Goal: Task Accomplishment & Management: Use online tool/utility

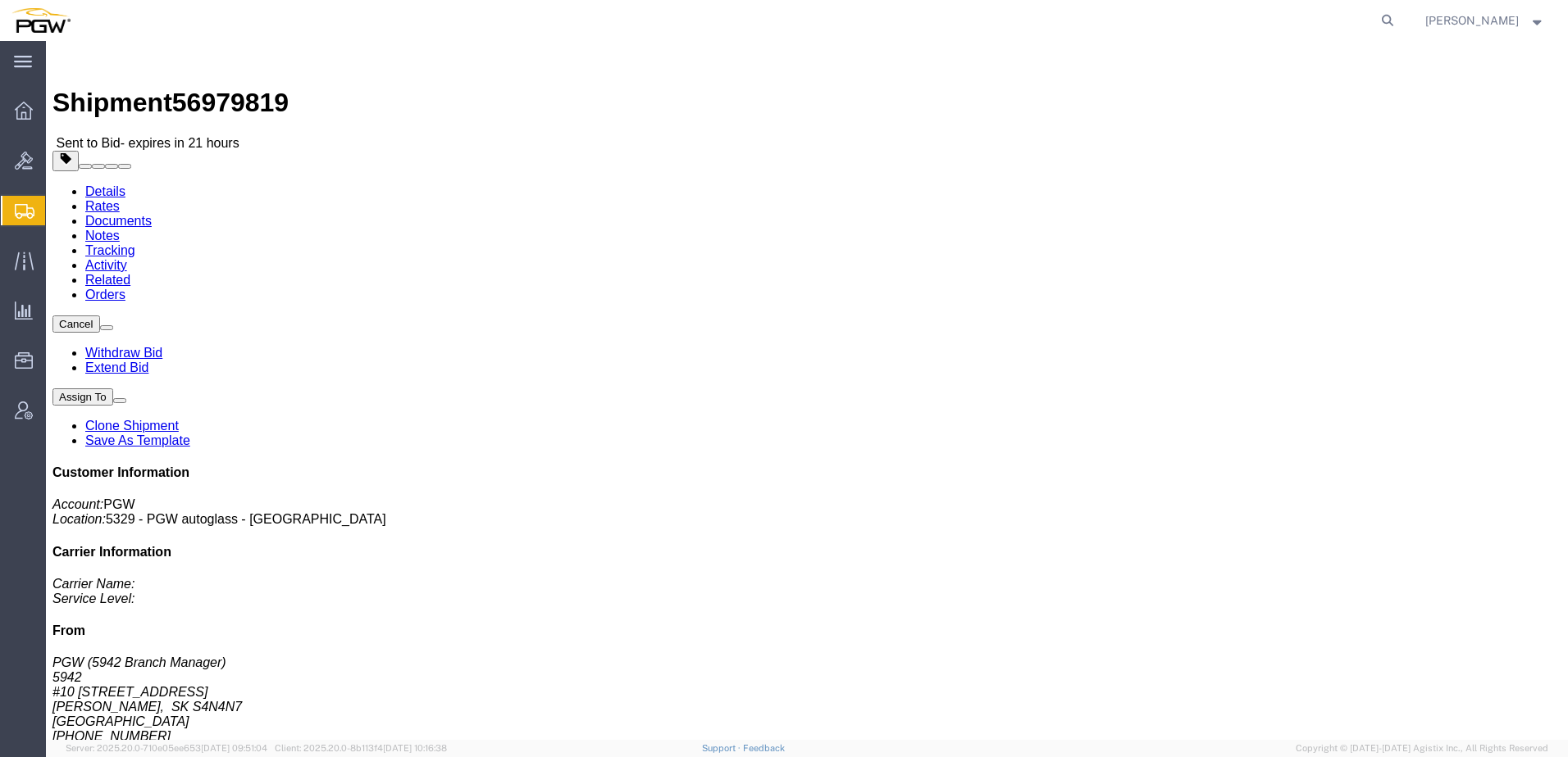
click link "Rates"
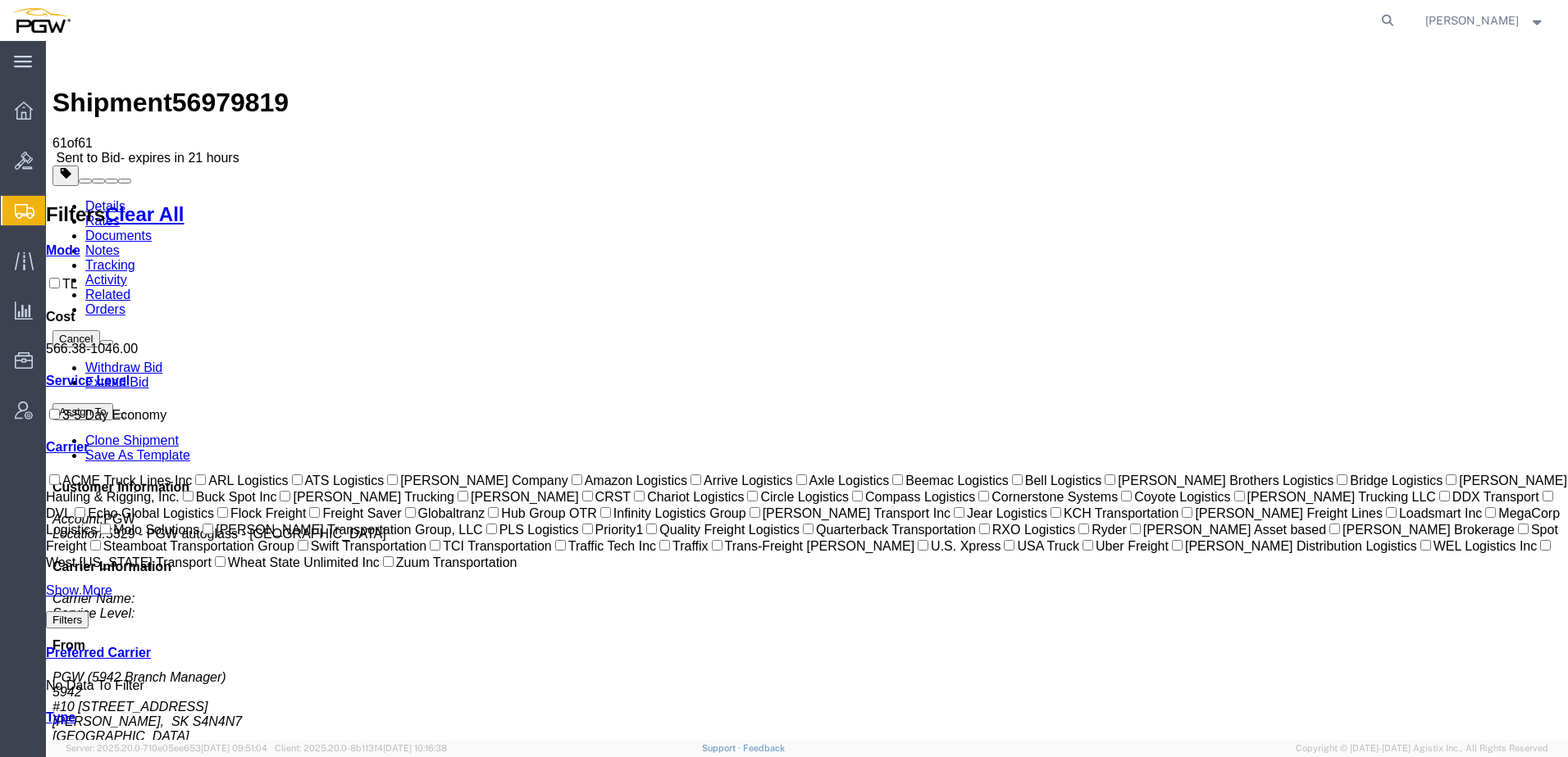
click at [108, 200] on link "Details" at bounding box center [105, 206] width 40 height 14
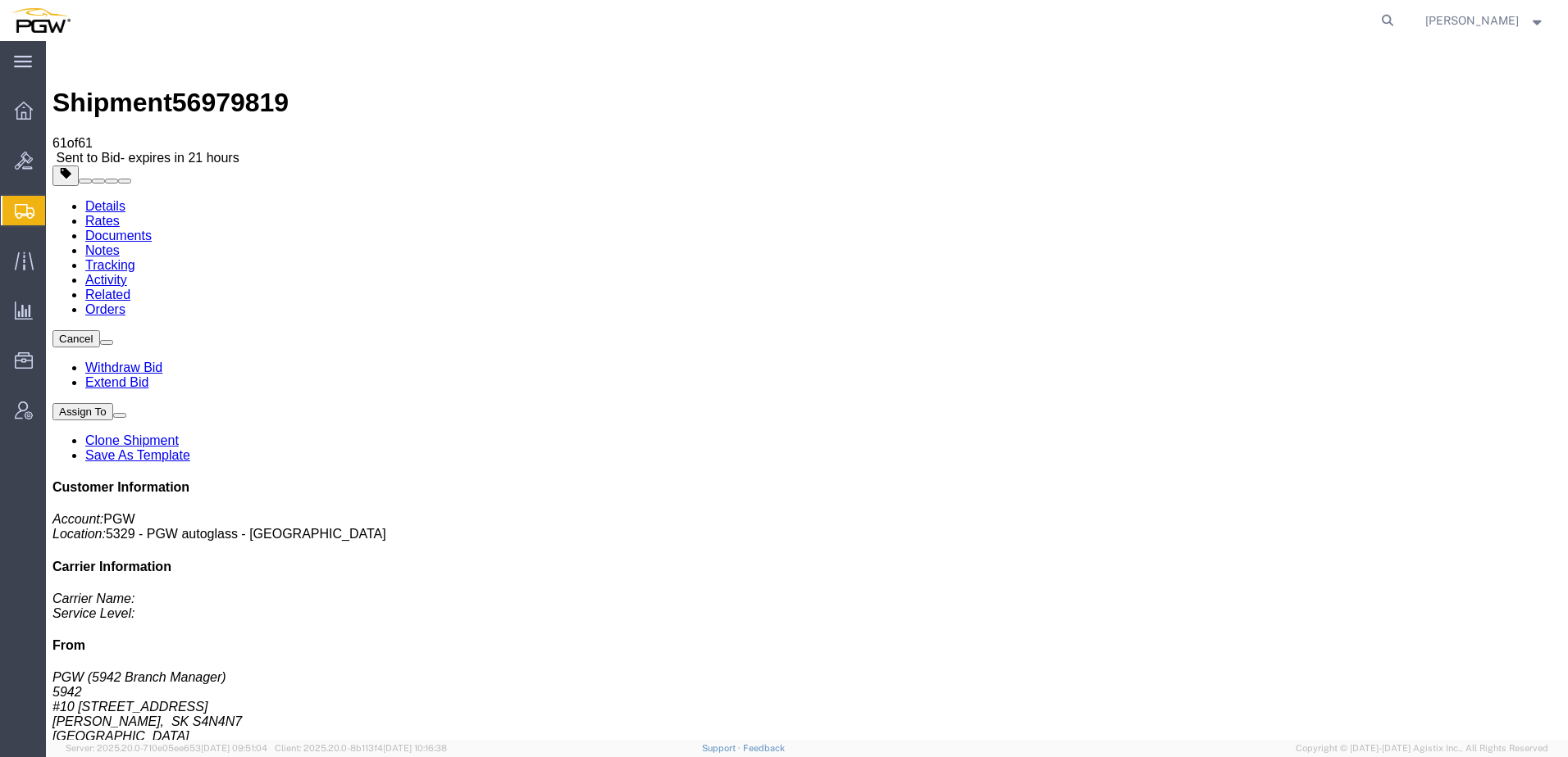
click link "Rates"
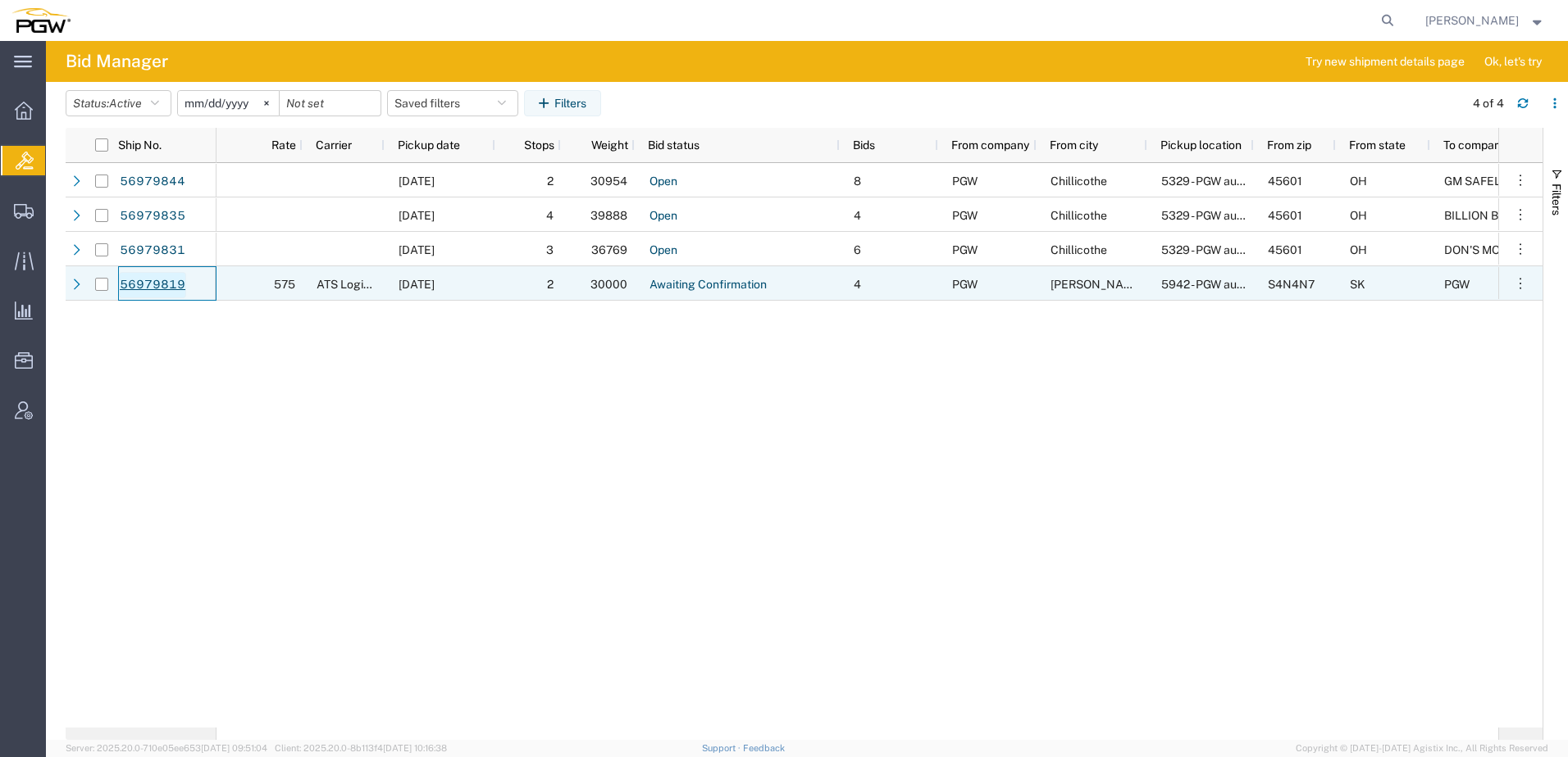
click at [141, 287] on link "56979819" at bounding box center [152, 285] width 67 height 26
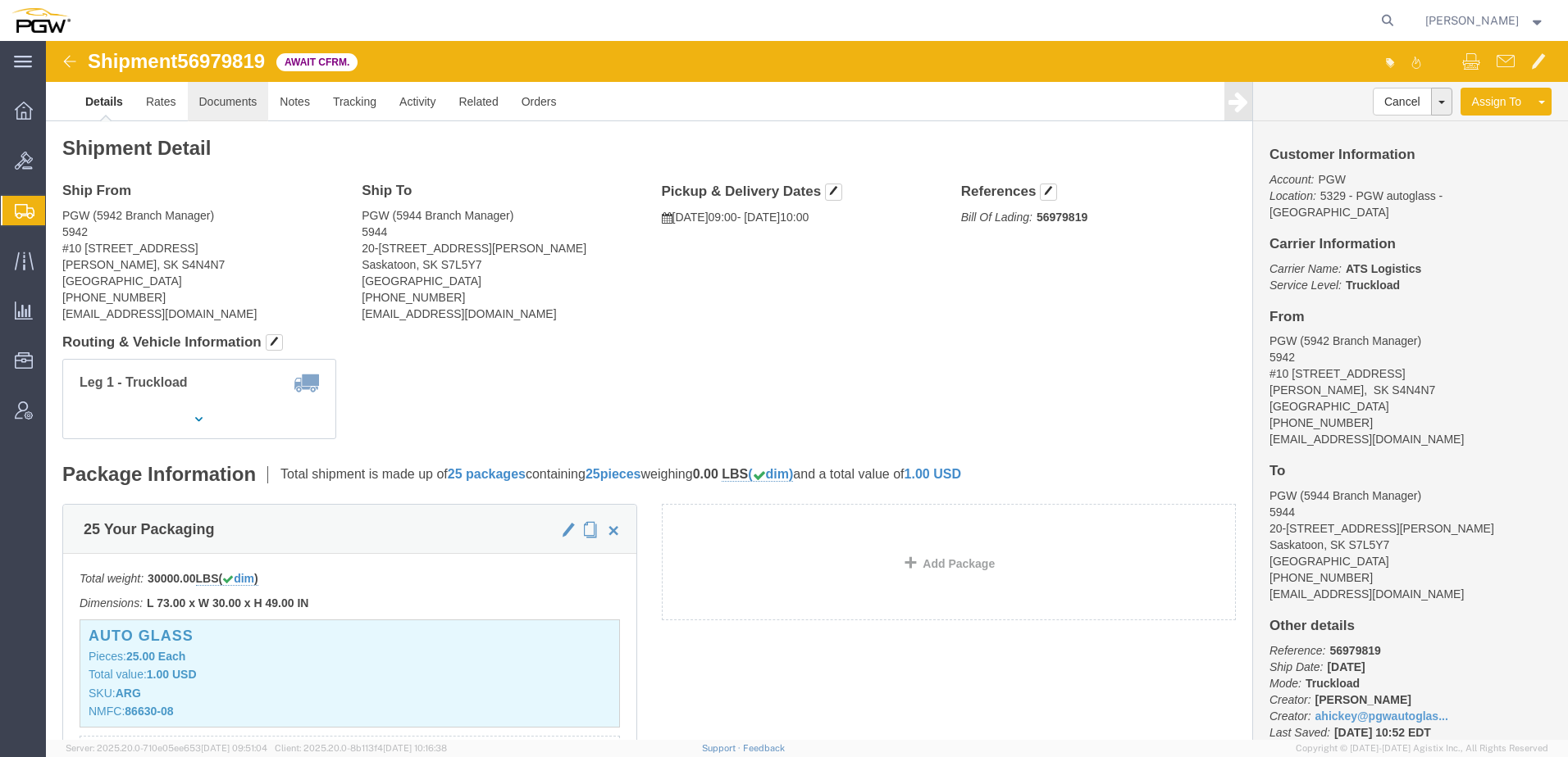
click link "Documents"
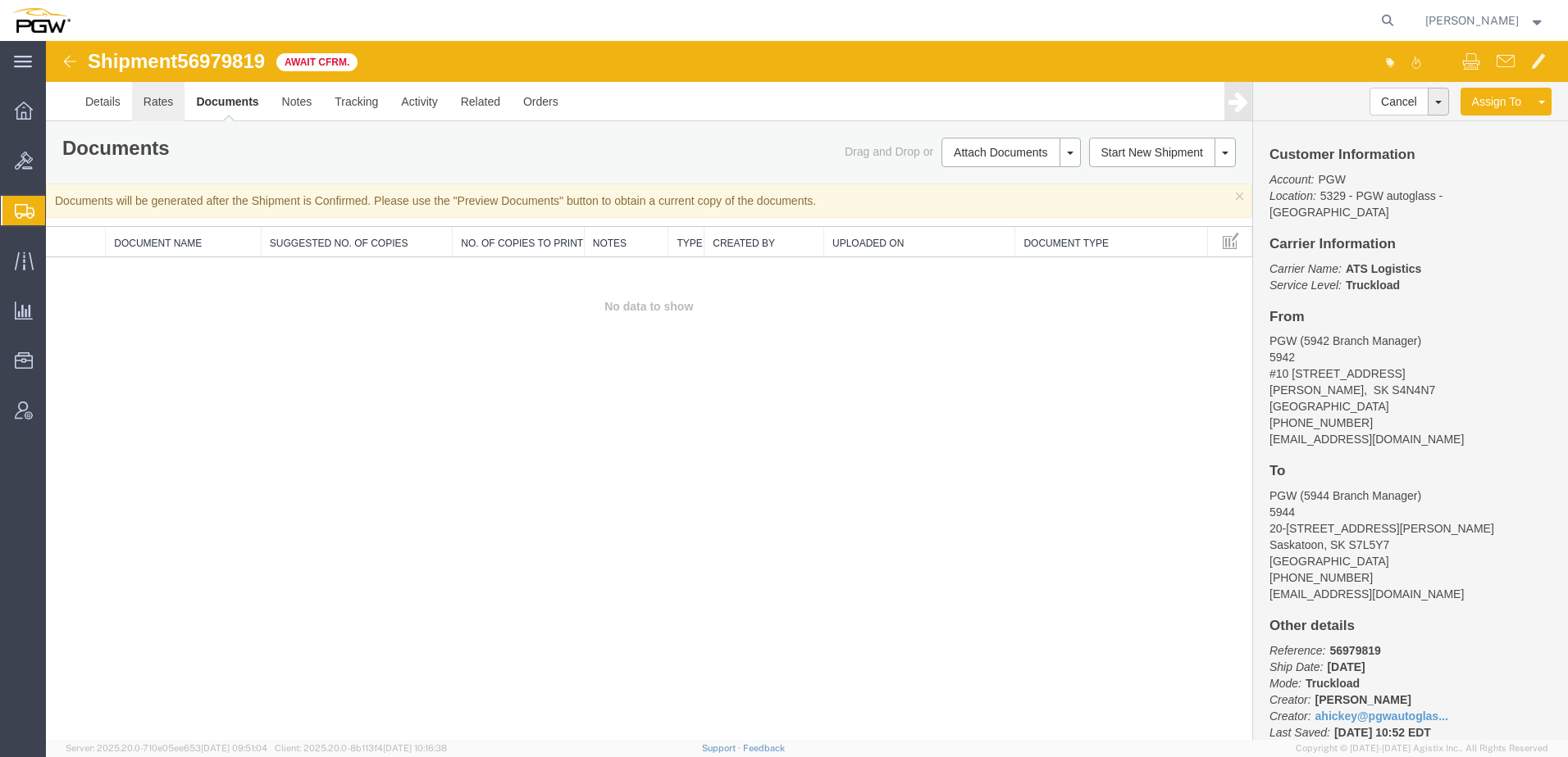
click at [154, 101] on link "Rates" at bounding box center [158, 102] width 54 height 40
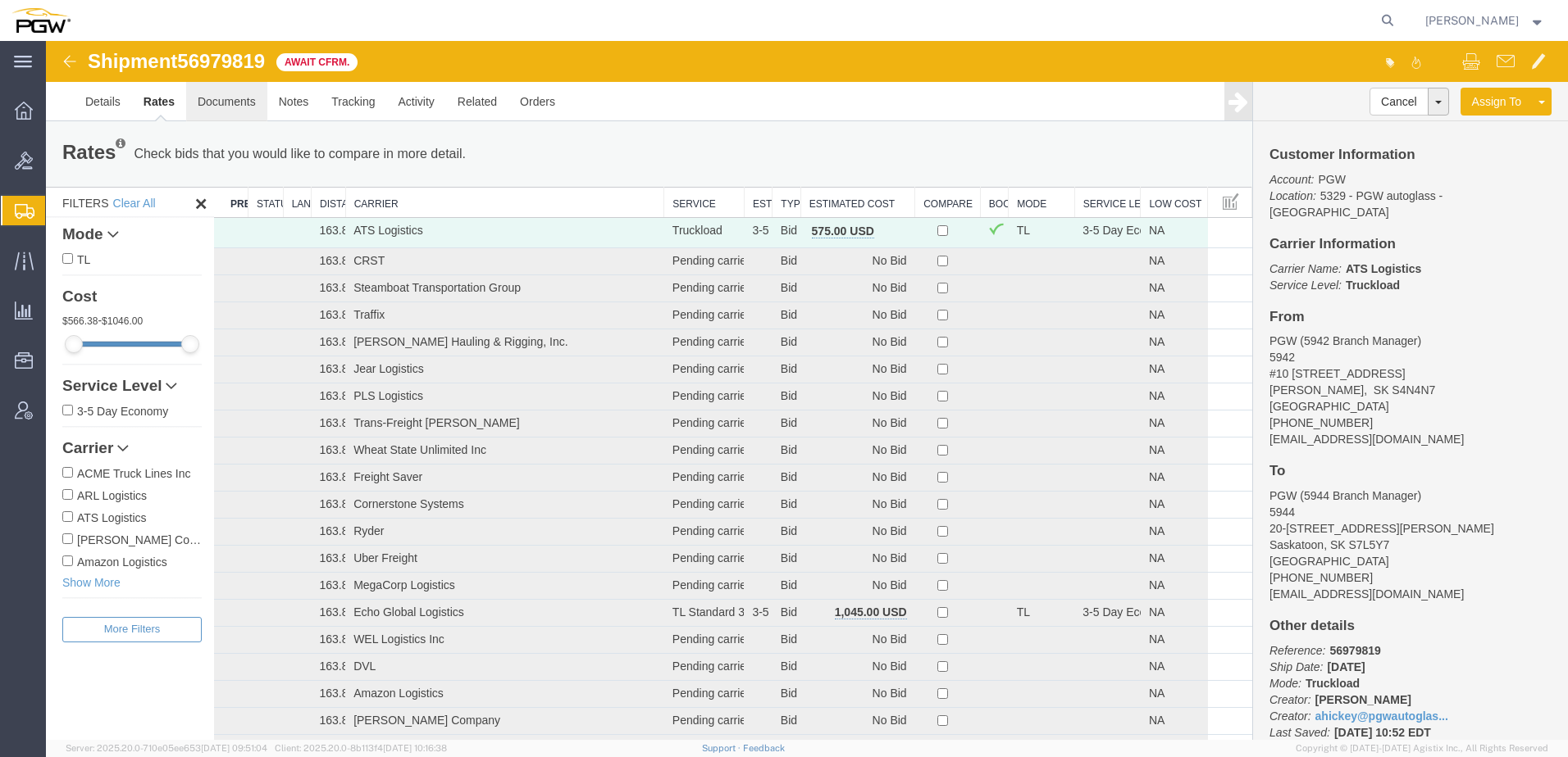
click at [243, 92] on link "Documents" at bounding box center [227, 102] width 81 height 40
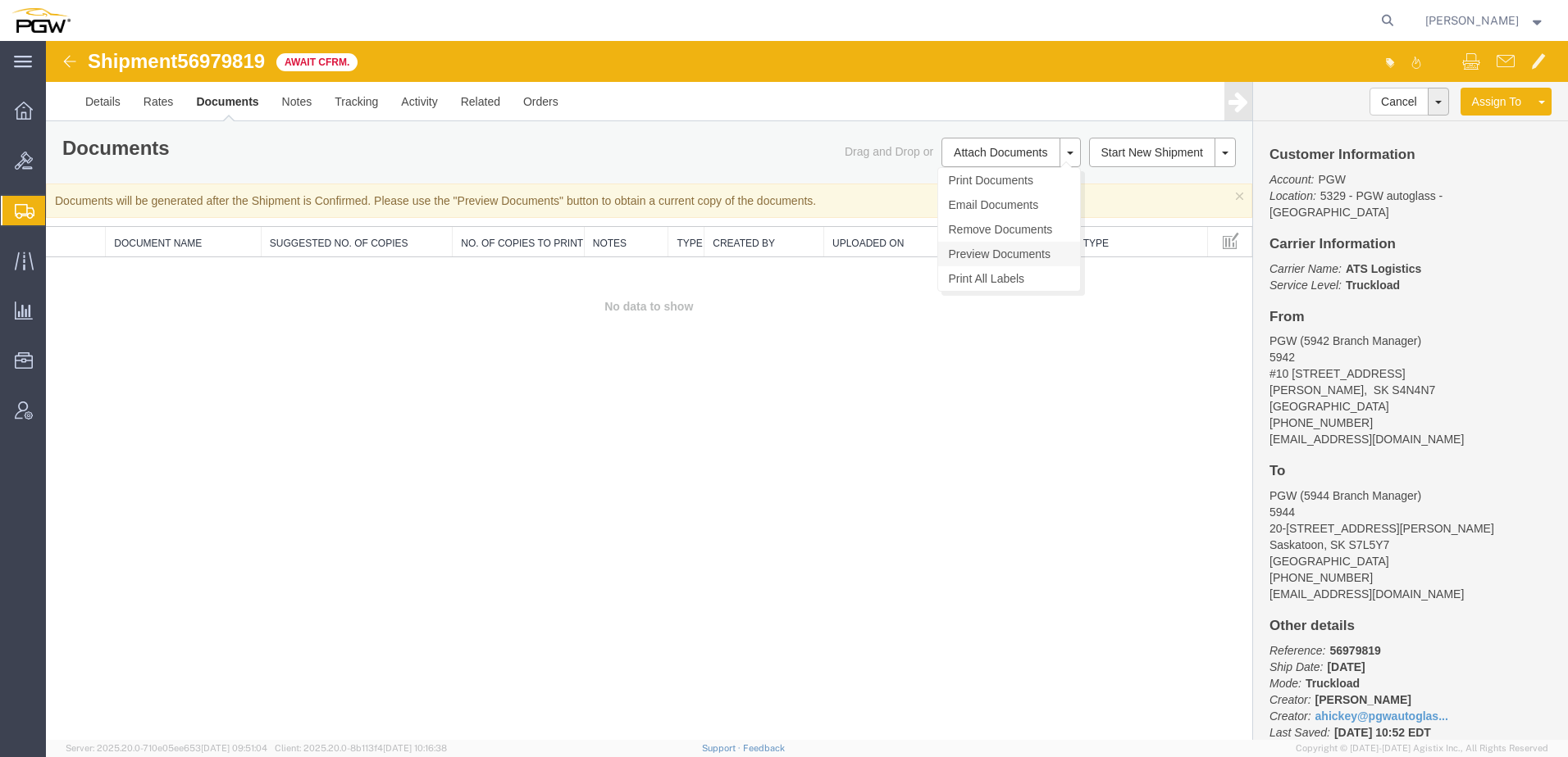
click at [982, 253] on link "Preview Documents" at bounding box center [1009, 254] width 142 height 24
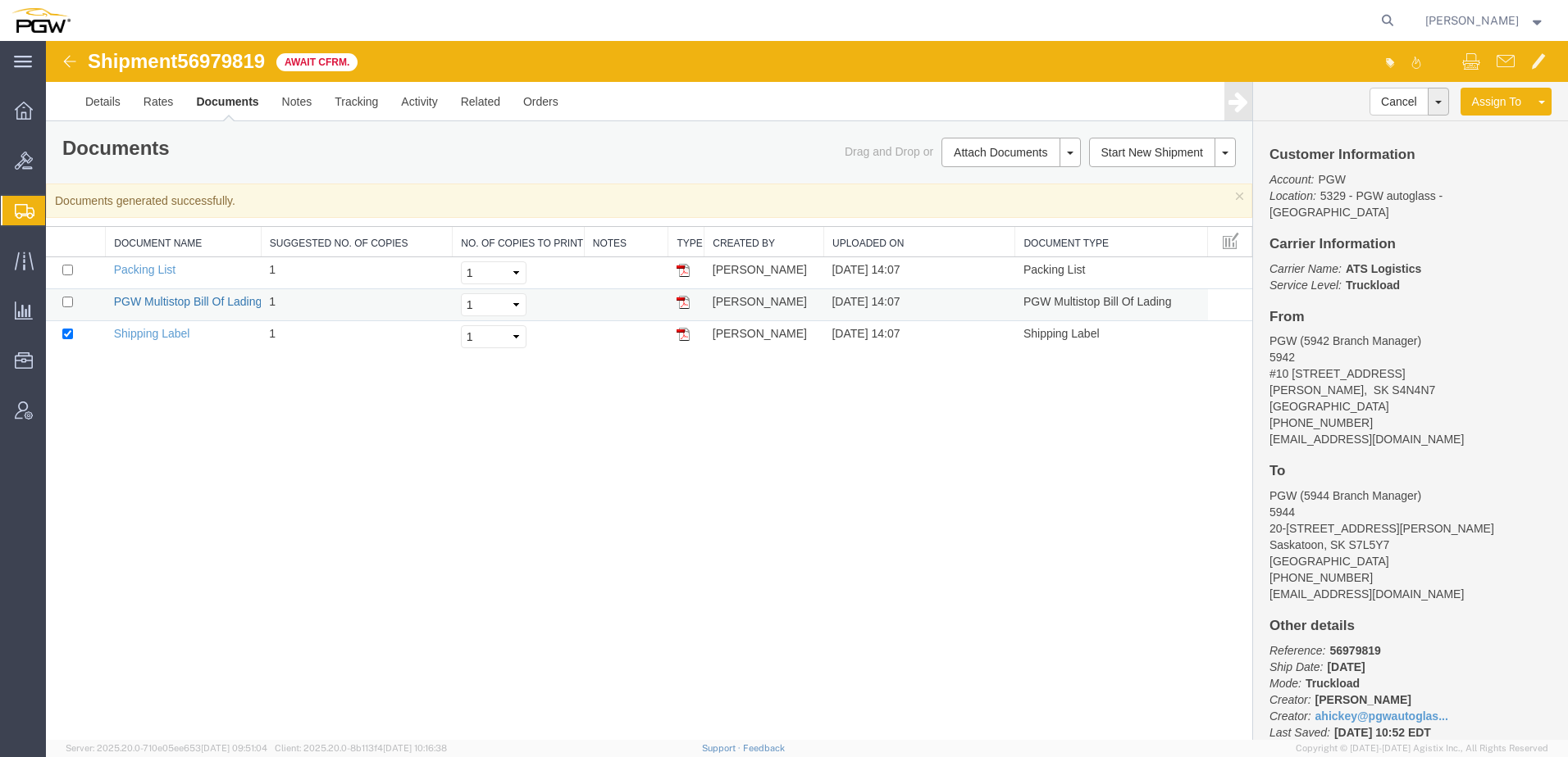
click at [223, 300] on link "PGW Multistop Bill Of Lading" at bounding box center [188, 301] width 149 height 13
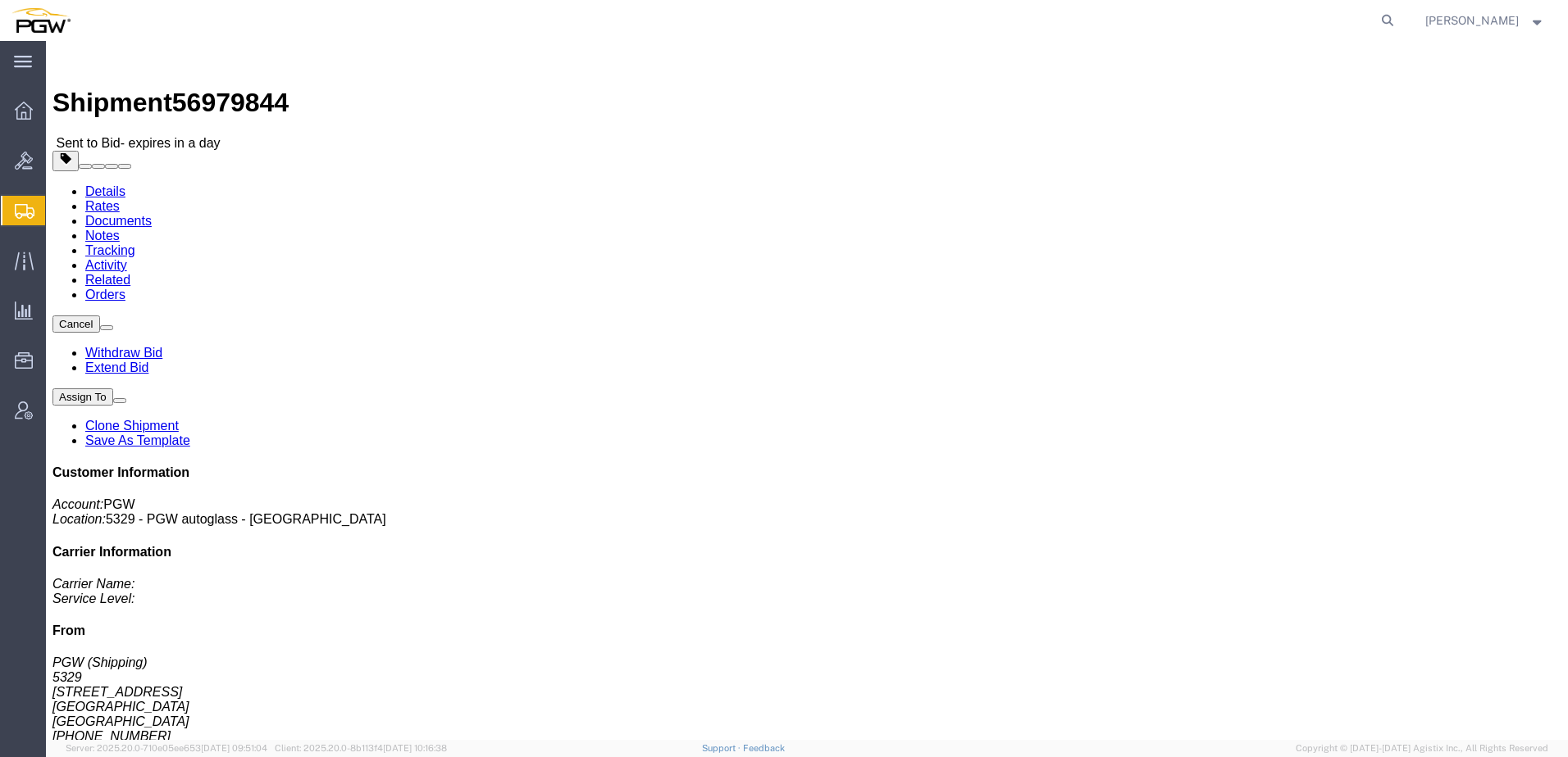
click link "Rates"
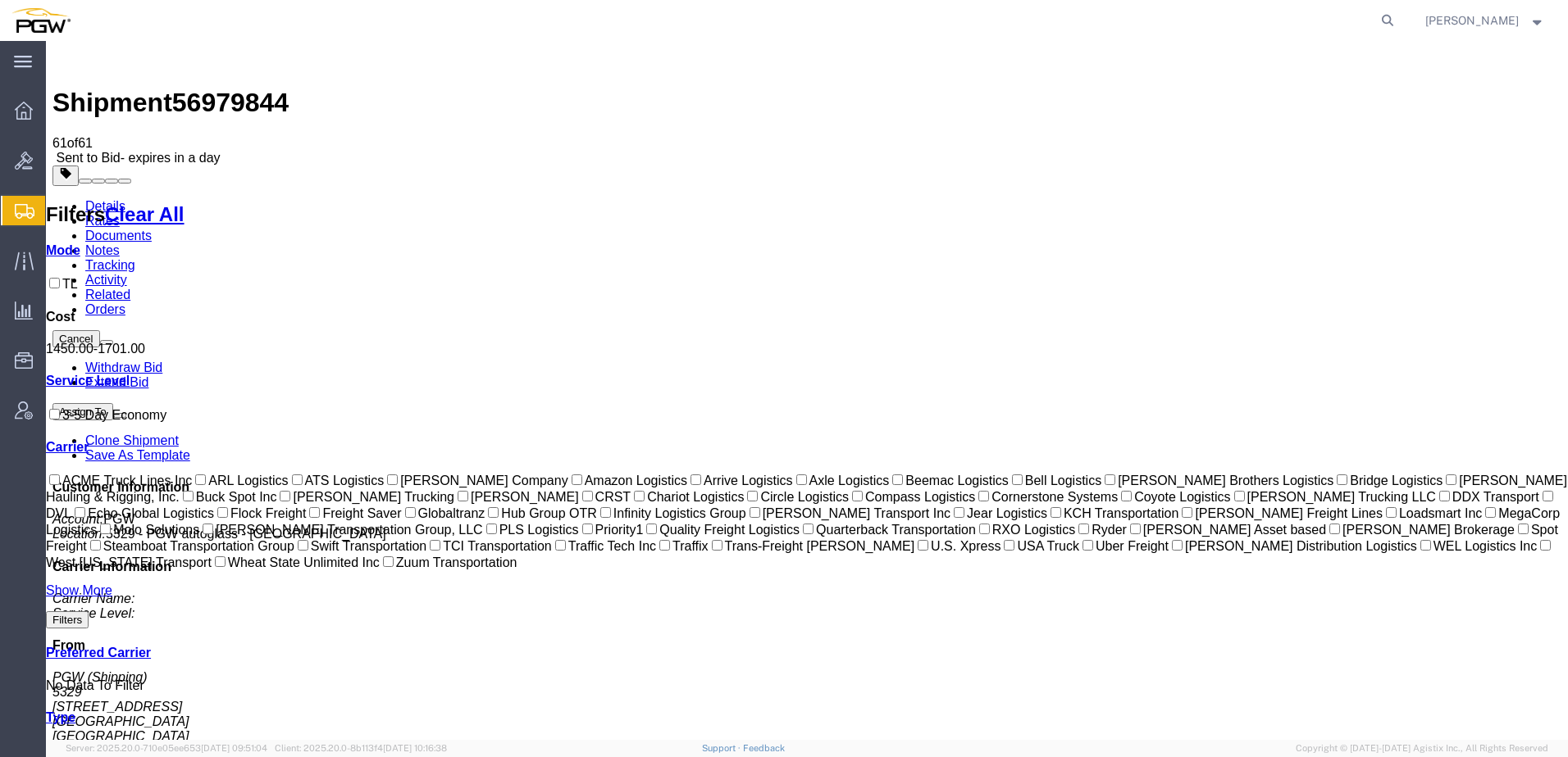
drag, startPoint x: 841, startPoint y: 198, endPoint x: 832, endPoint y: 205, distance: 11.4
click at [96, 200] on link "Details" at bounding box center [105, 206] width 40 height 14
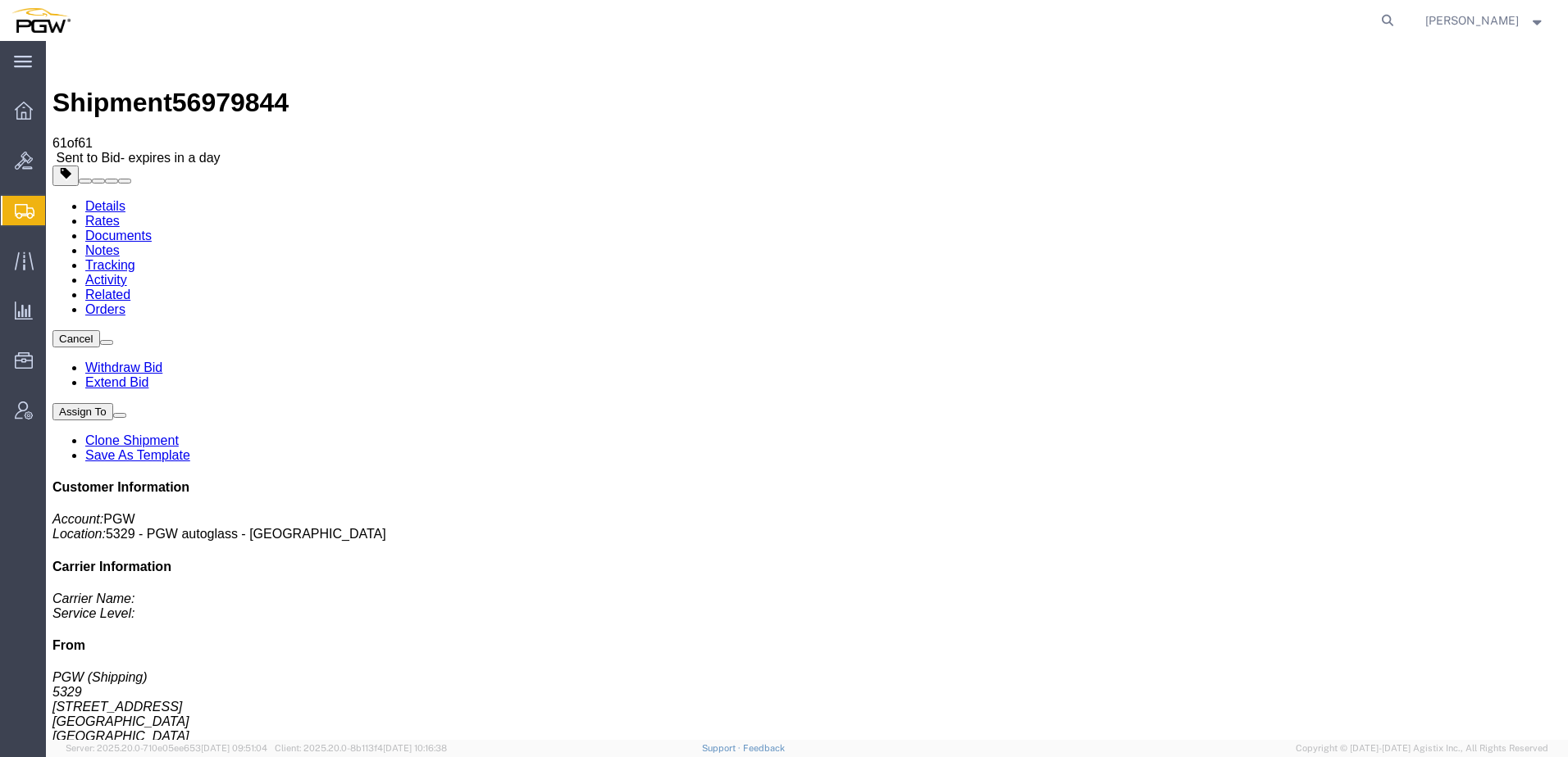
click link "Rates"
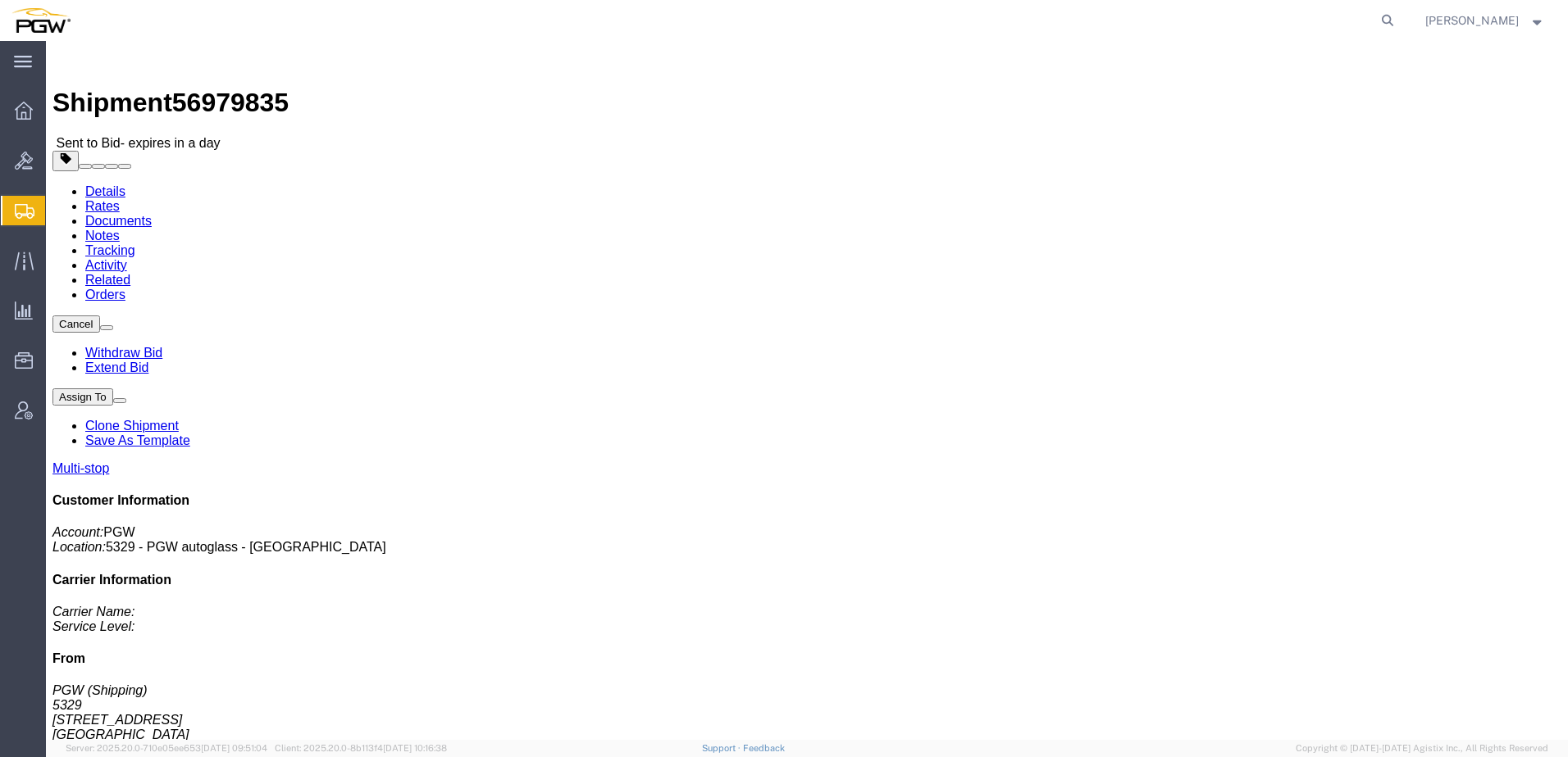
click link "Rates"
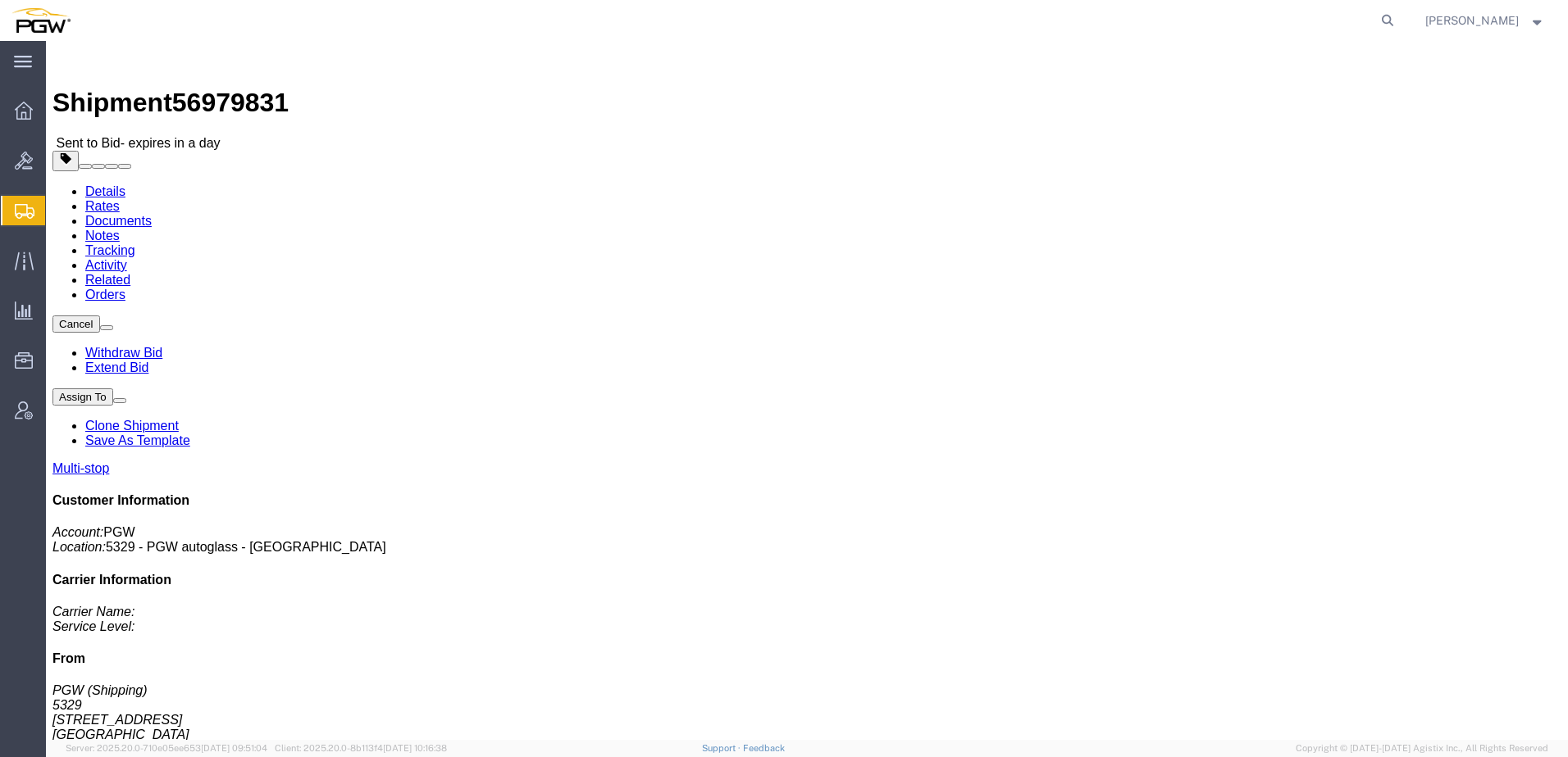
click link "Rates"
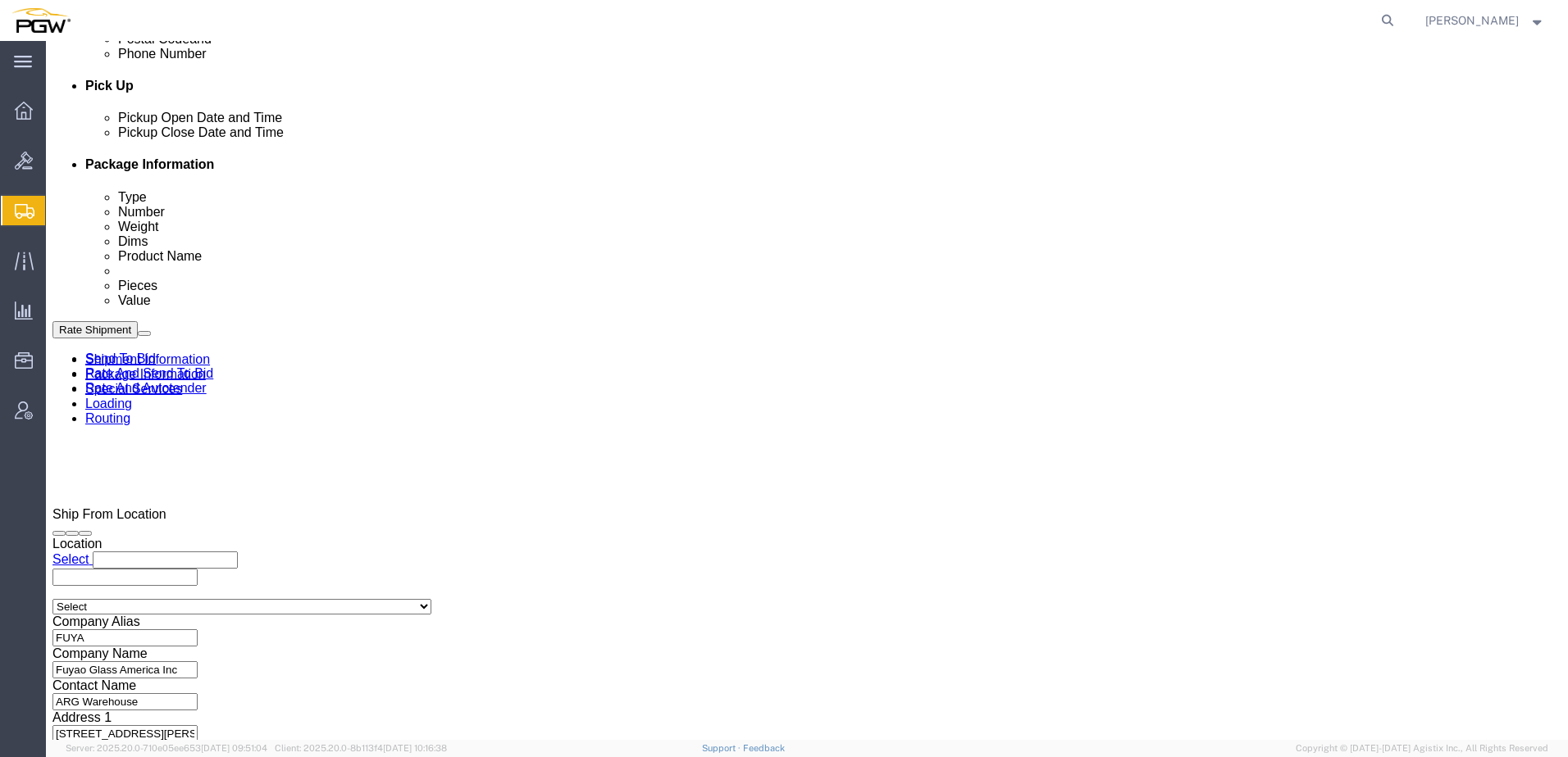
scroll to position [984, 0]
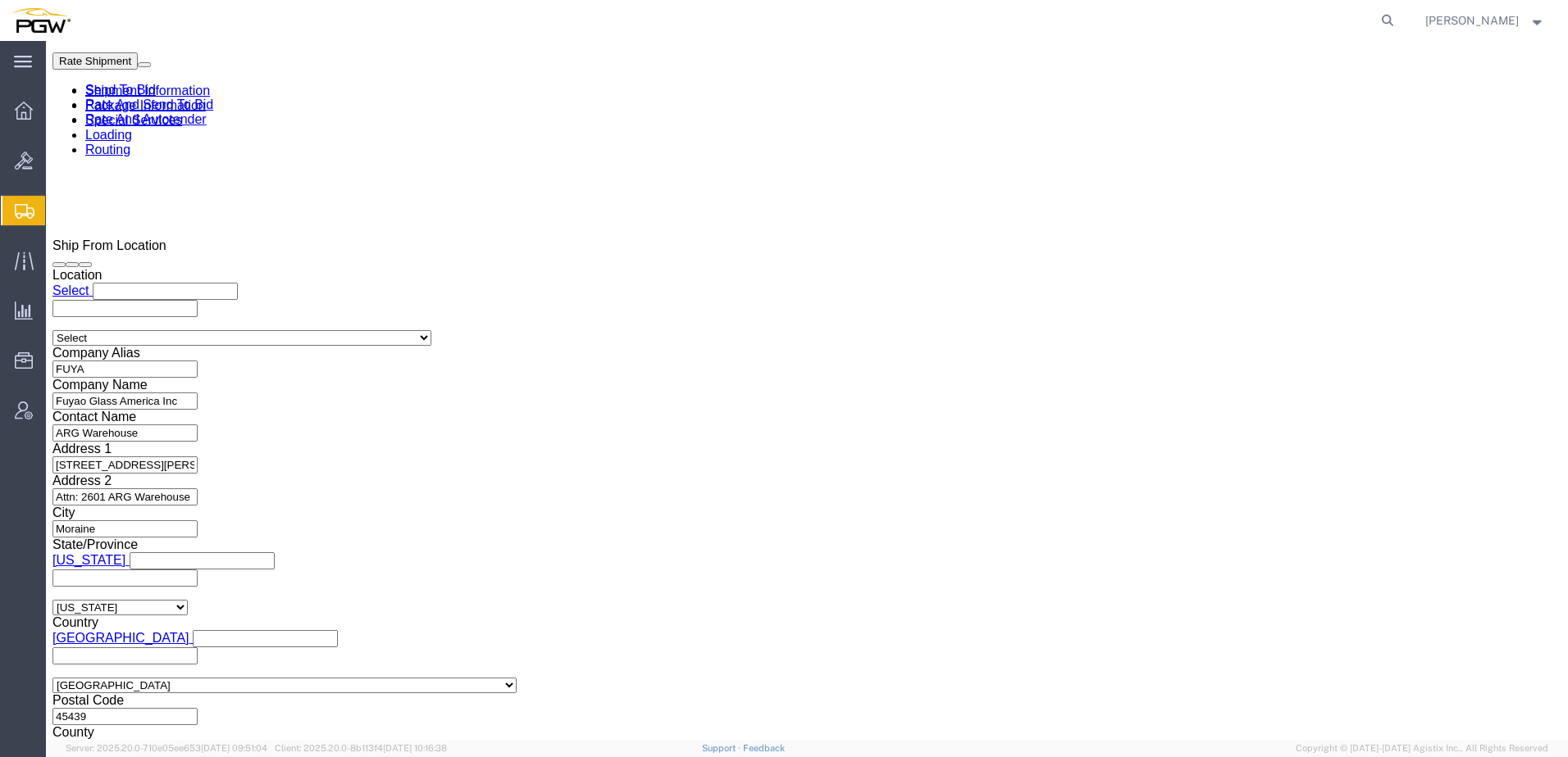
select select
select select "62936"
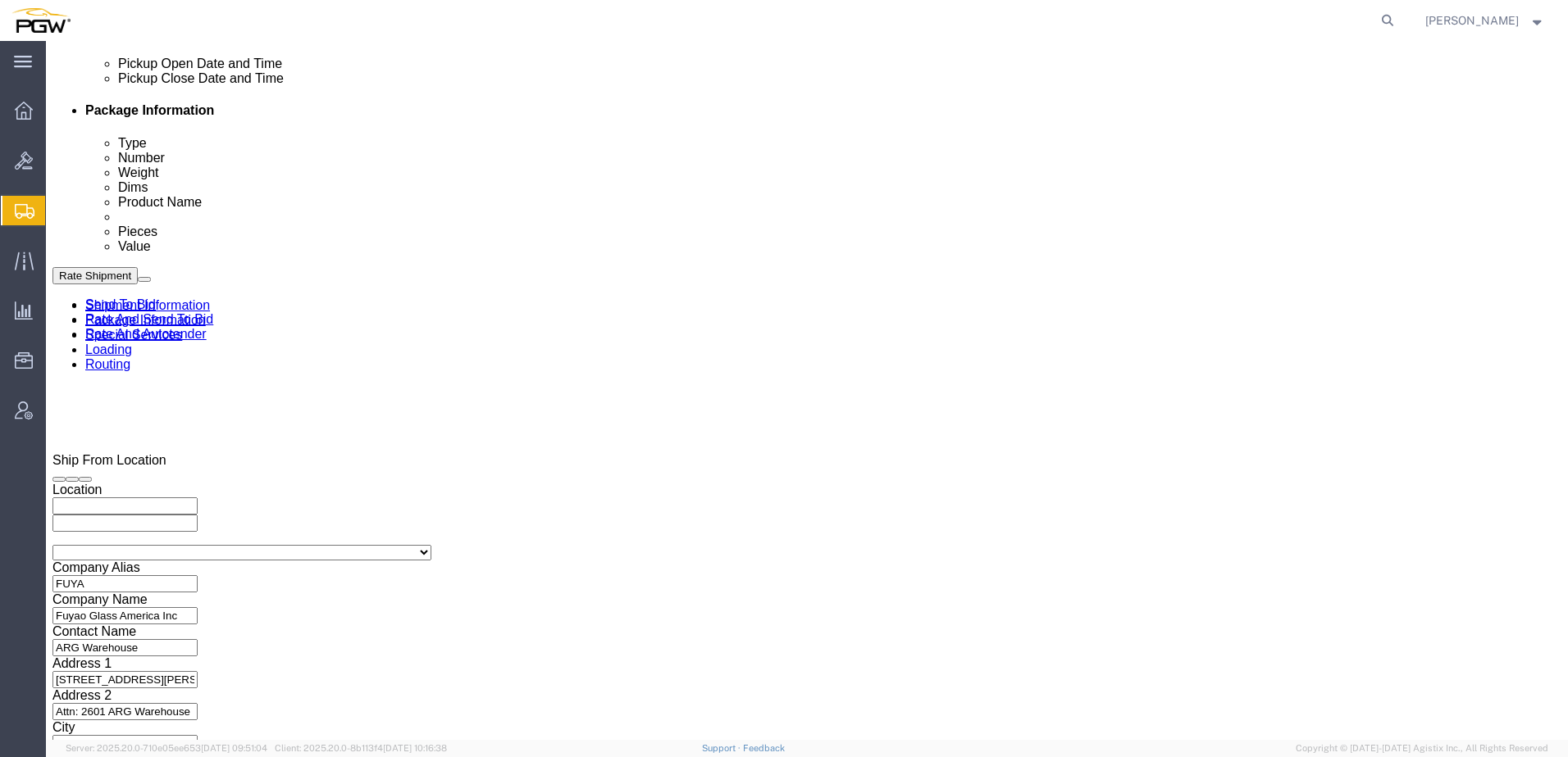
scroll to position [573, 0]
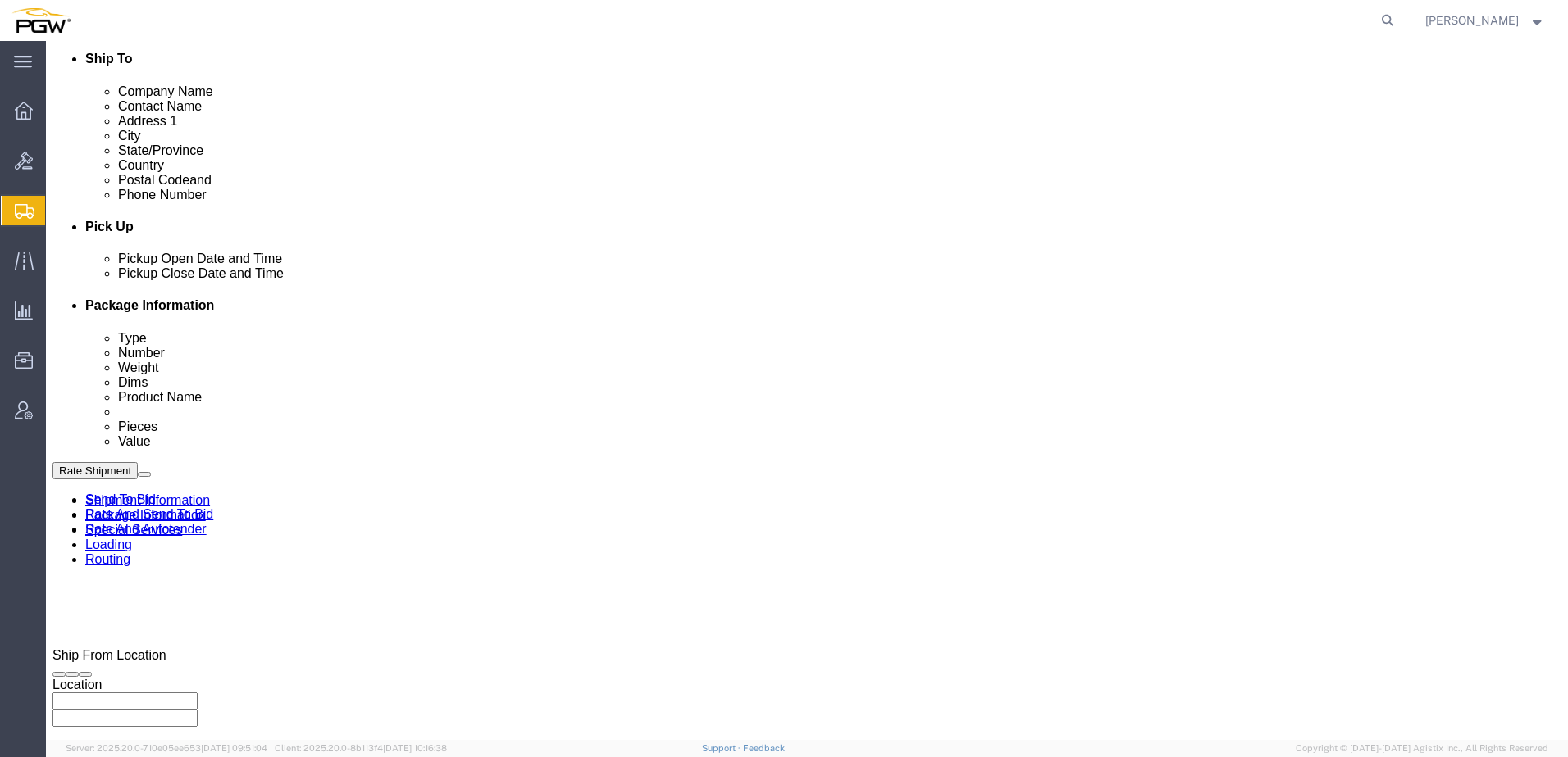
click icon
click div "[DATE] 8:00 AM"
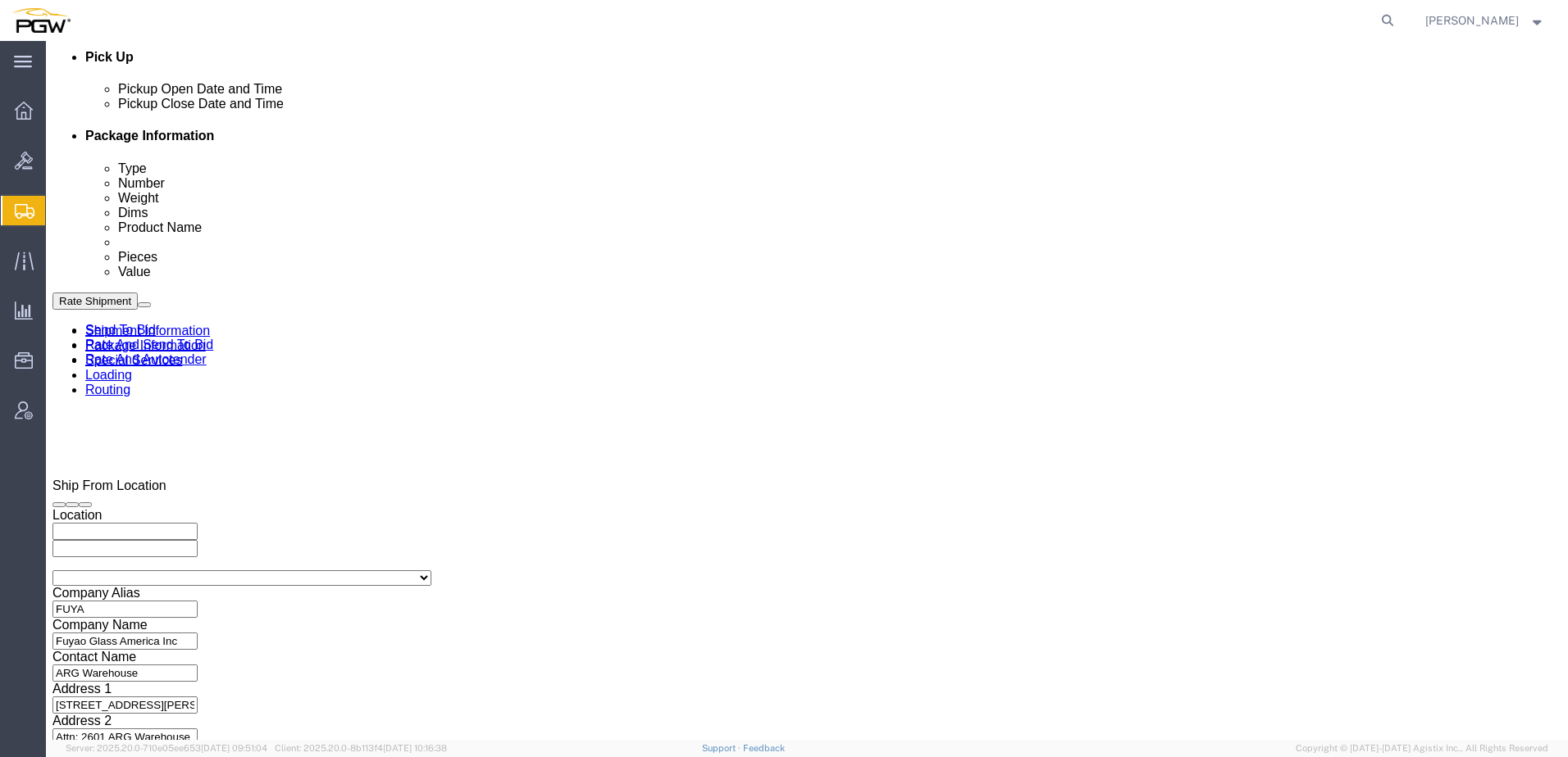
scroll to position [576, 0]
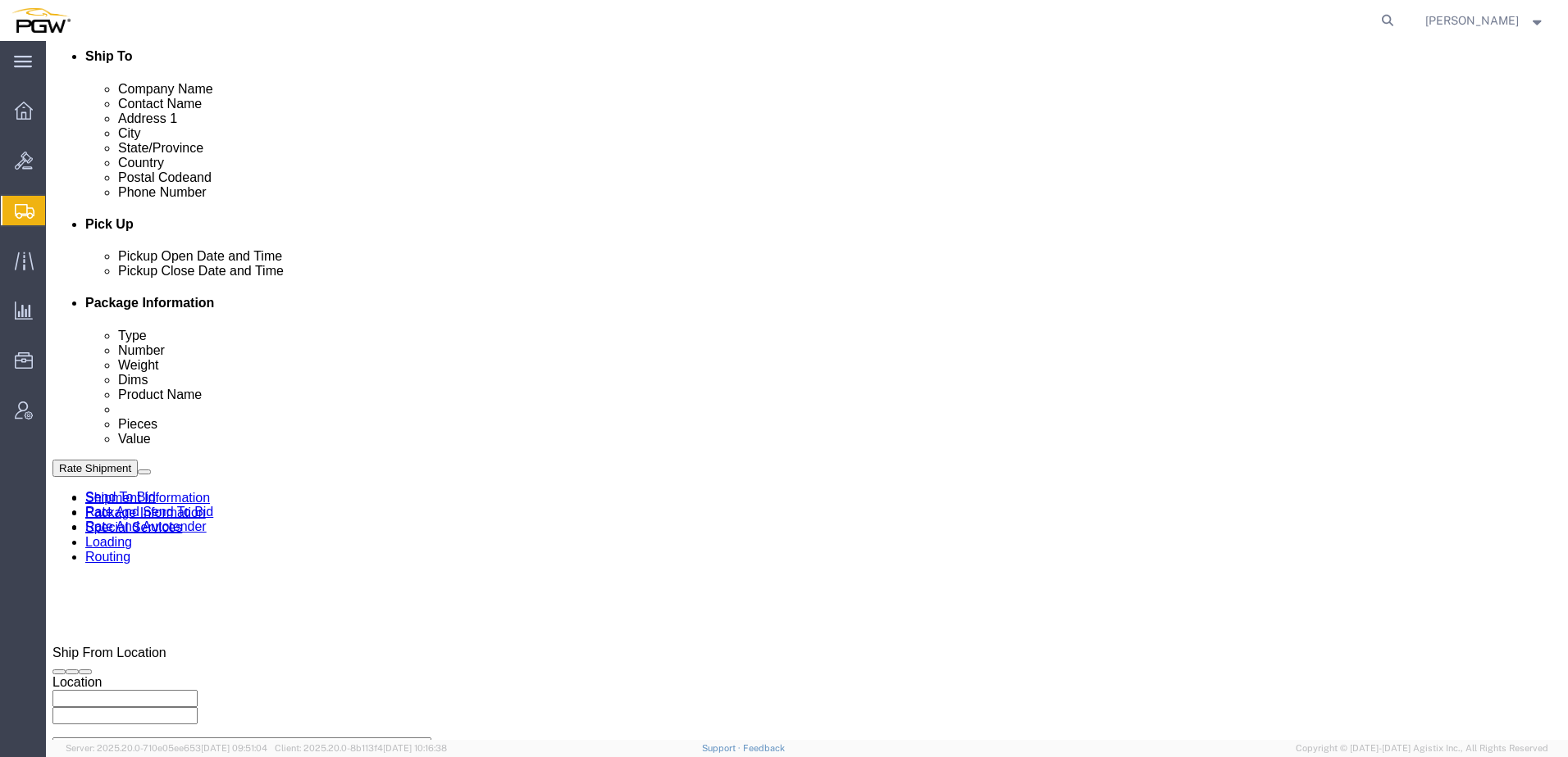
click link "Rate And Autotender"
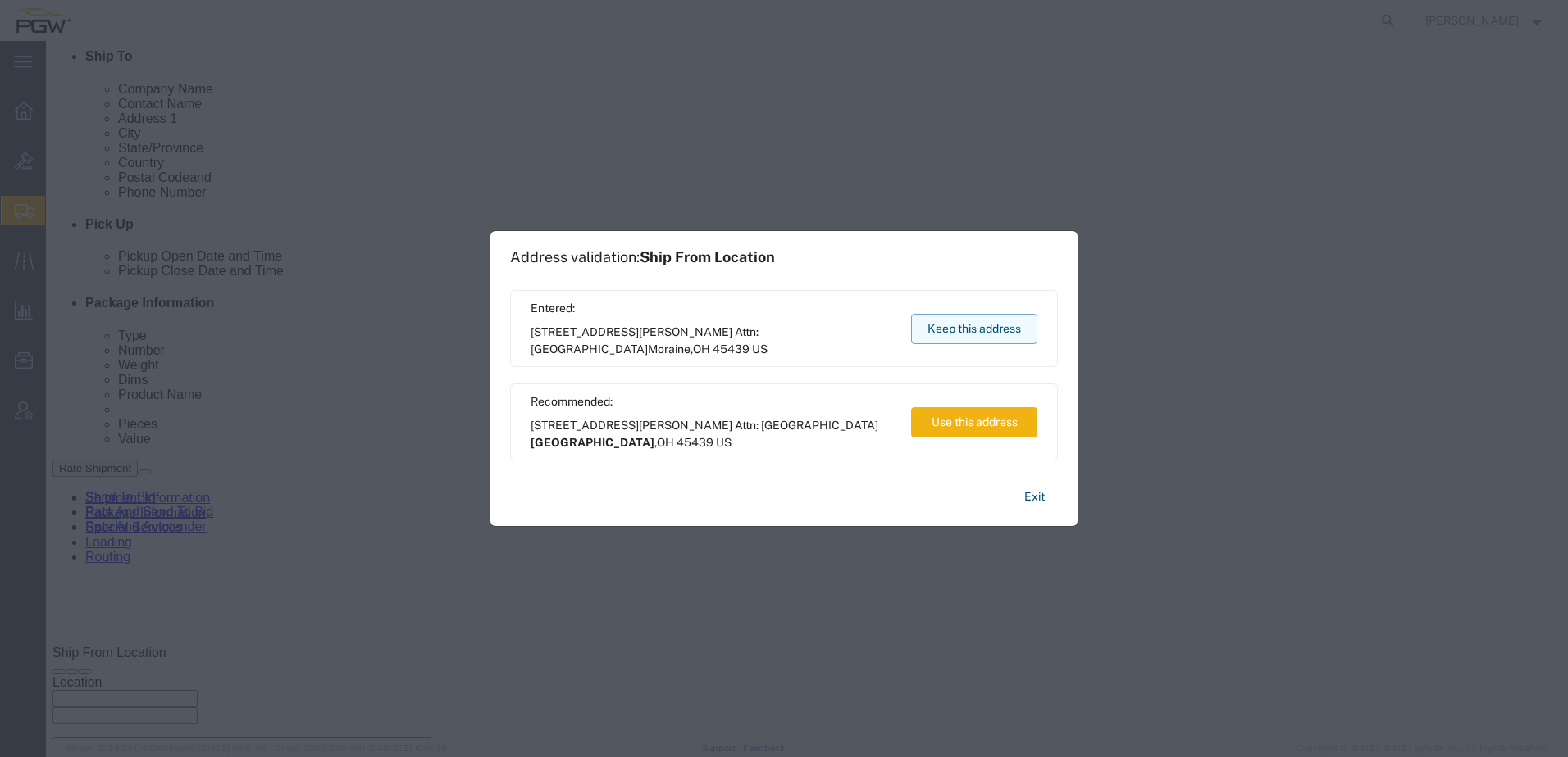
click at [1025, 330] on button "Keep this address" at bounding box center [974, 329] width 126 height 30
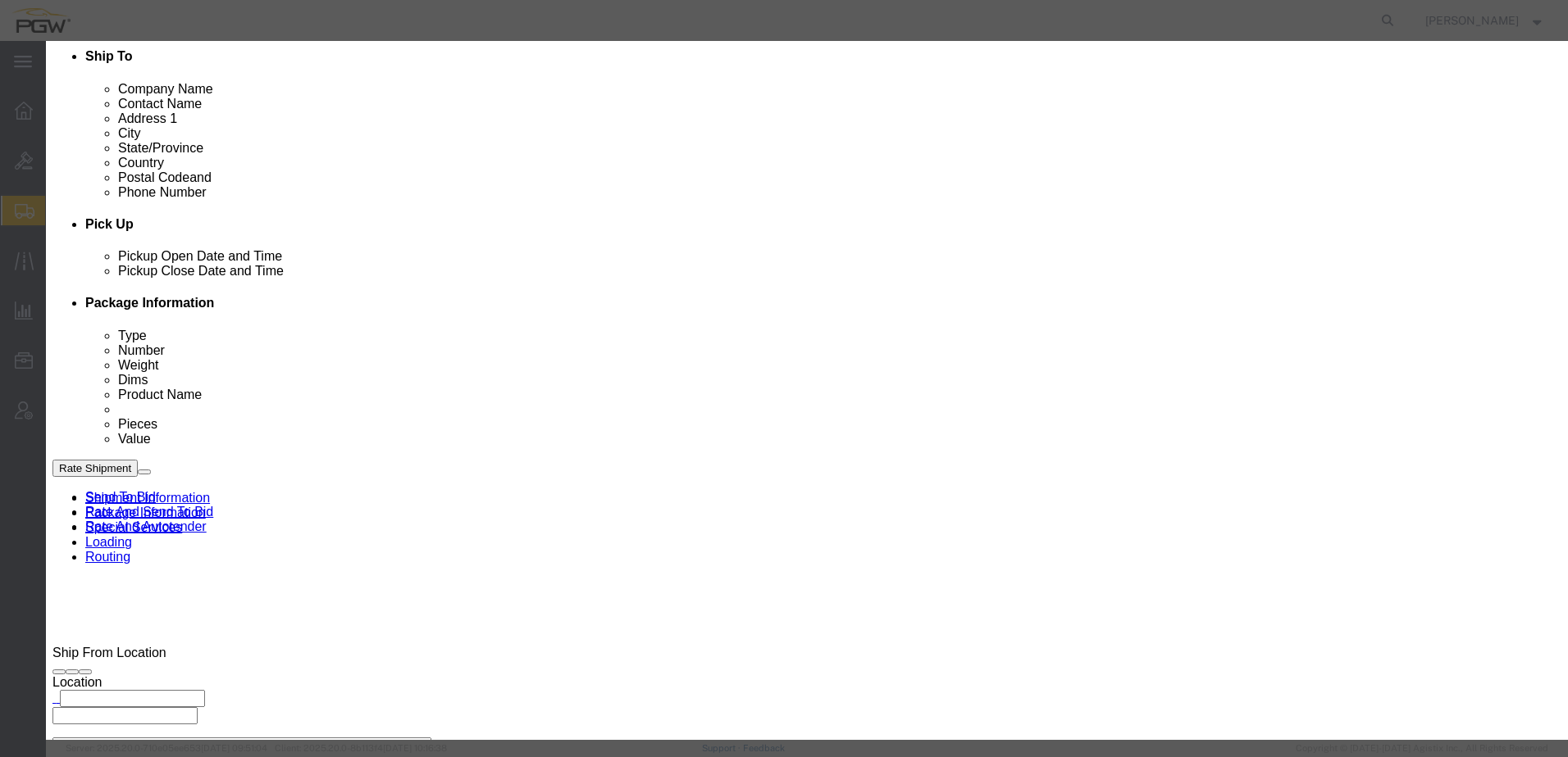
click button "button"
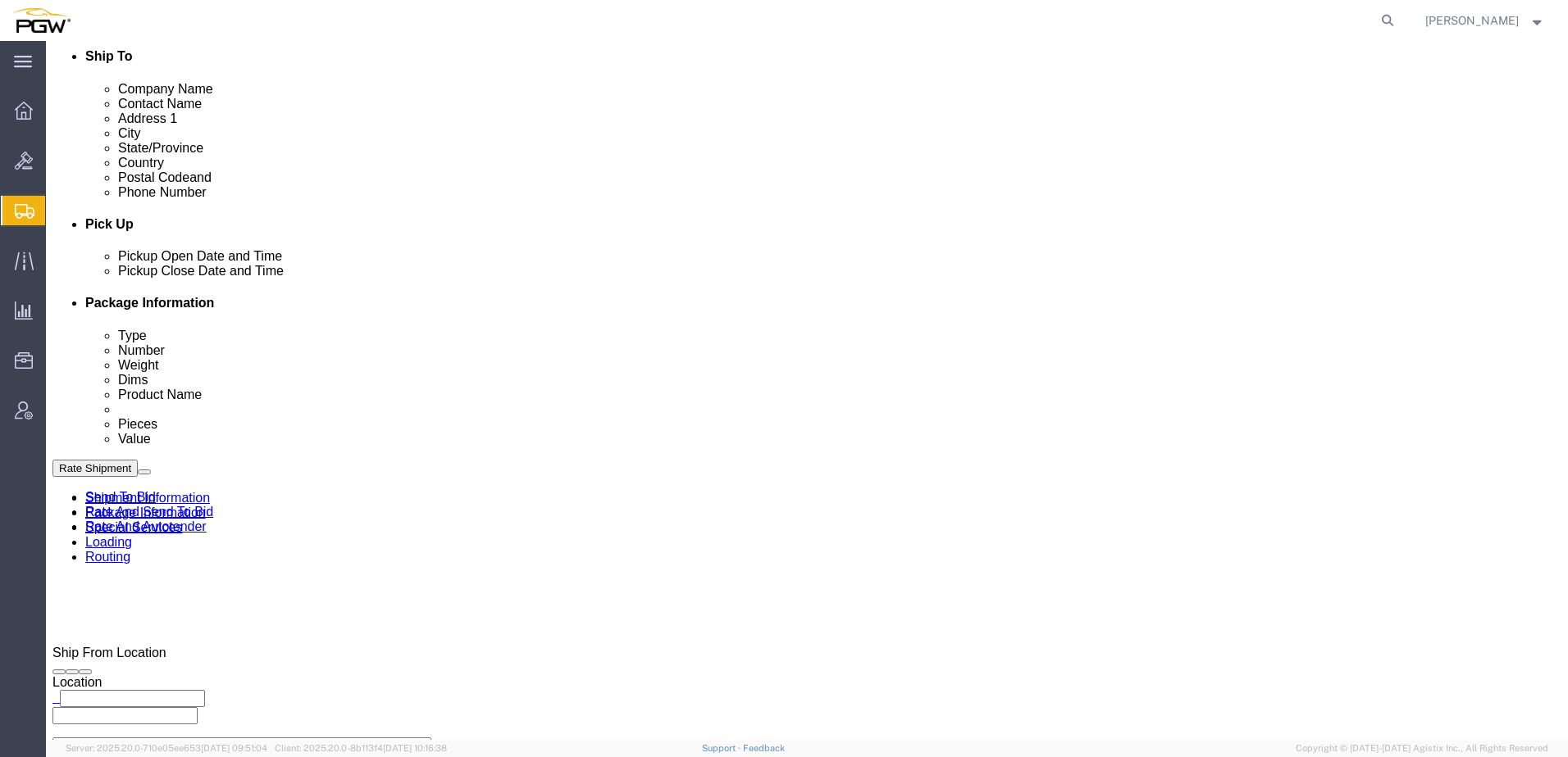
click button "Rate Shipment"
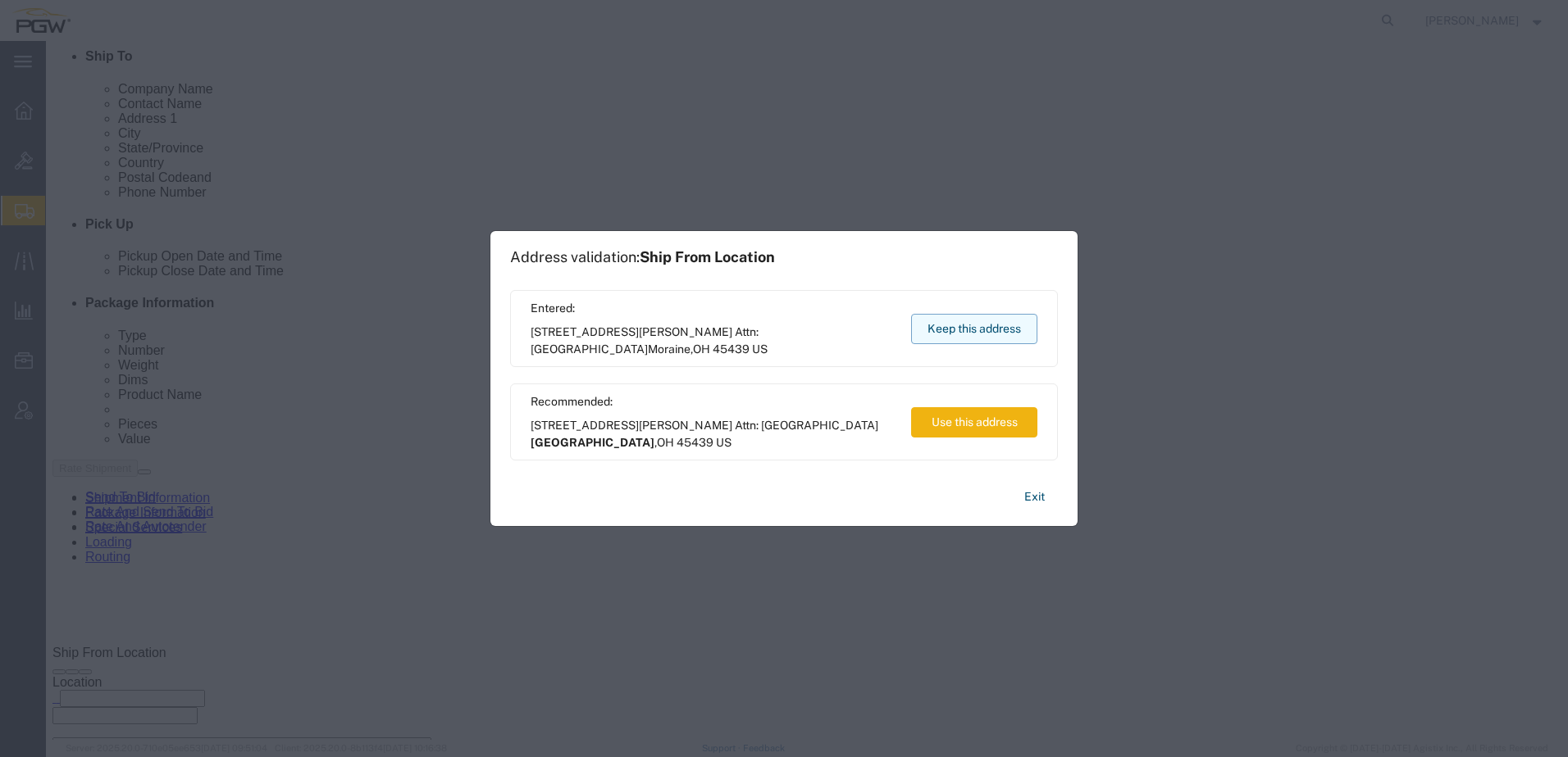
click at [986, 324] on button "Keep this address" at bounding box center [974, 329] width 126 height 30
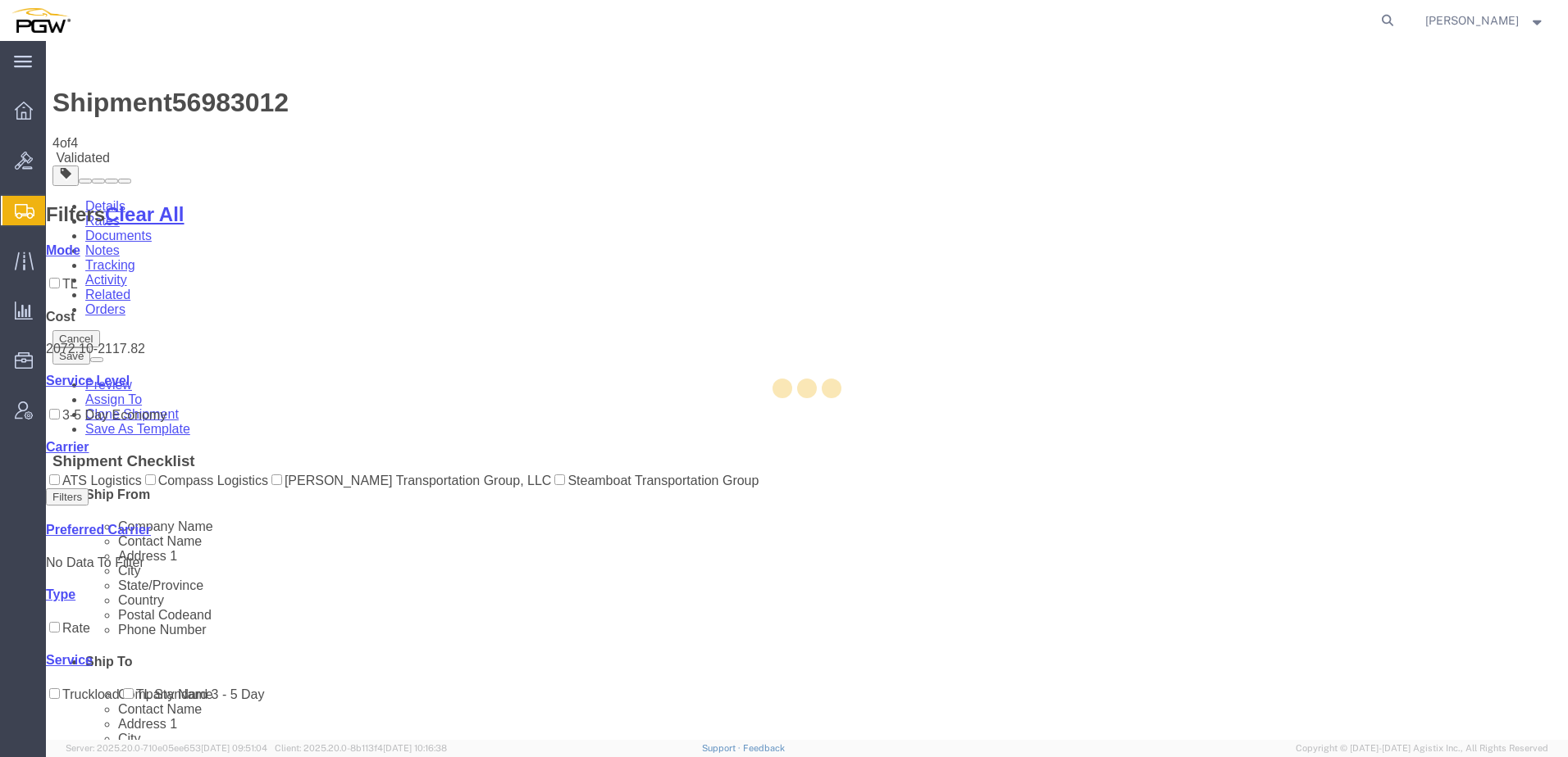
select select "62936"
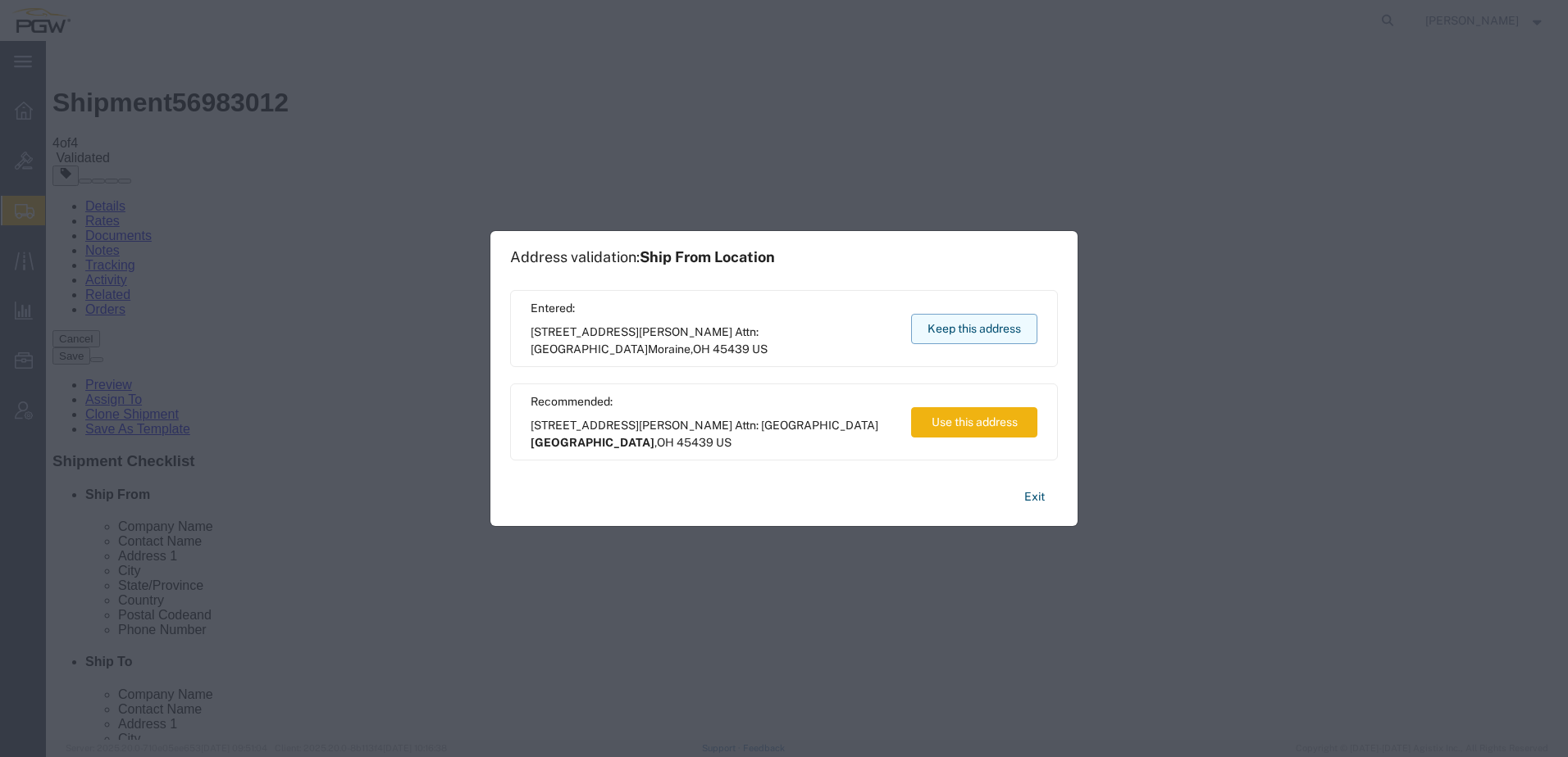
click at [929, 324] on button "Keep this address" at bounding box center [974, 329] width 126 height 30
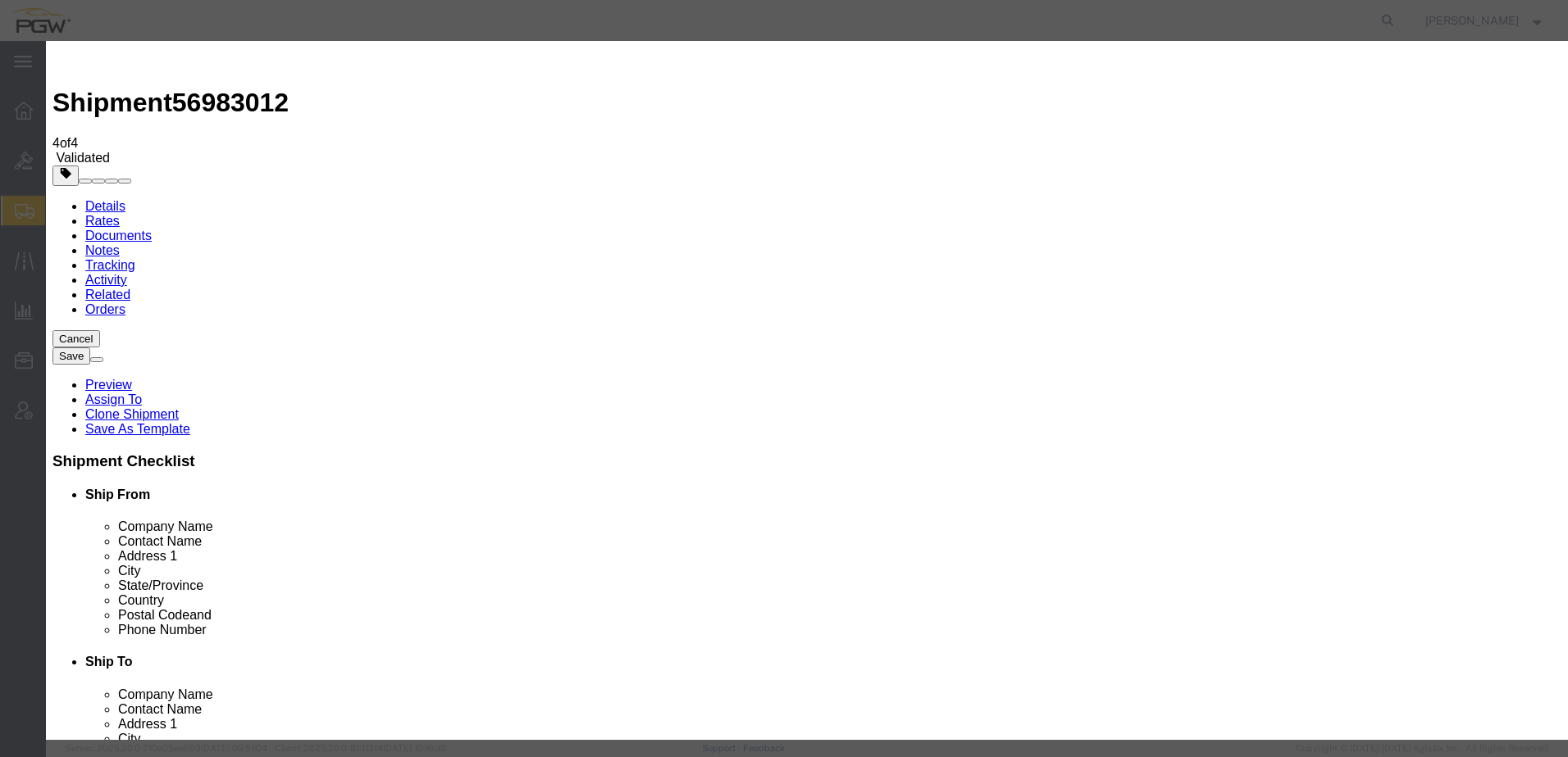
type input "2"
click input "2"
click select "Price Carrier Rank"
select select "LANE_RANK"
click select "Price Carrier Rank"
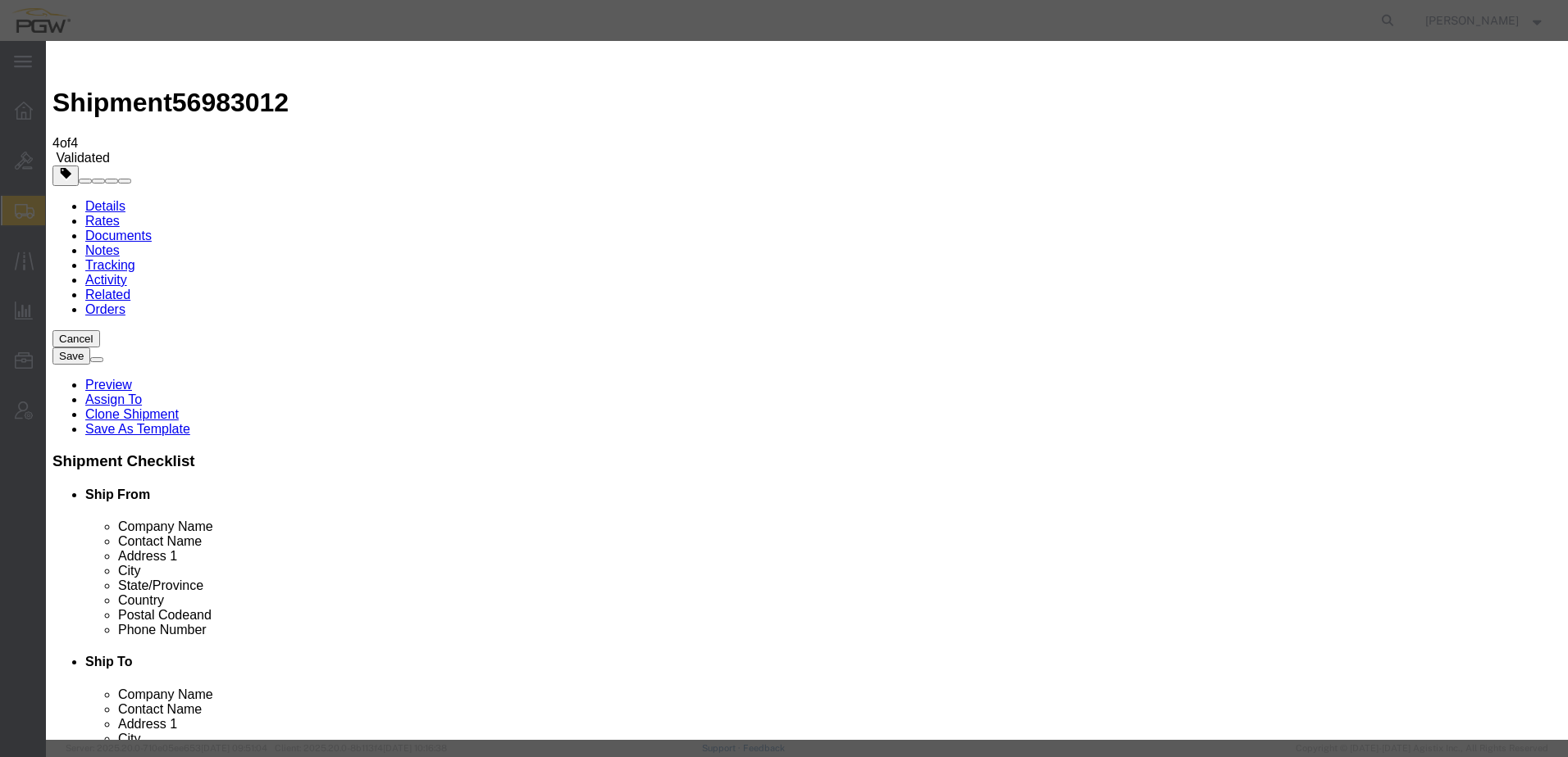
click button "Save Auto-Tender"
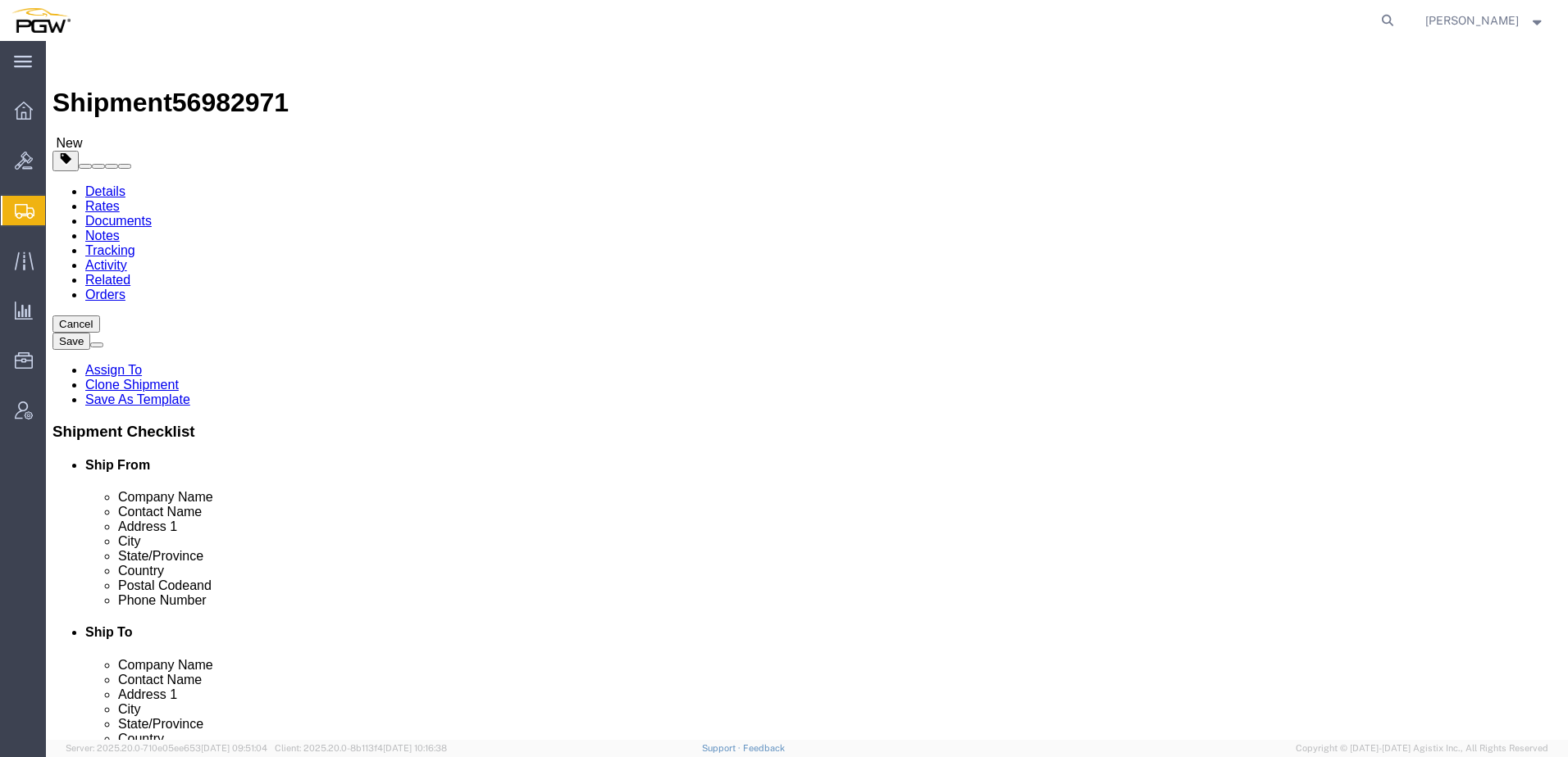
select select
select select "62935"
click button "Rate Shipment"
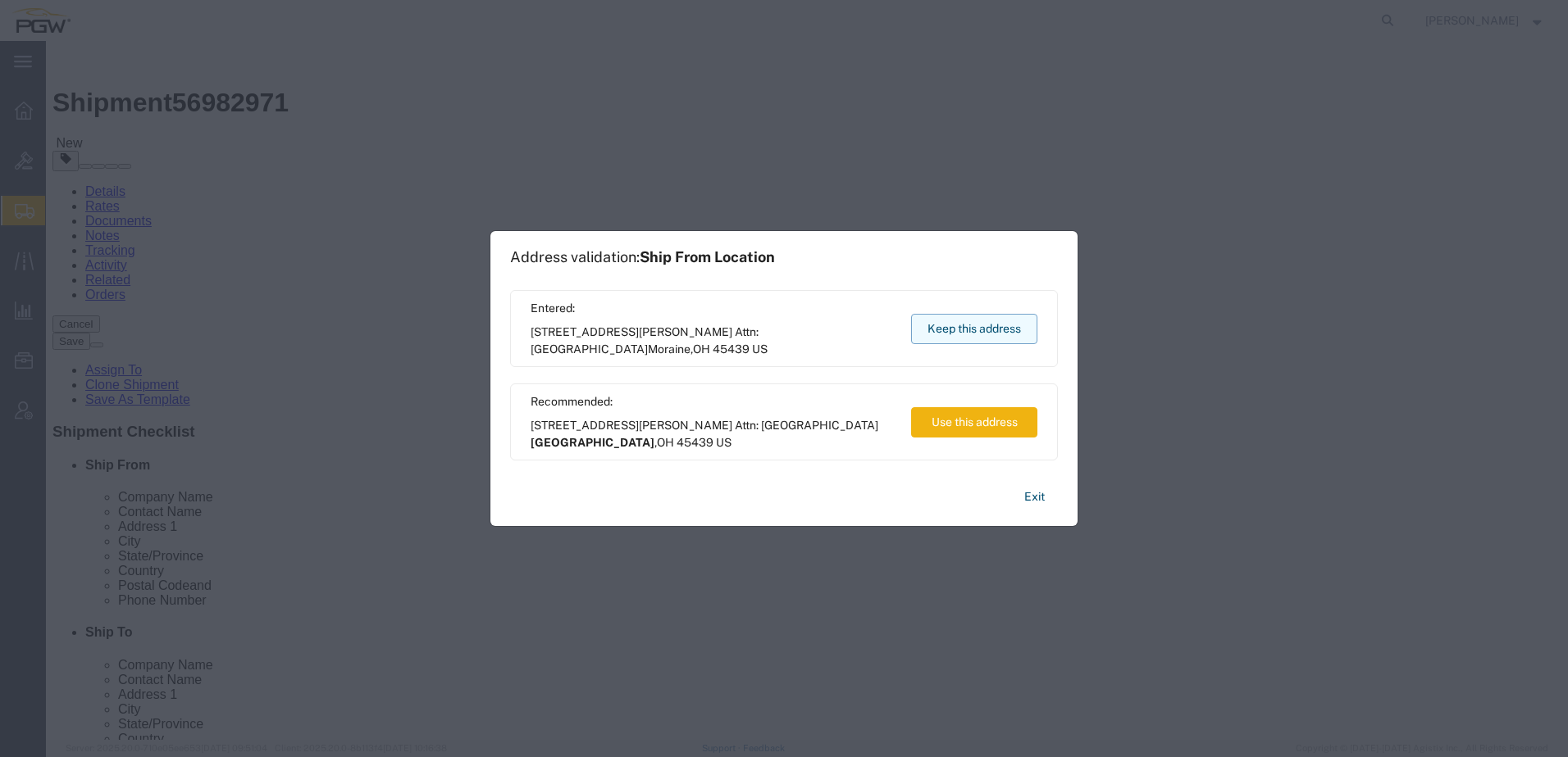
click at [965, 340] on button "Keep this address" at bounding box center [974, 329] width 126 height 30
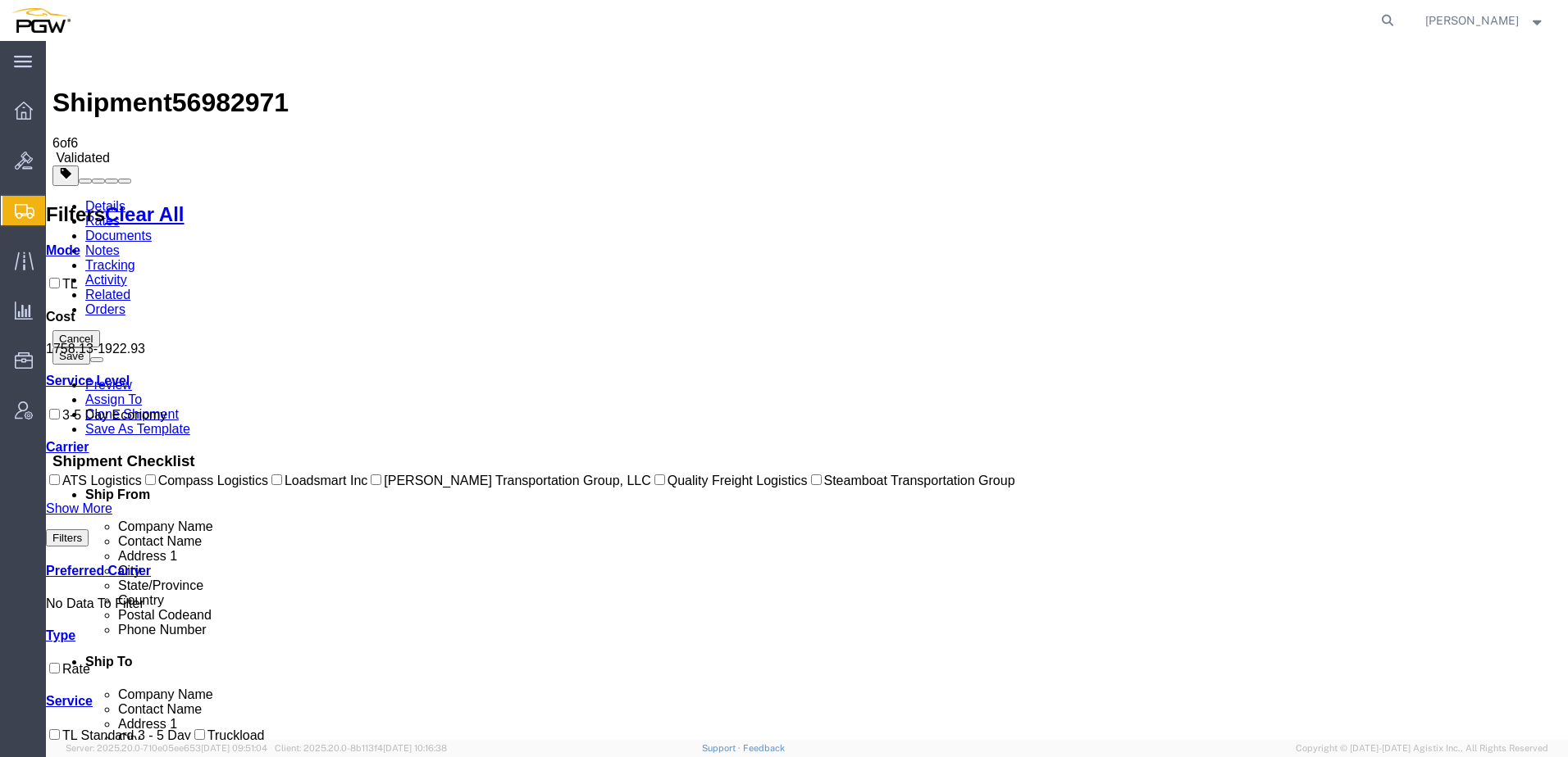
click at [100, 200] on link "Details" at bounding box center [105, 206] width 40 height 14
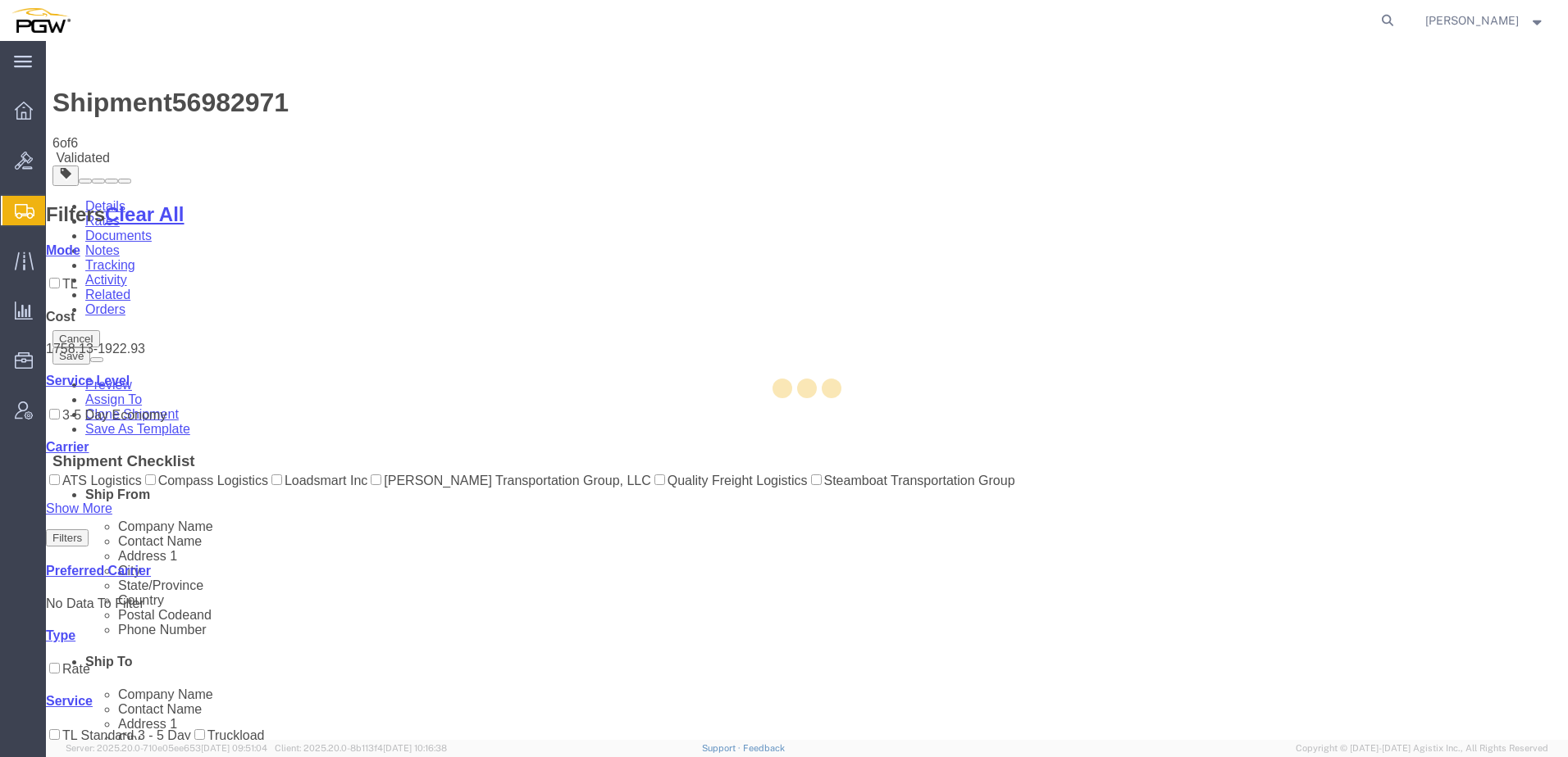
select select "62935"
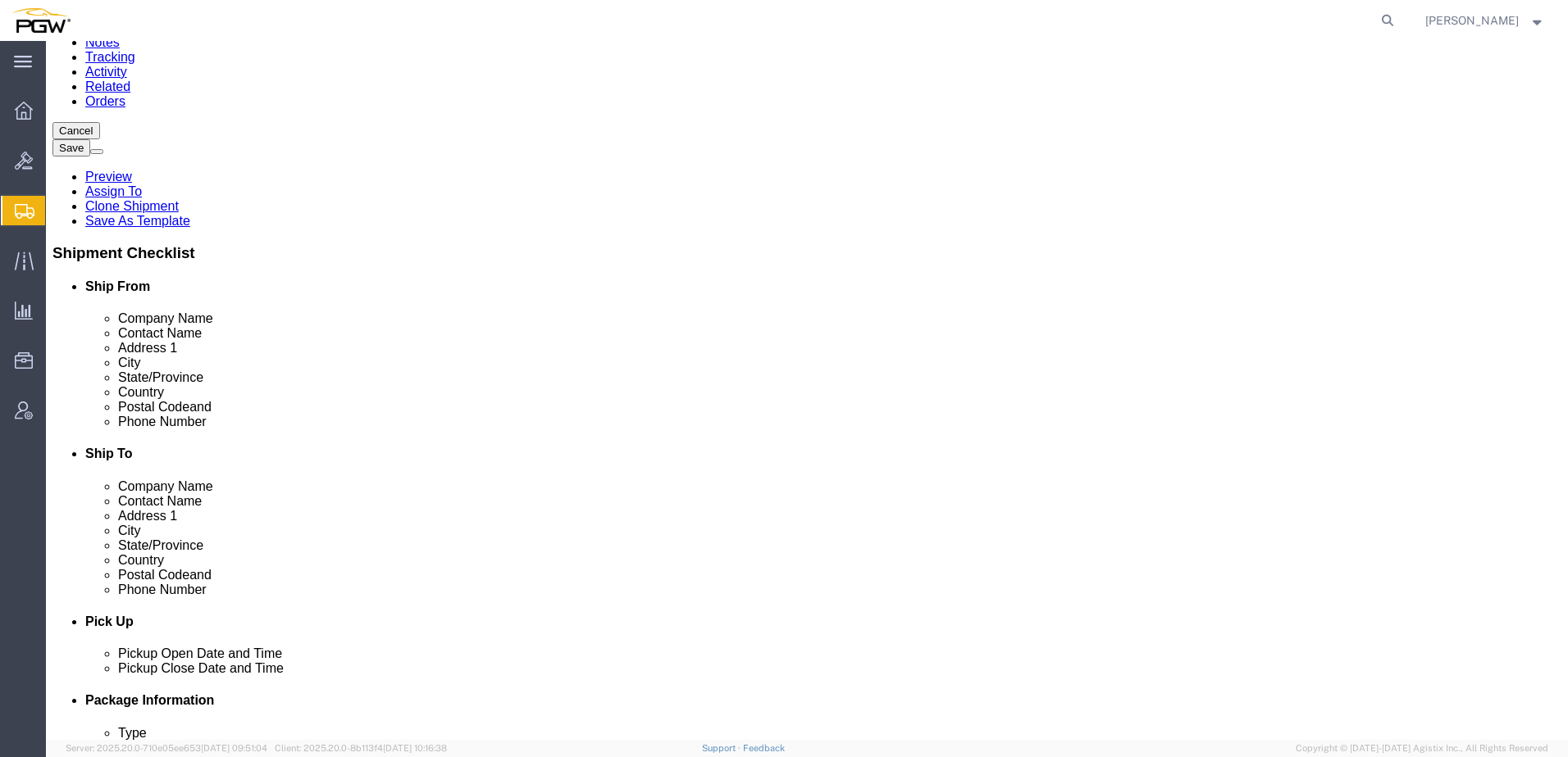
scroll to position [491, 0]
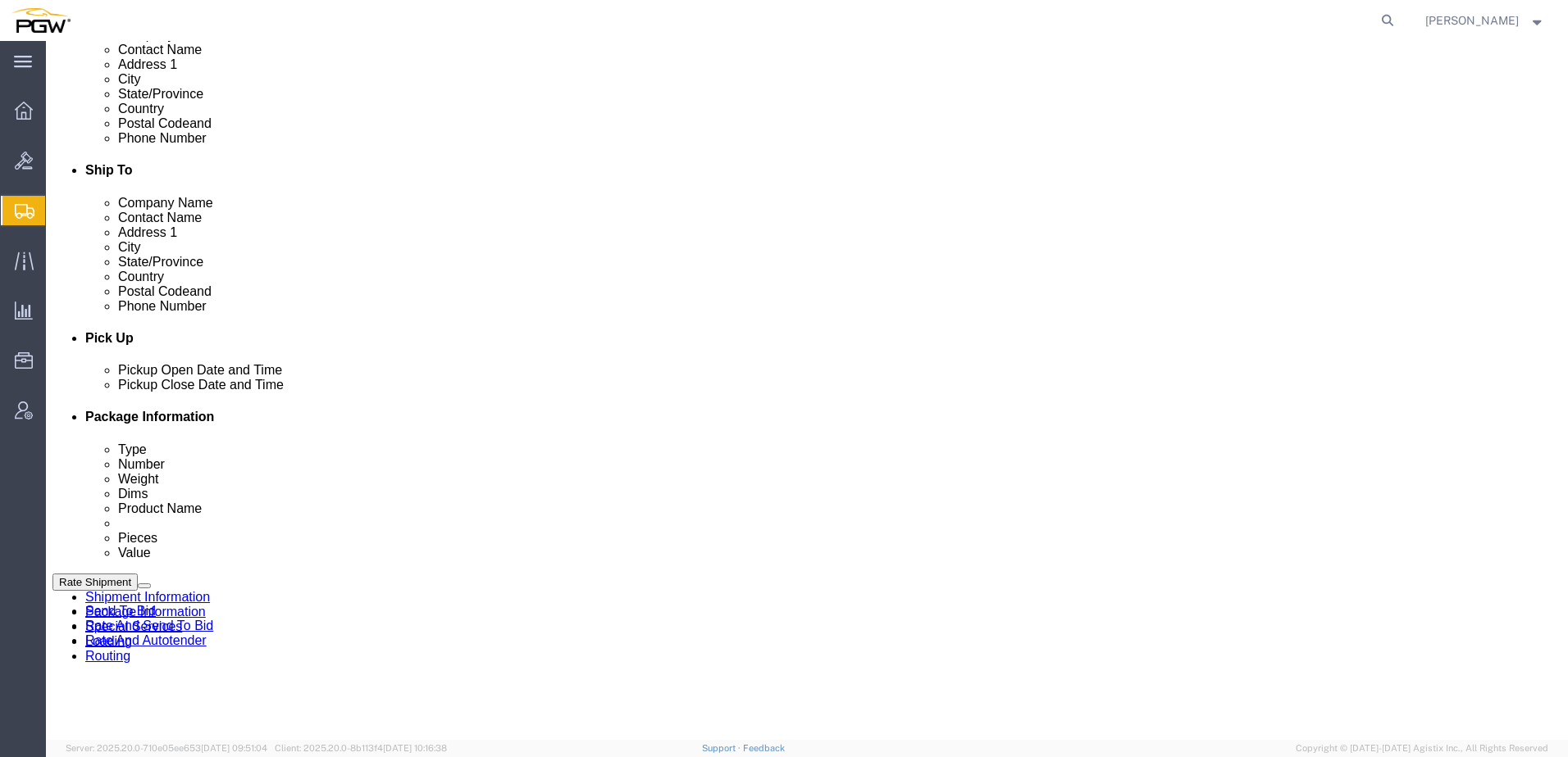
drag, startPoint x: 865, startPoint y: 631, endPoint x: 761, endPoint y: 631, distance: 104.0
click icon
click div "Oct 09 2025 9:00 AM"
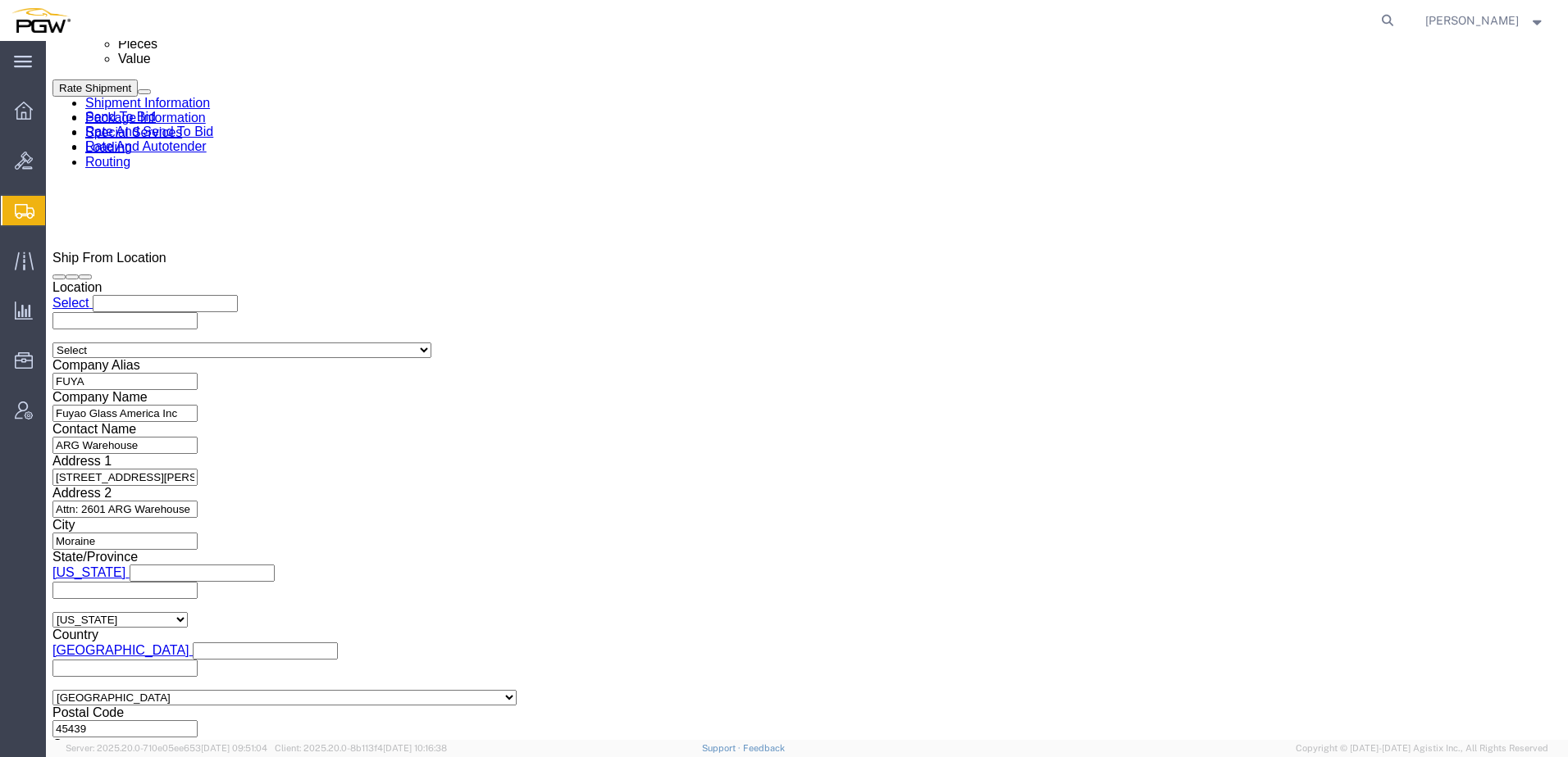
click button "Apply"
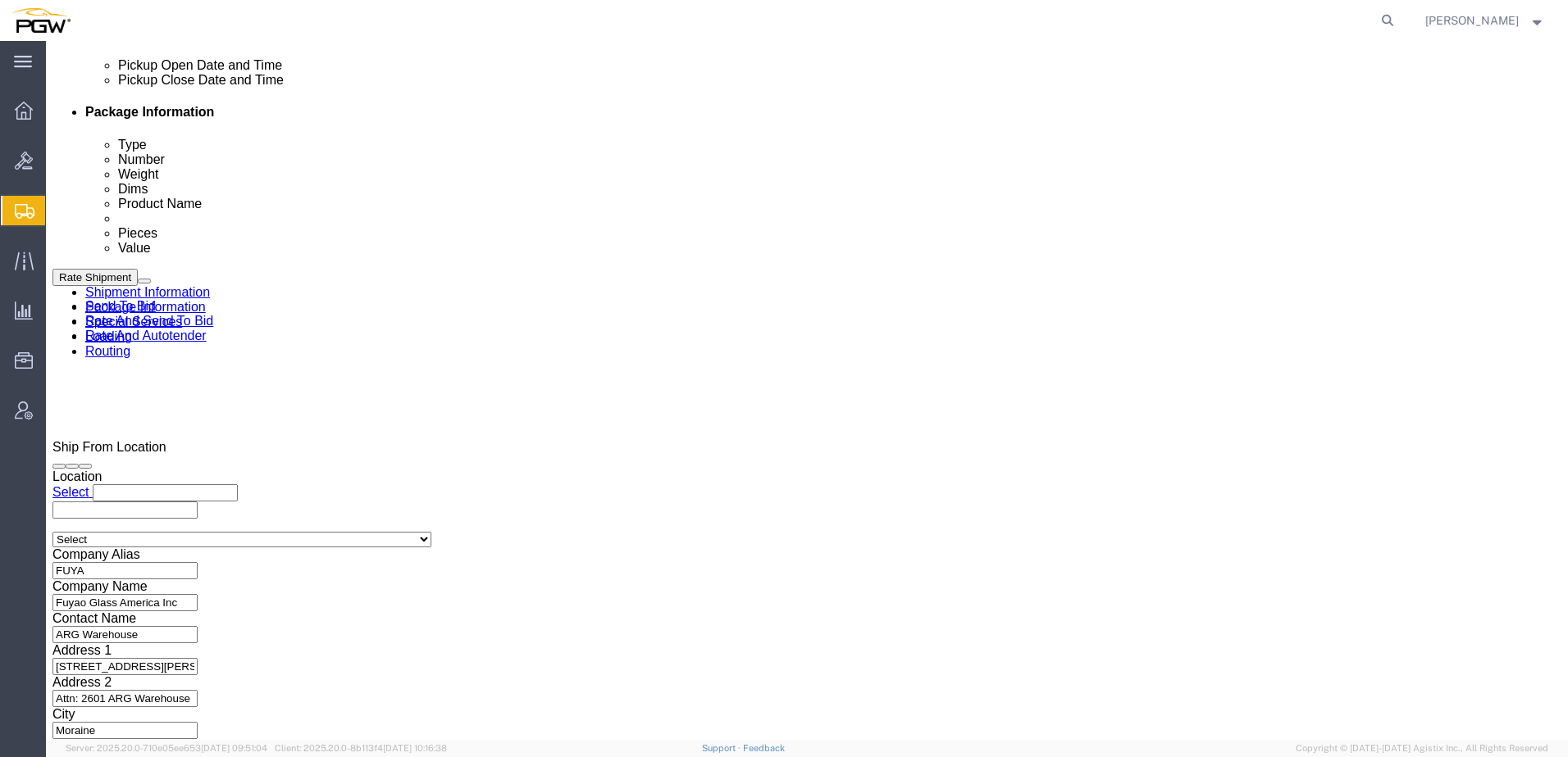
scroll to position [576, 0]
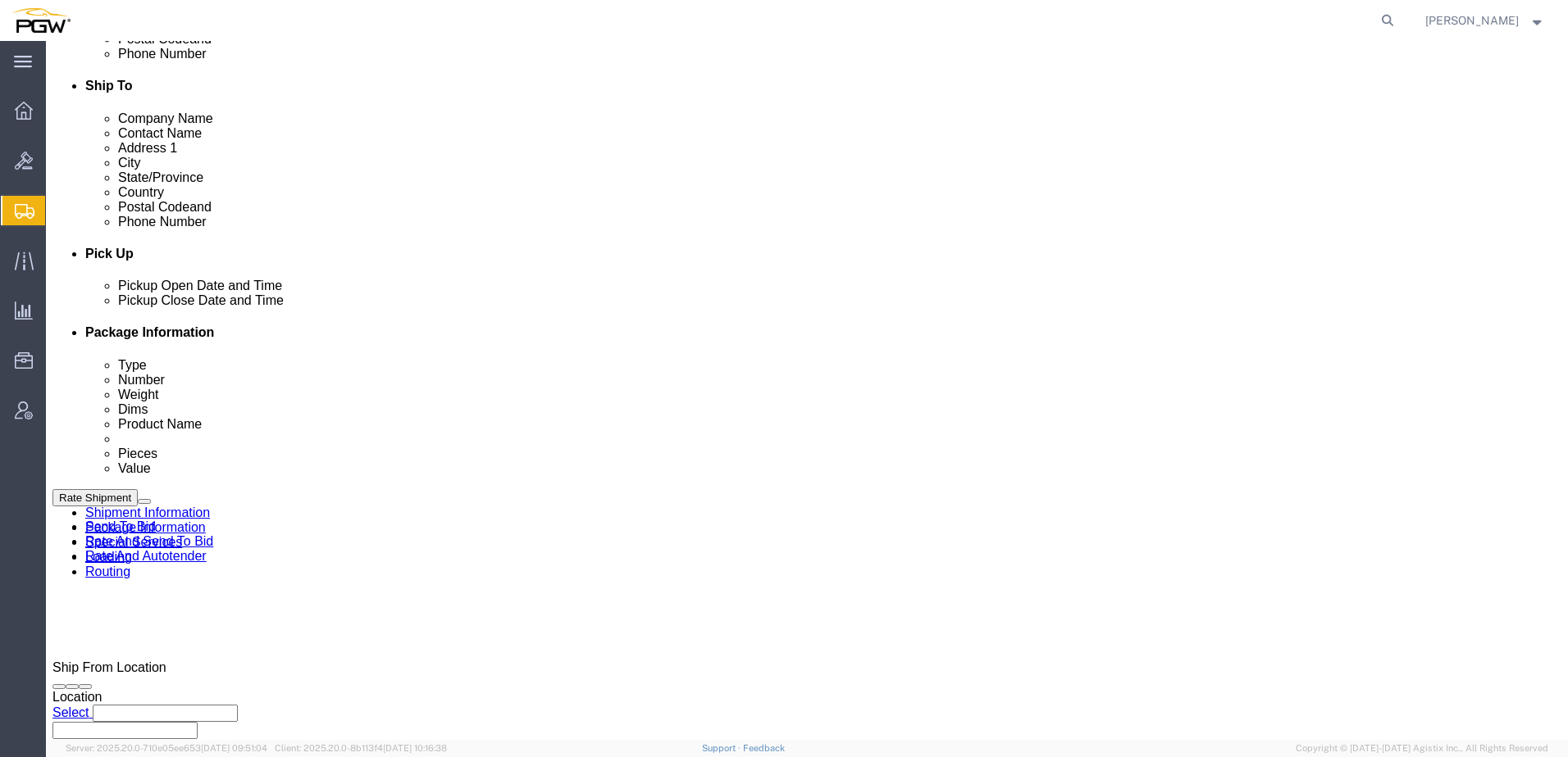
click div "Oct 09 2025 8:00 AM"
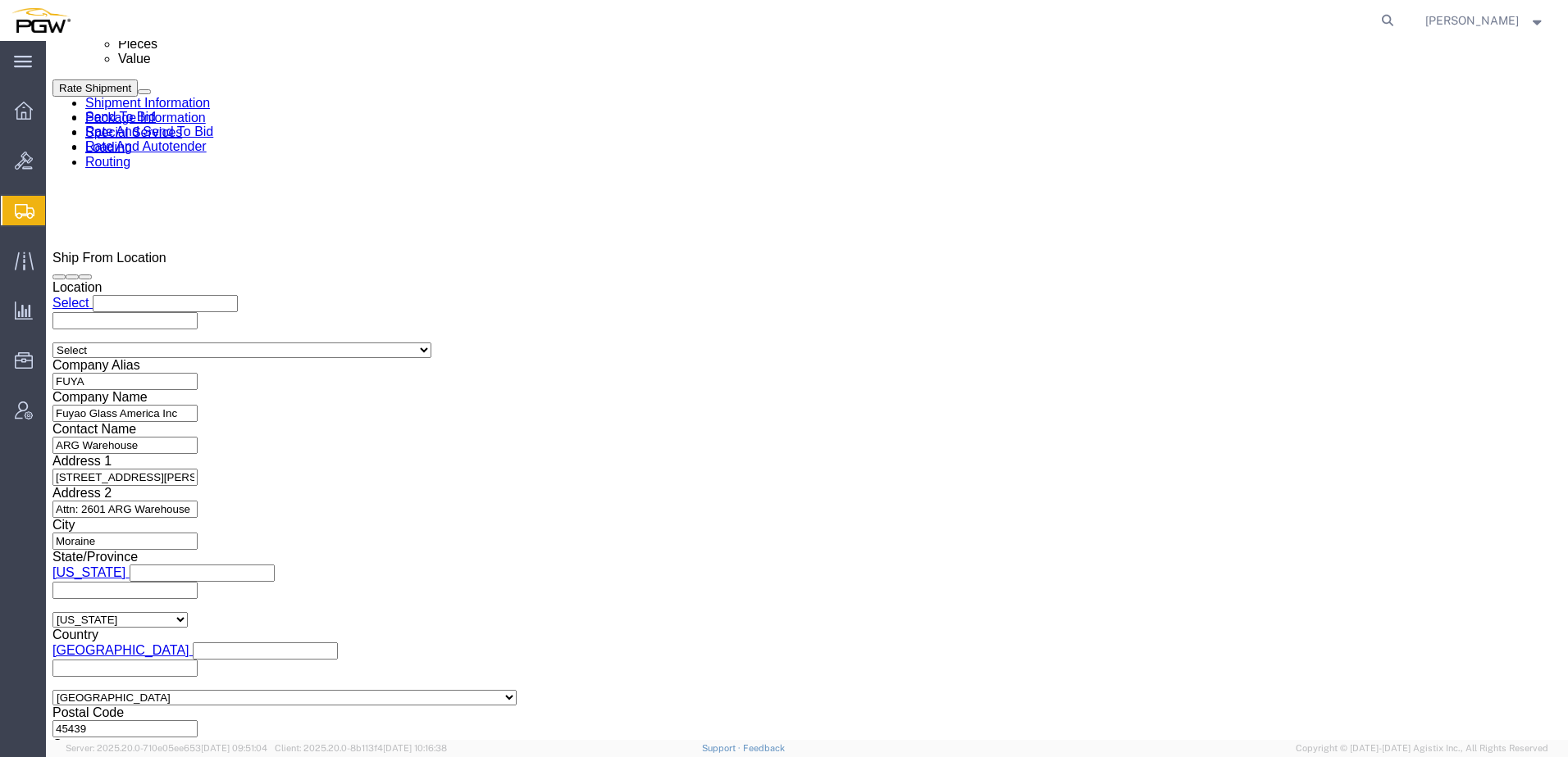
click button "Apply"
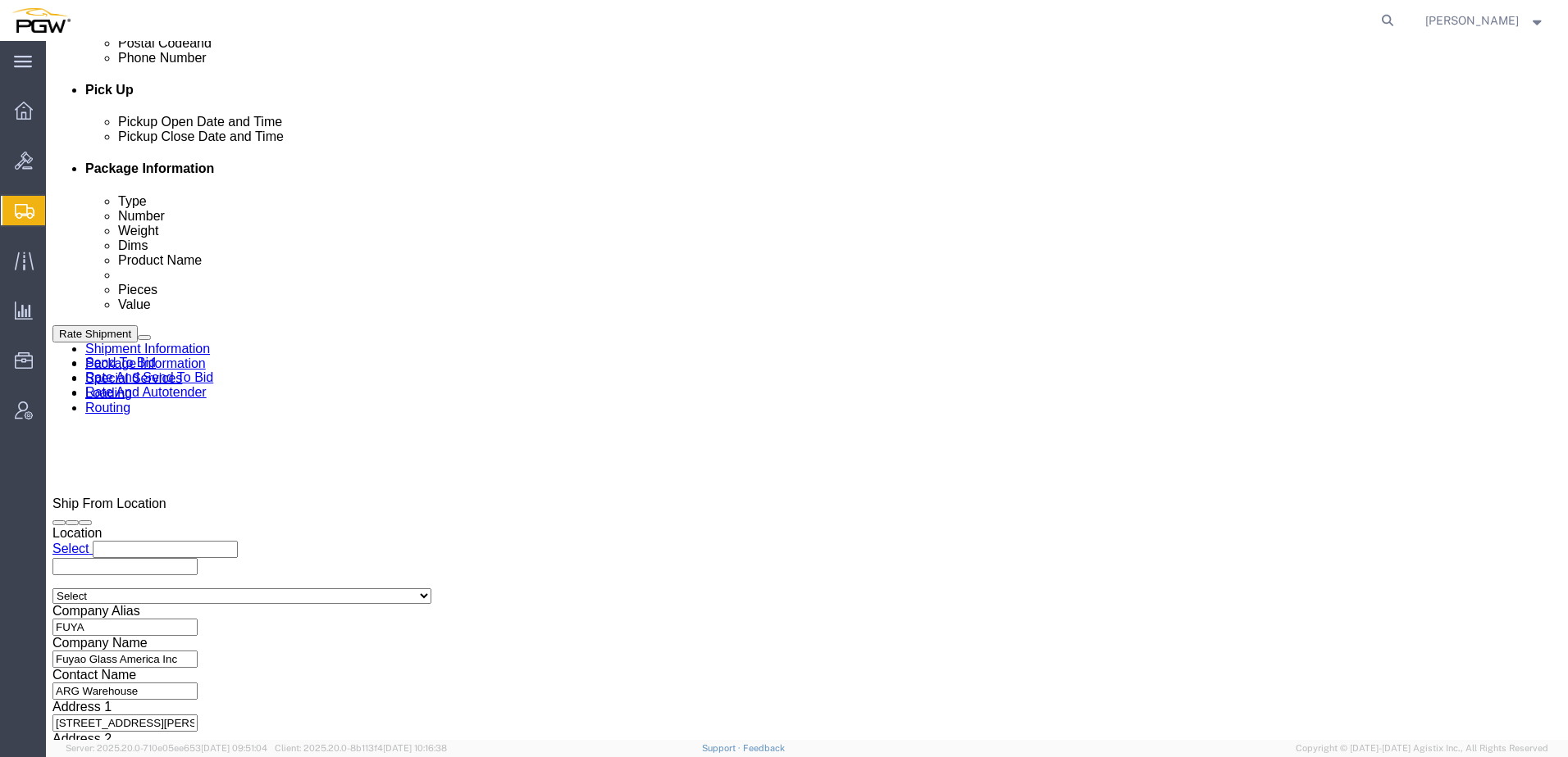
click link "Rate And Autotender"
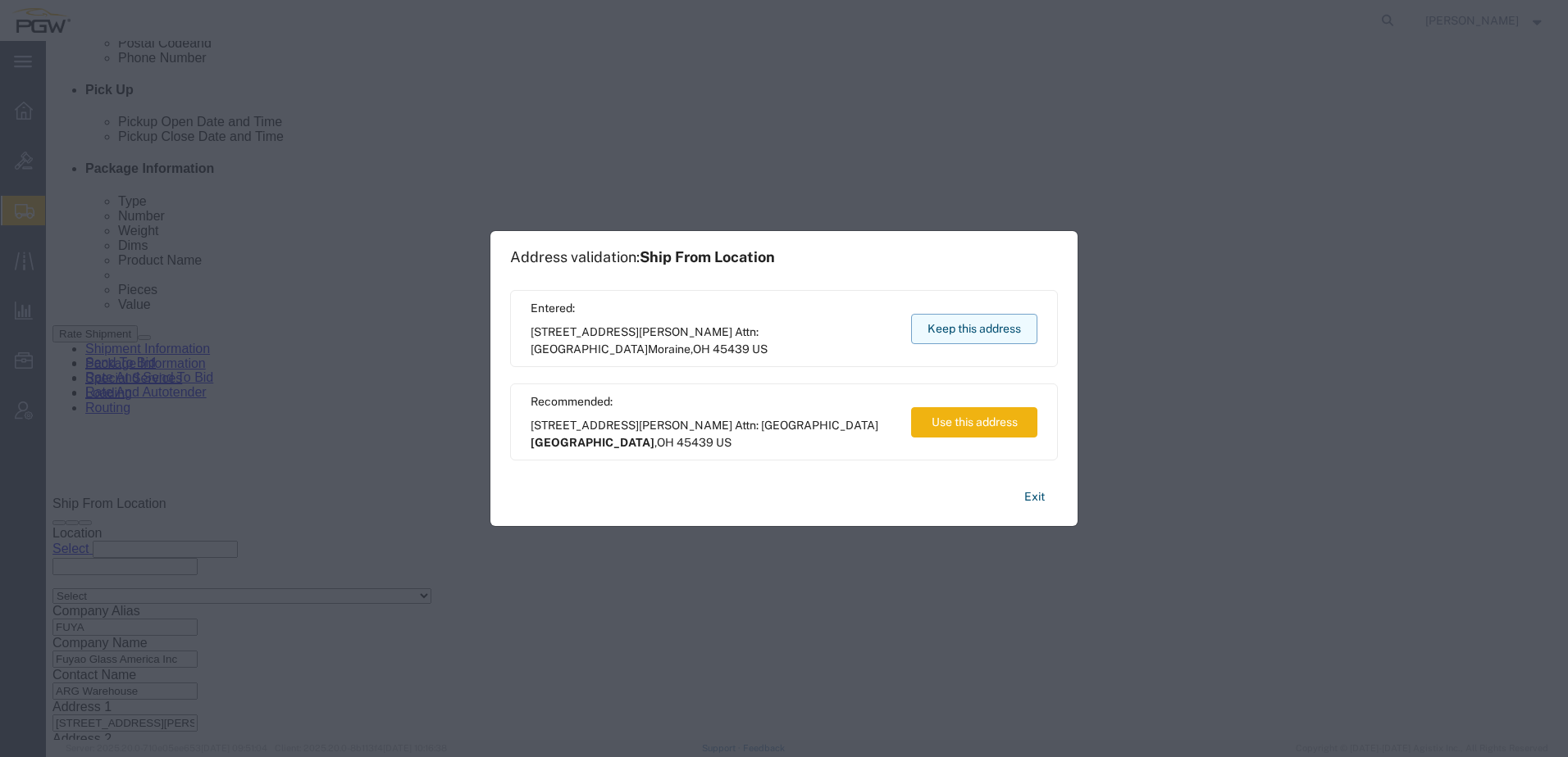
click at [988, 327] on button "Keep this address" at bounding box center [974, 329] width 126 height 30
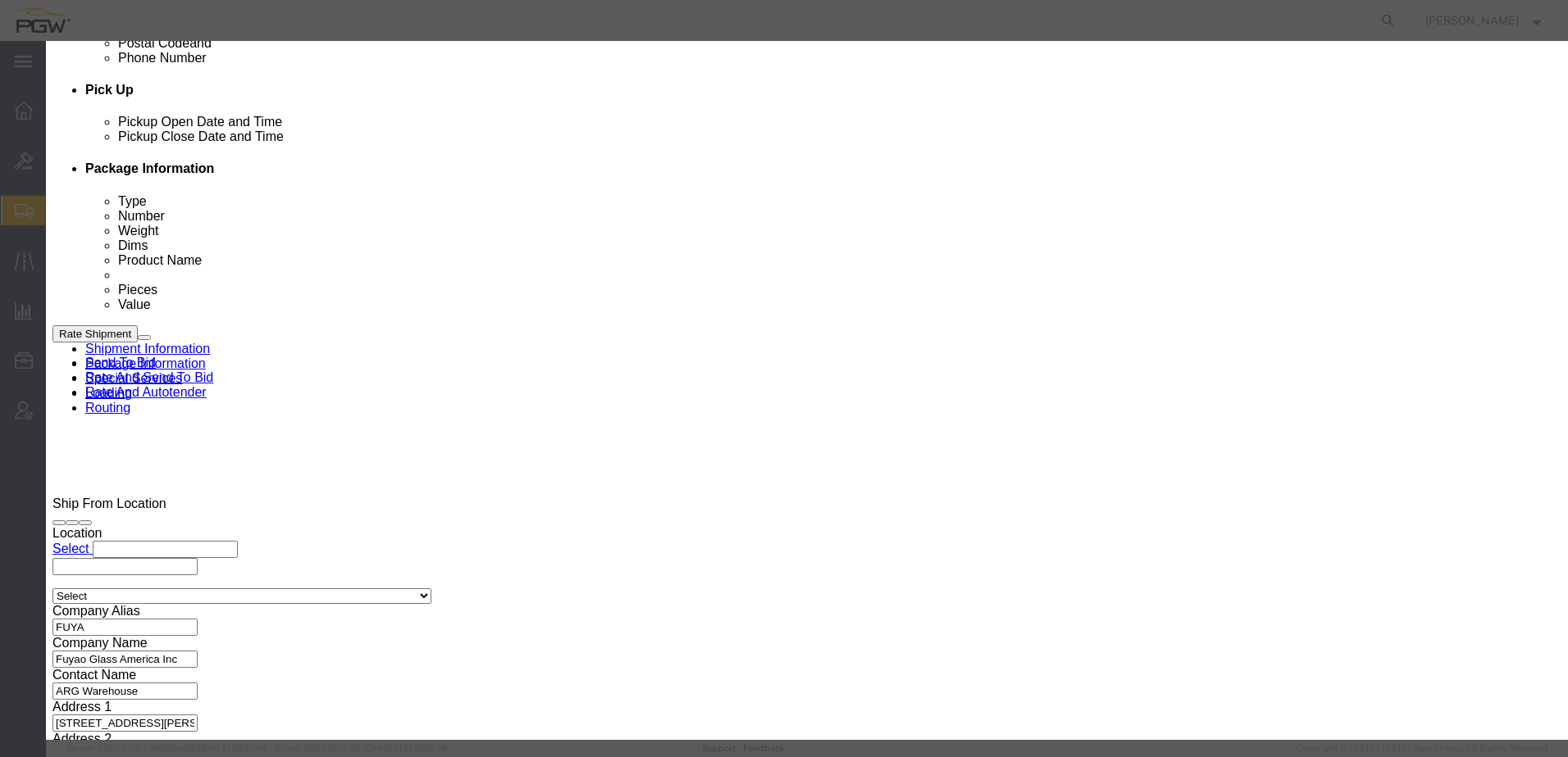
click input "2"
type input "1"
click input "1"
click select "Price Carrier Rank"
select select "LANE_RANK"
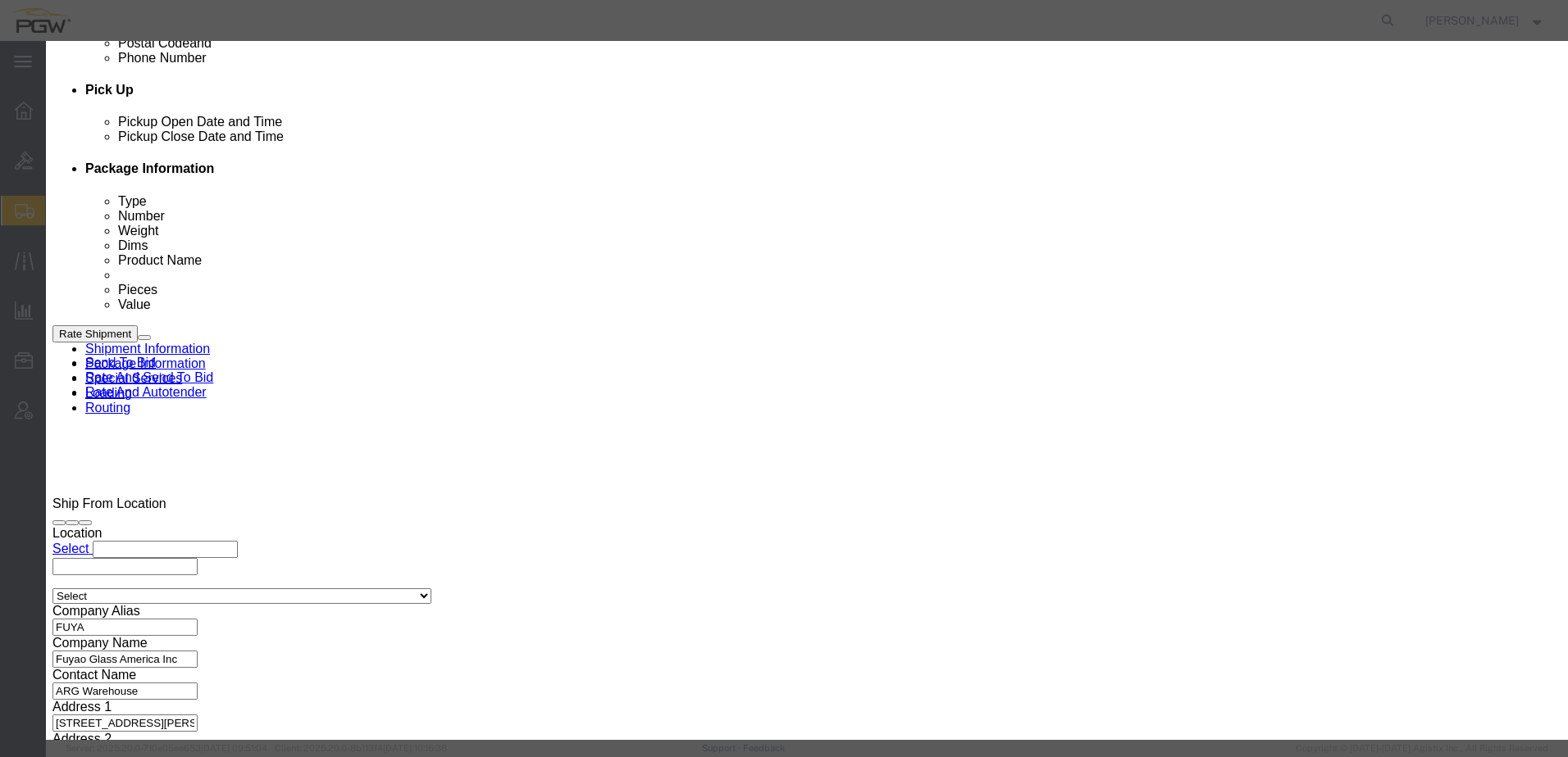
click select "Price Carrier Rank"
drag, startPoint x: 953, startPoint y: 237, endPoint x: 38, endPoint y: 545, distance: 965.4
click button "Save Auto-Tender"
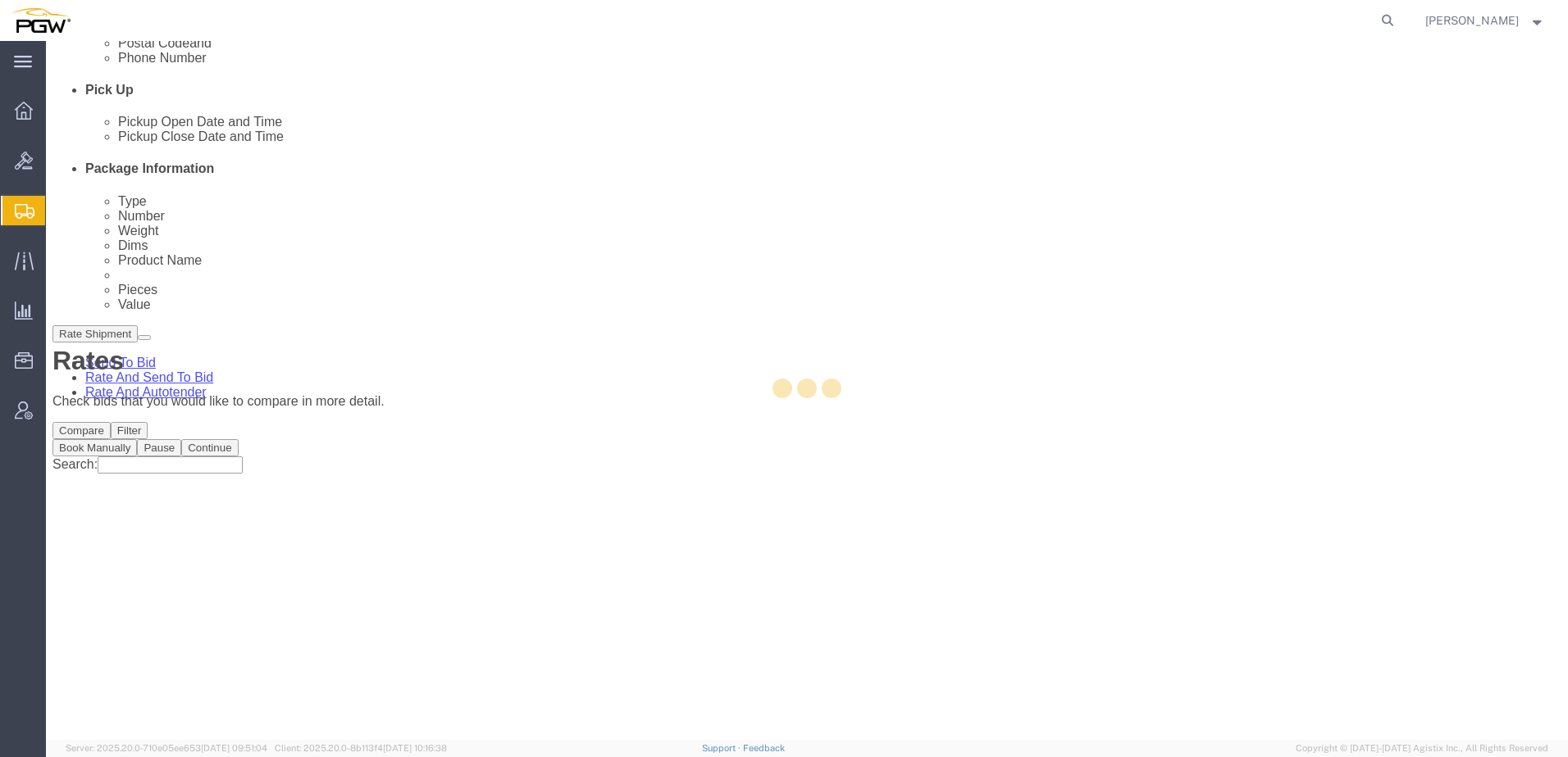
scroll to position [0, 0]
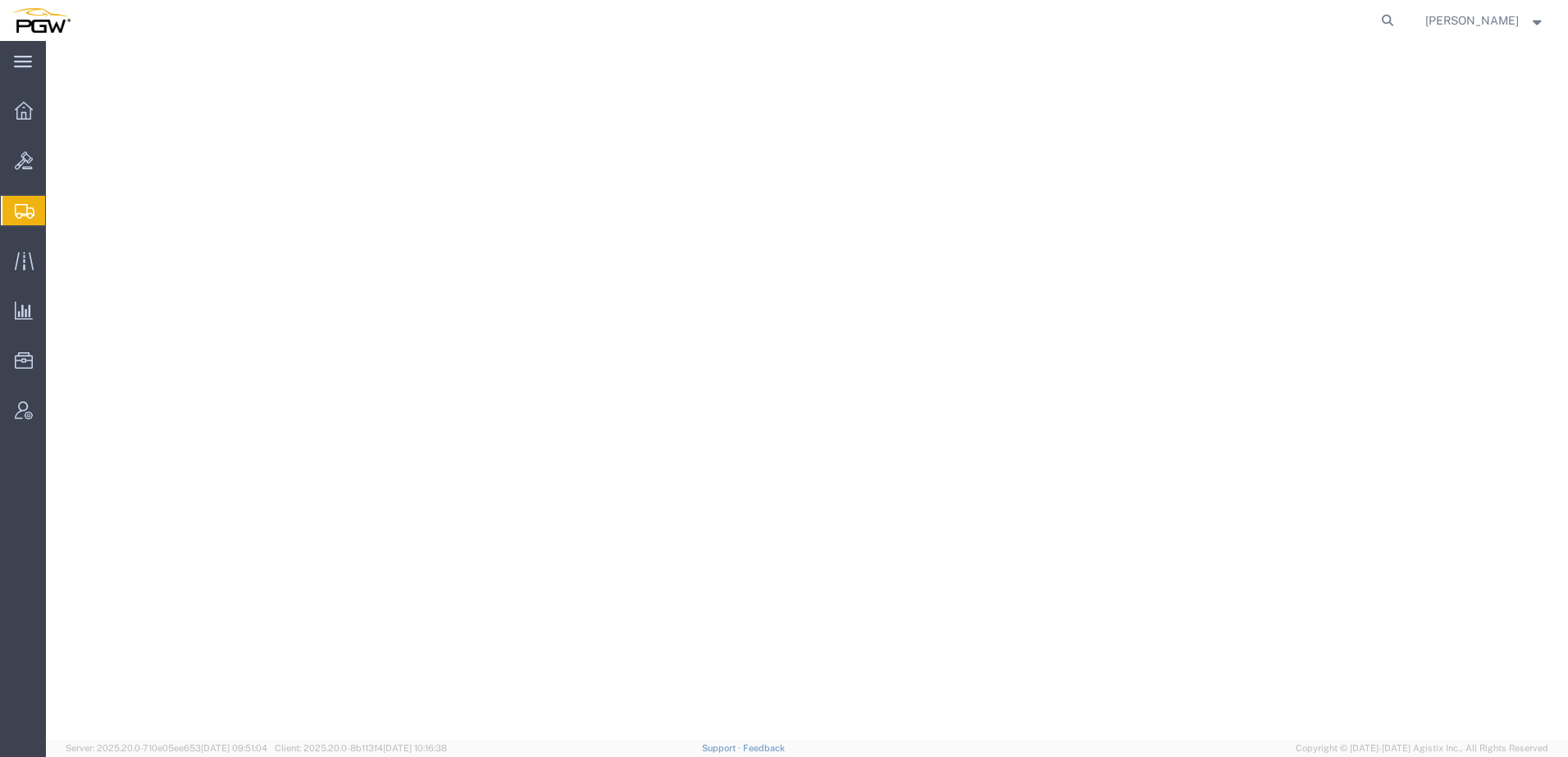
select select
select select "28415"
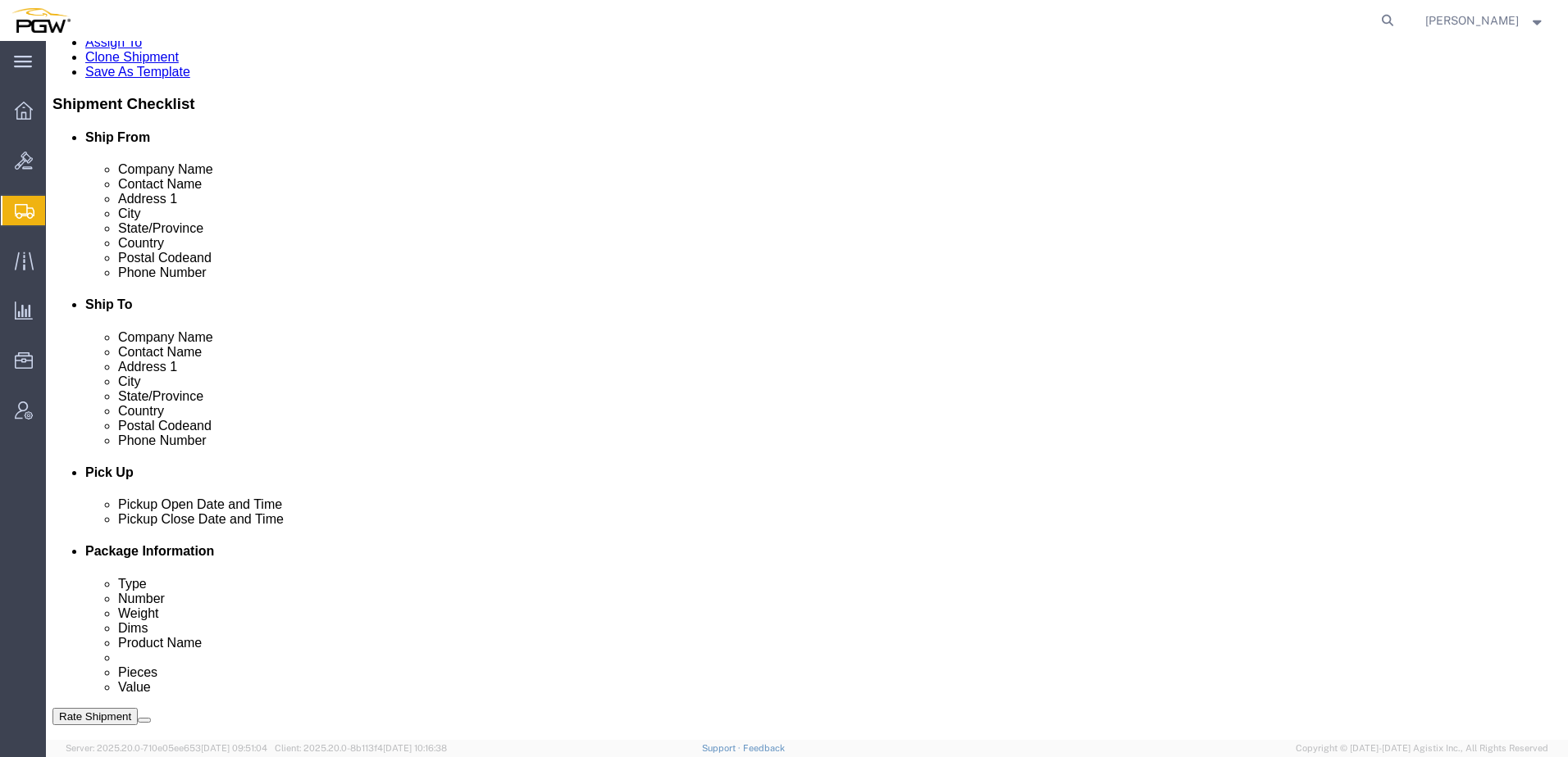
scroll to position [738, 0]
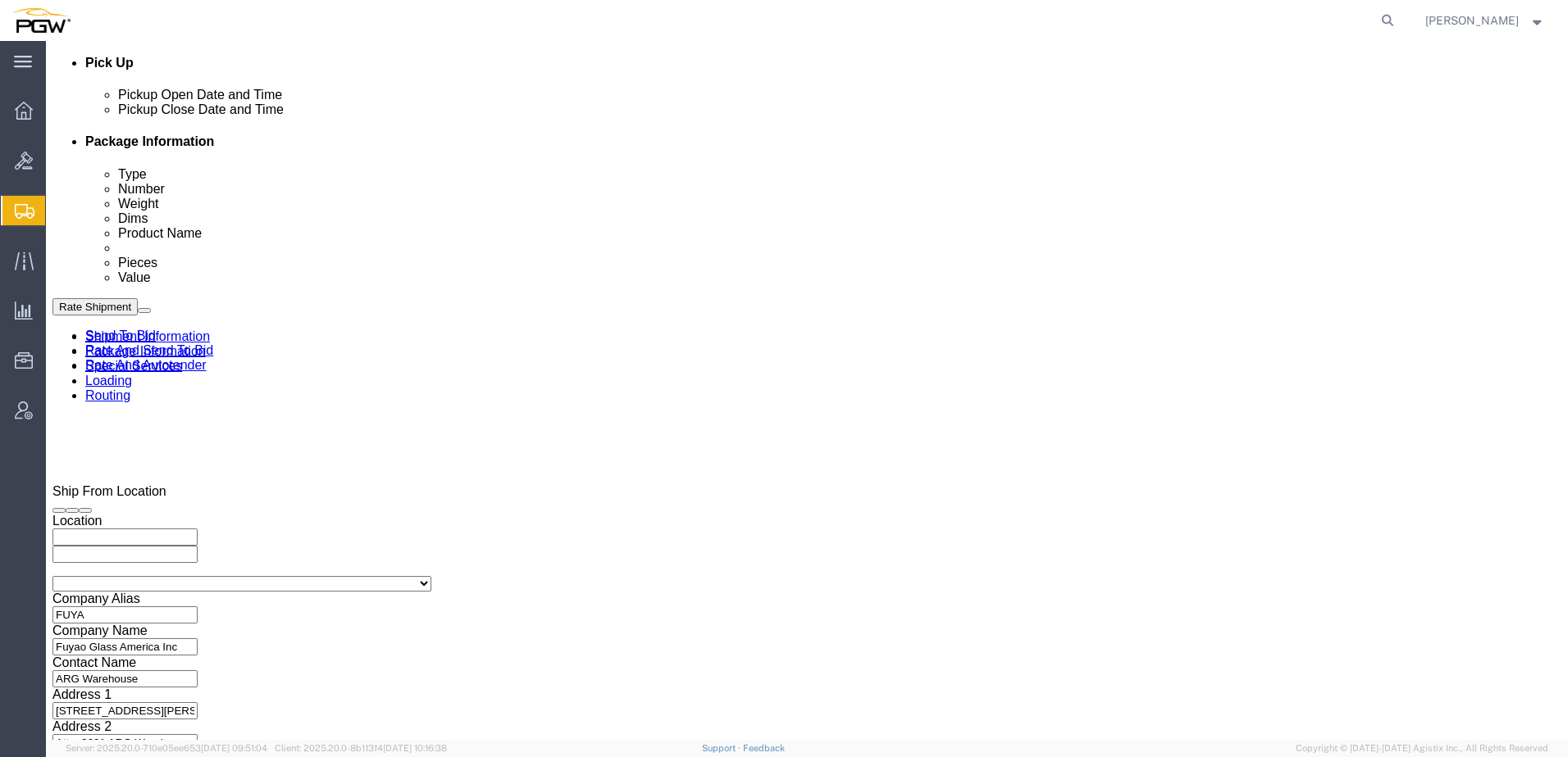
click link "Rate And Autotender"
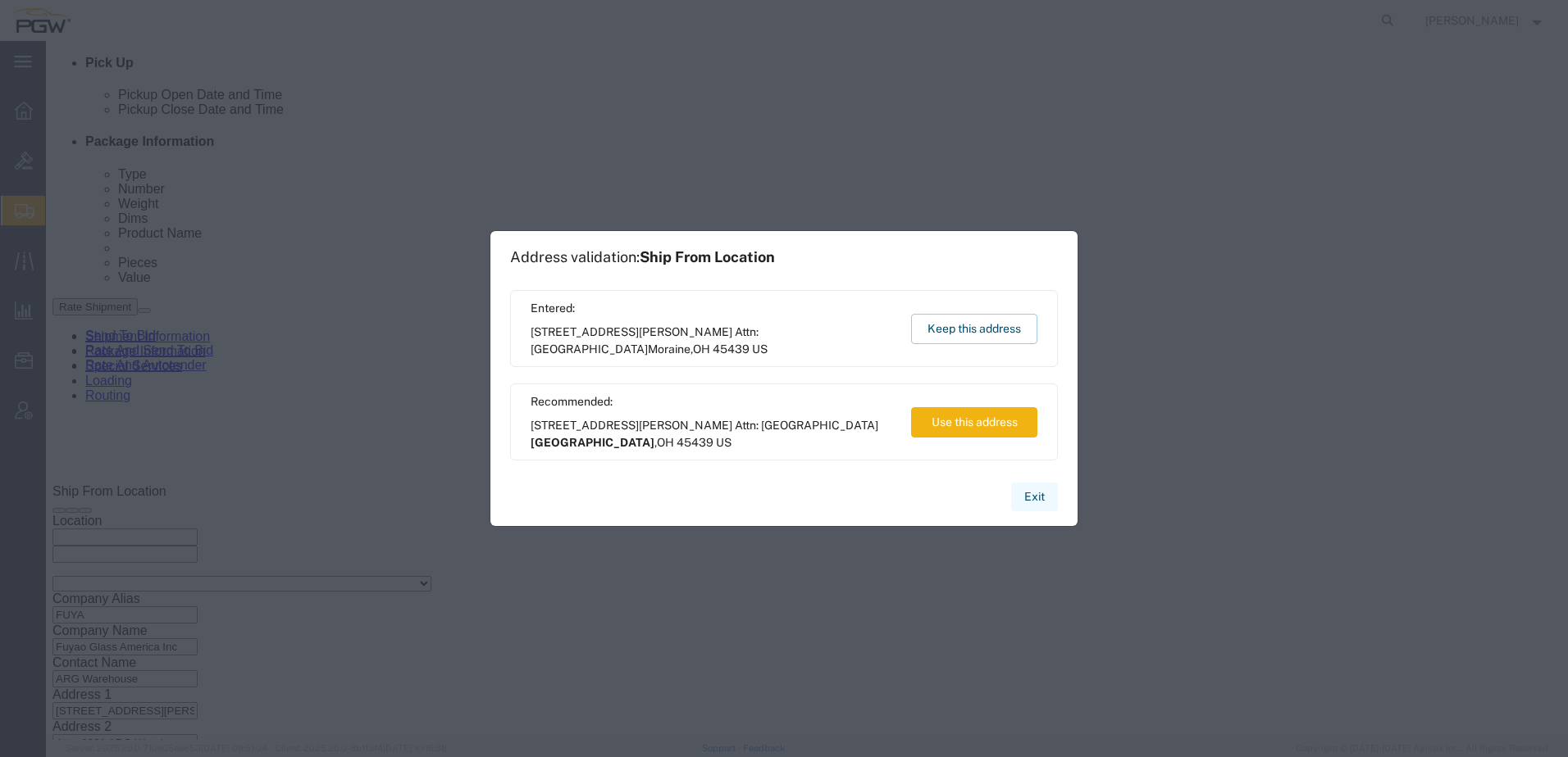
drag, startPoint x: 1041, startPoint y: 498, endPoint x: 989, endPoint y: 453, distance: 68.8
click at [1041, 498] on button "Exit" at bounding box center [1034, 497] width 47 height 28
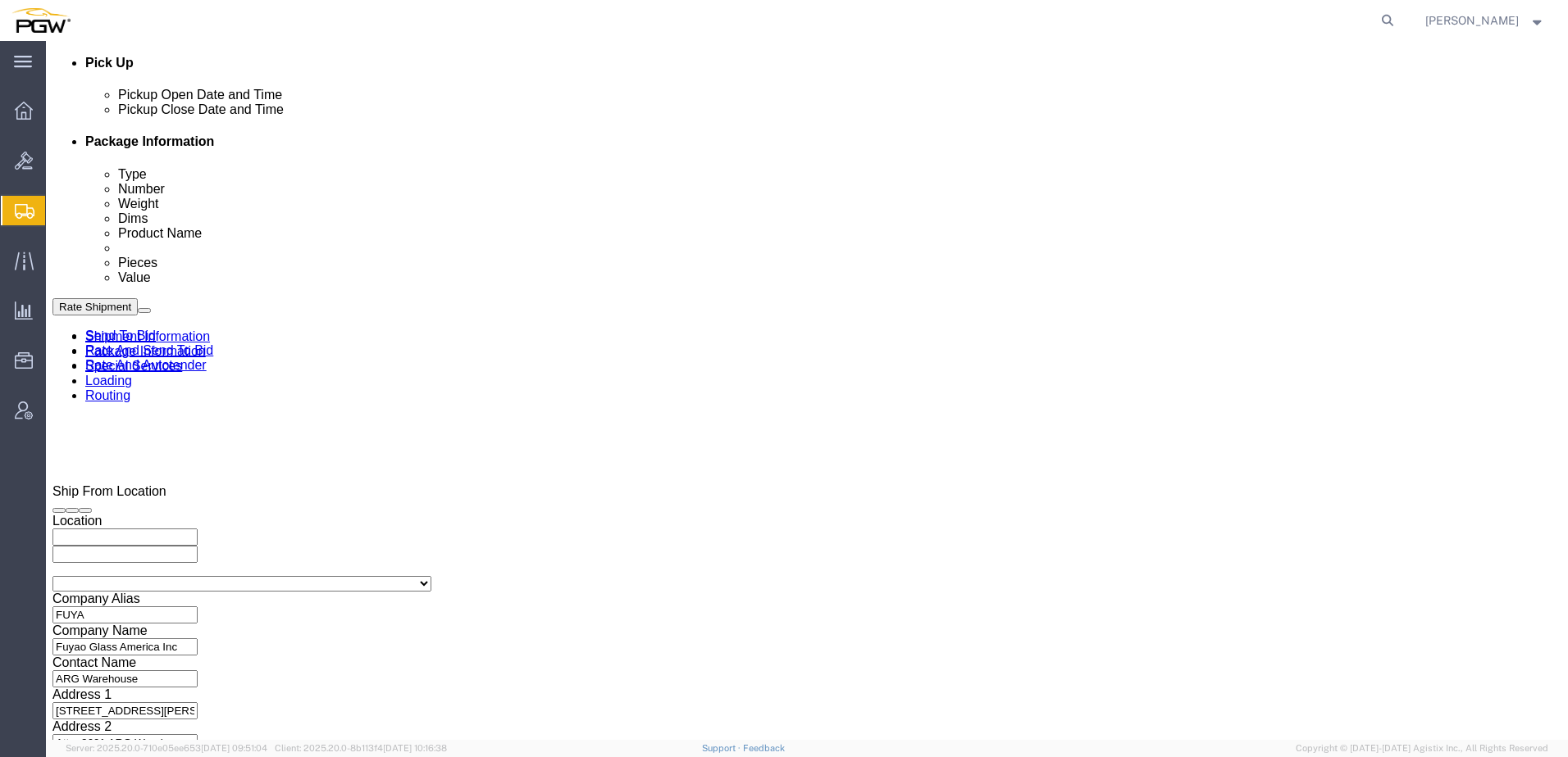
click icon
click link "Rate And Autotender"
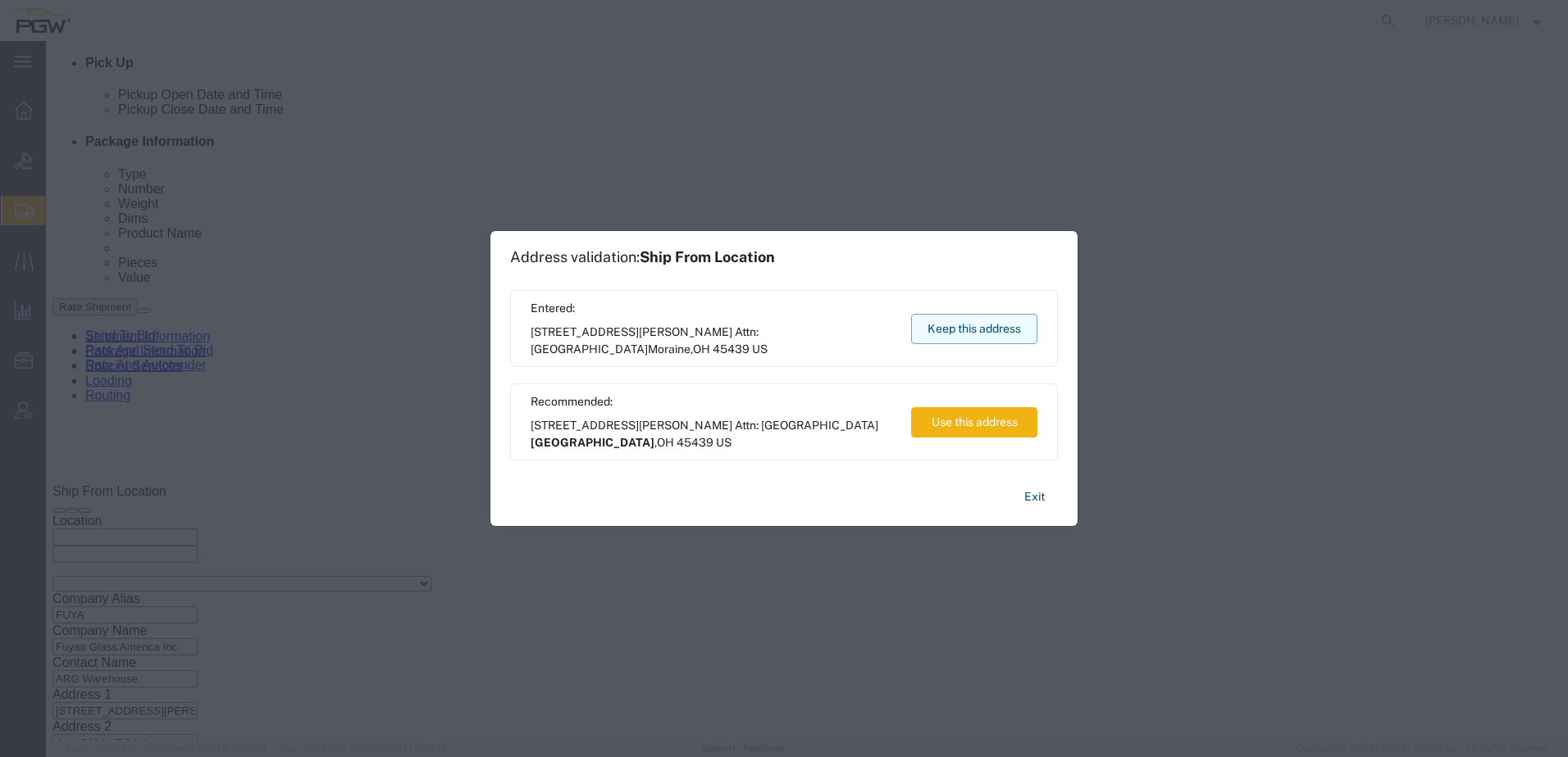
click at [969, 326] on button "Keep this address" at bounding box center [974, 329] width 126 height 30
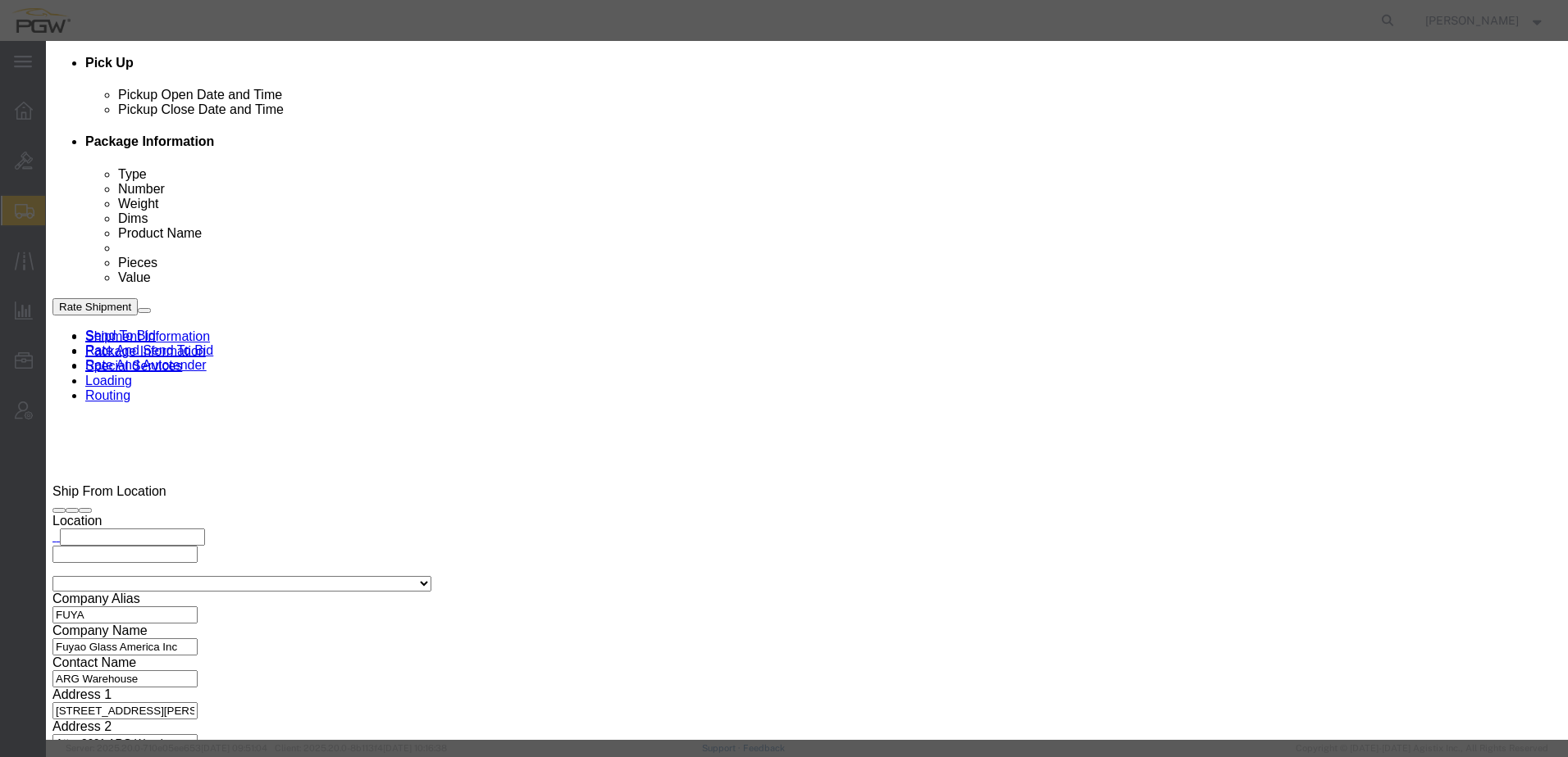
type input "2"
click input "2"
drag, startPoint x: 922, startPoint y: 107, endPoint x: 922, endPoint y: 120, distance: 13.0
click select "Price Carrier Rank"
select select "LANE_RANK"
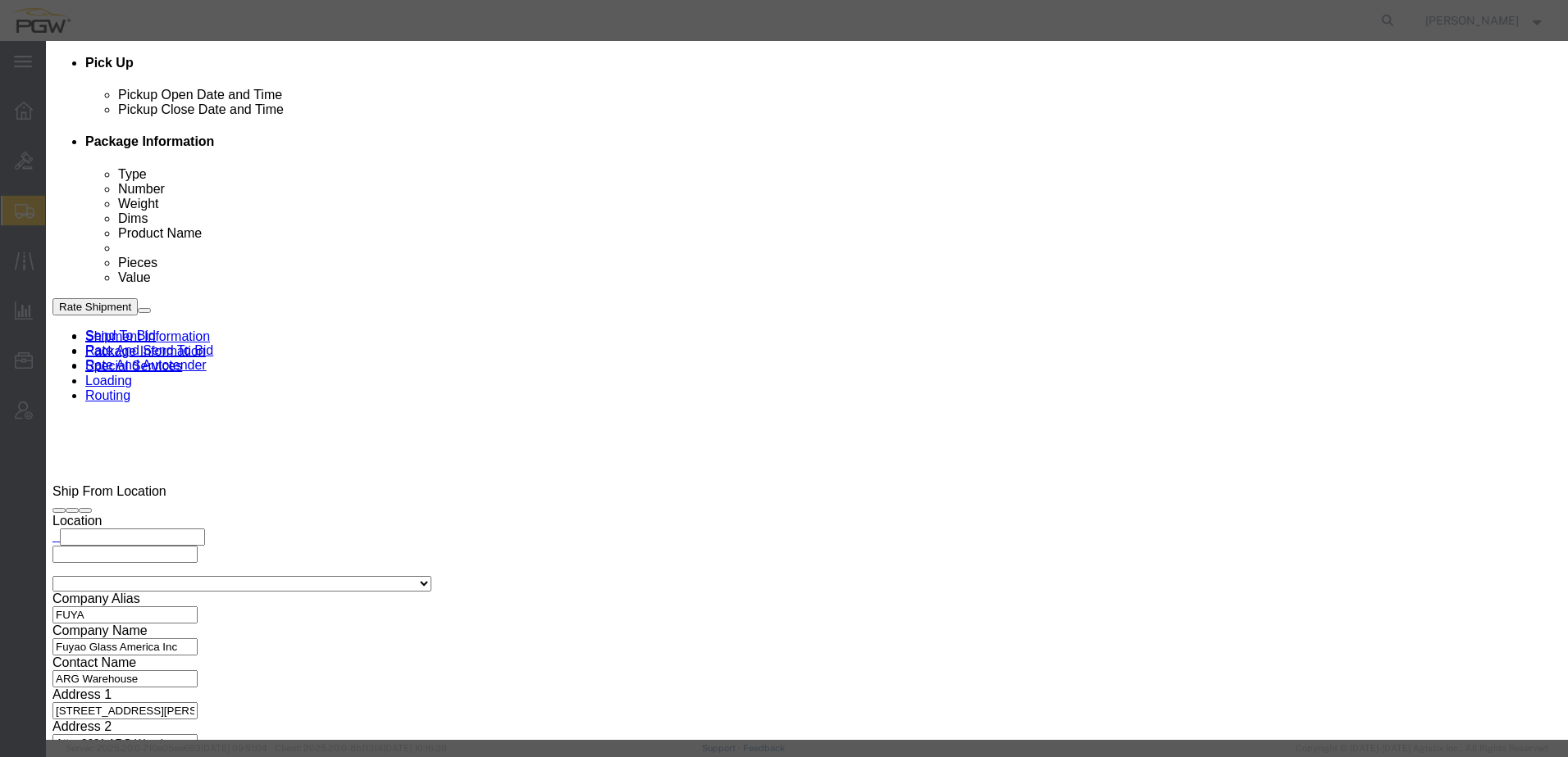
click select "Price Carrier Rank"
click button "Save Auto-Tender"
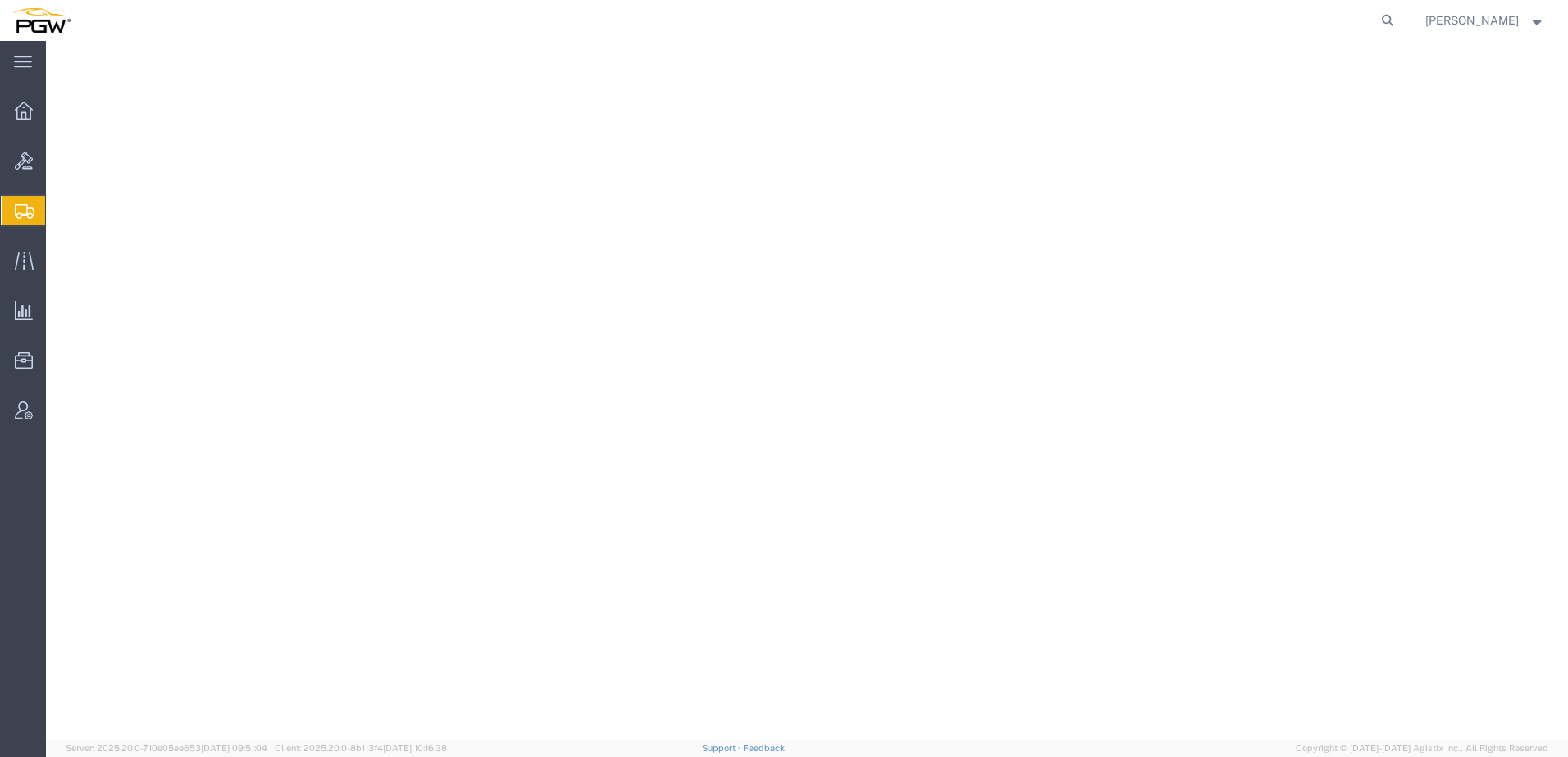
select select
select select "28415"
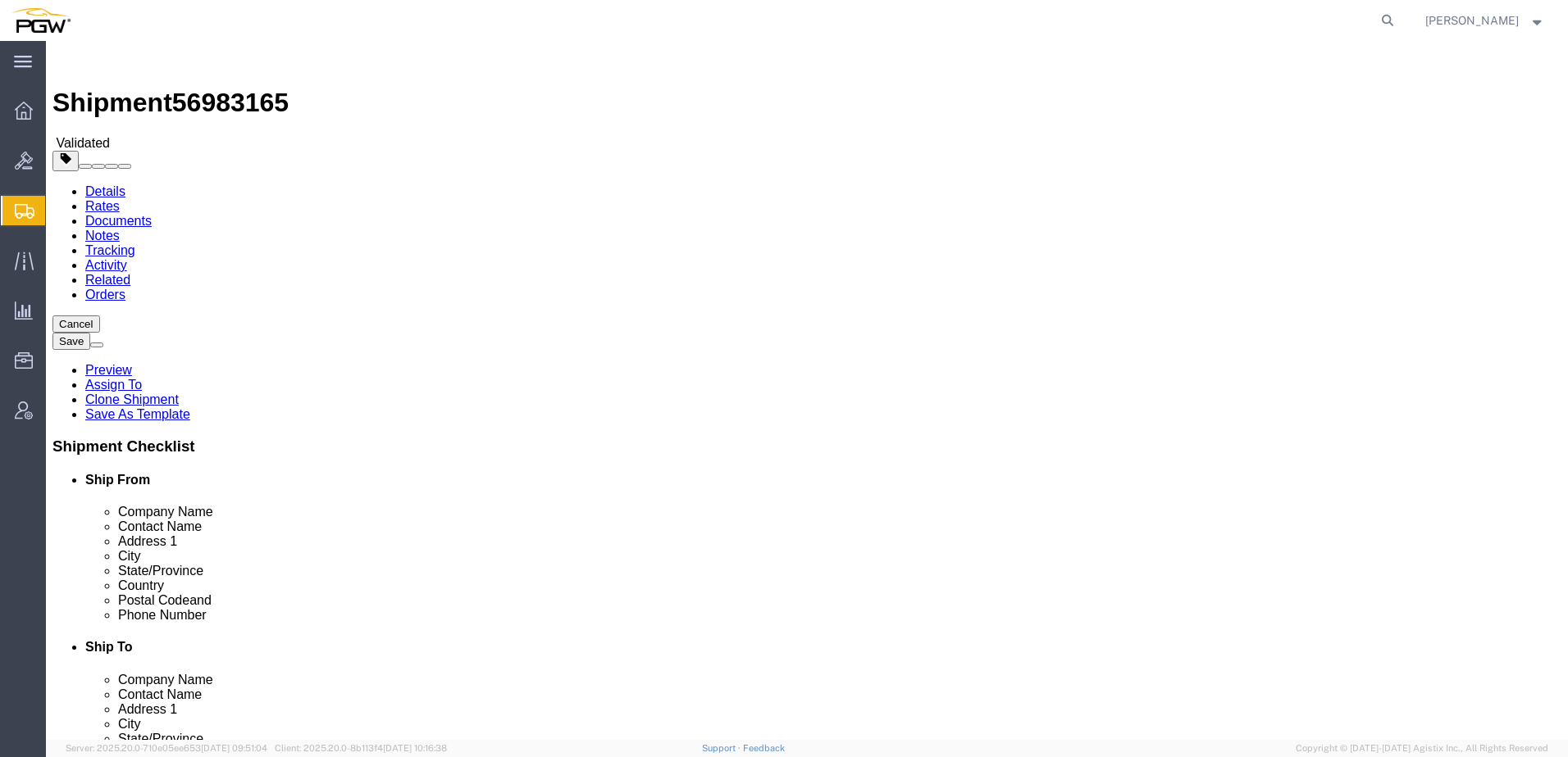
click link "Send To Bid"
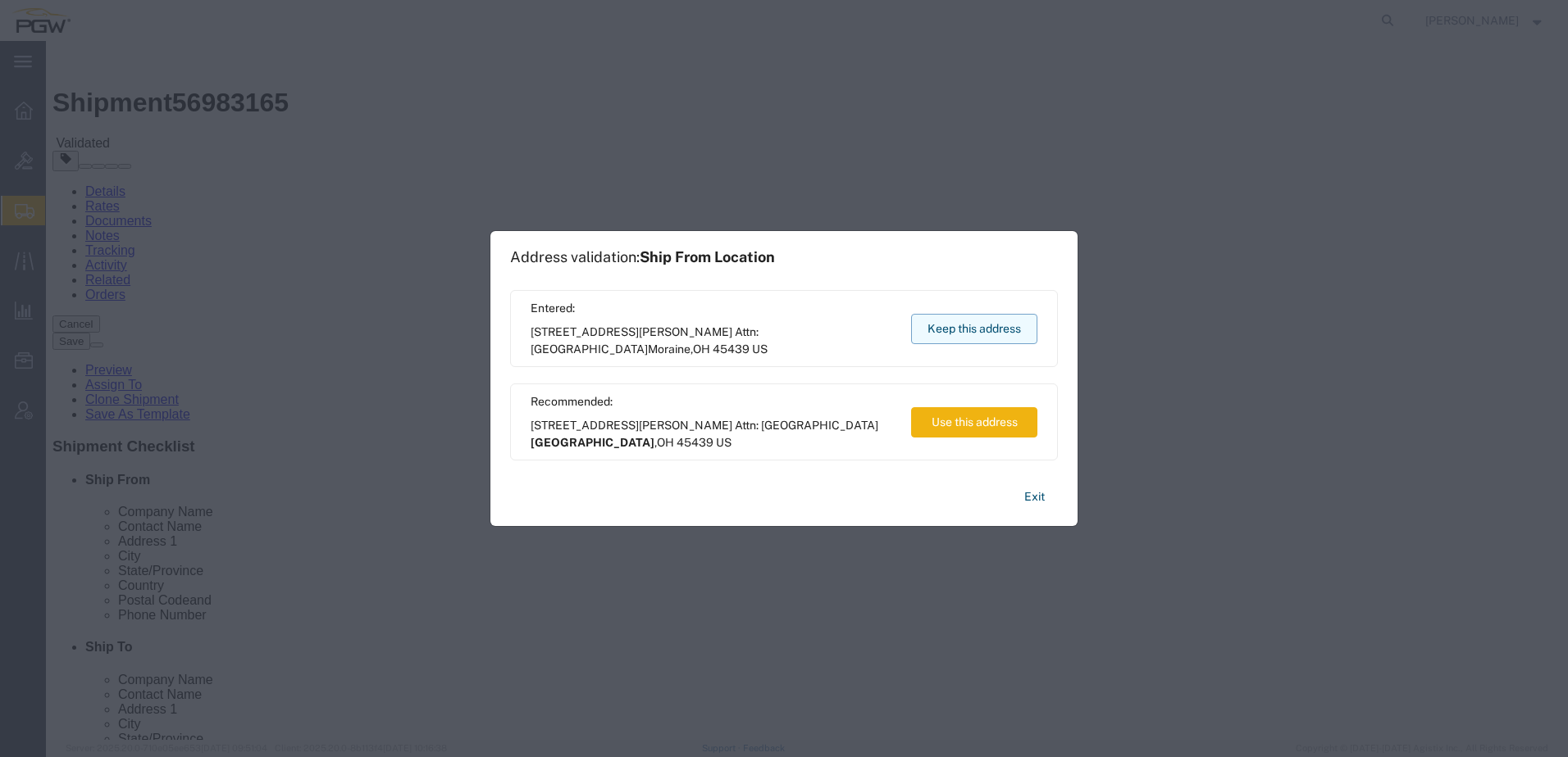
click at [983, 328] on button "Keep this address" at bounding box center [974, 329] width 126 height 30
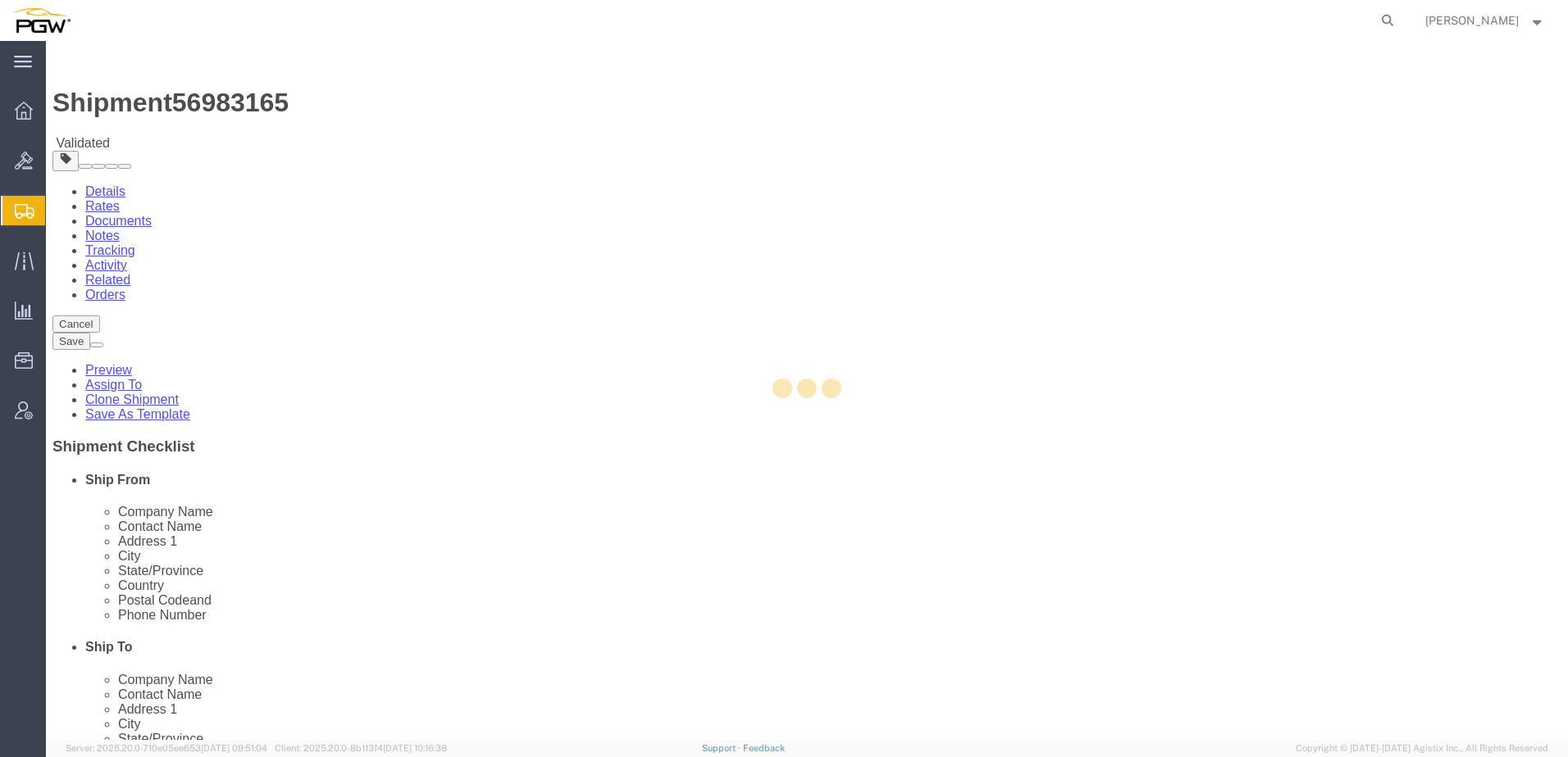
select select "TL"
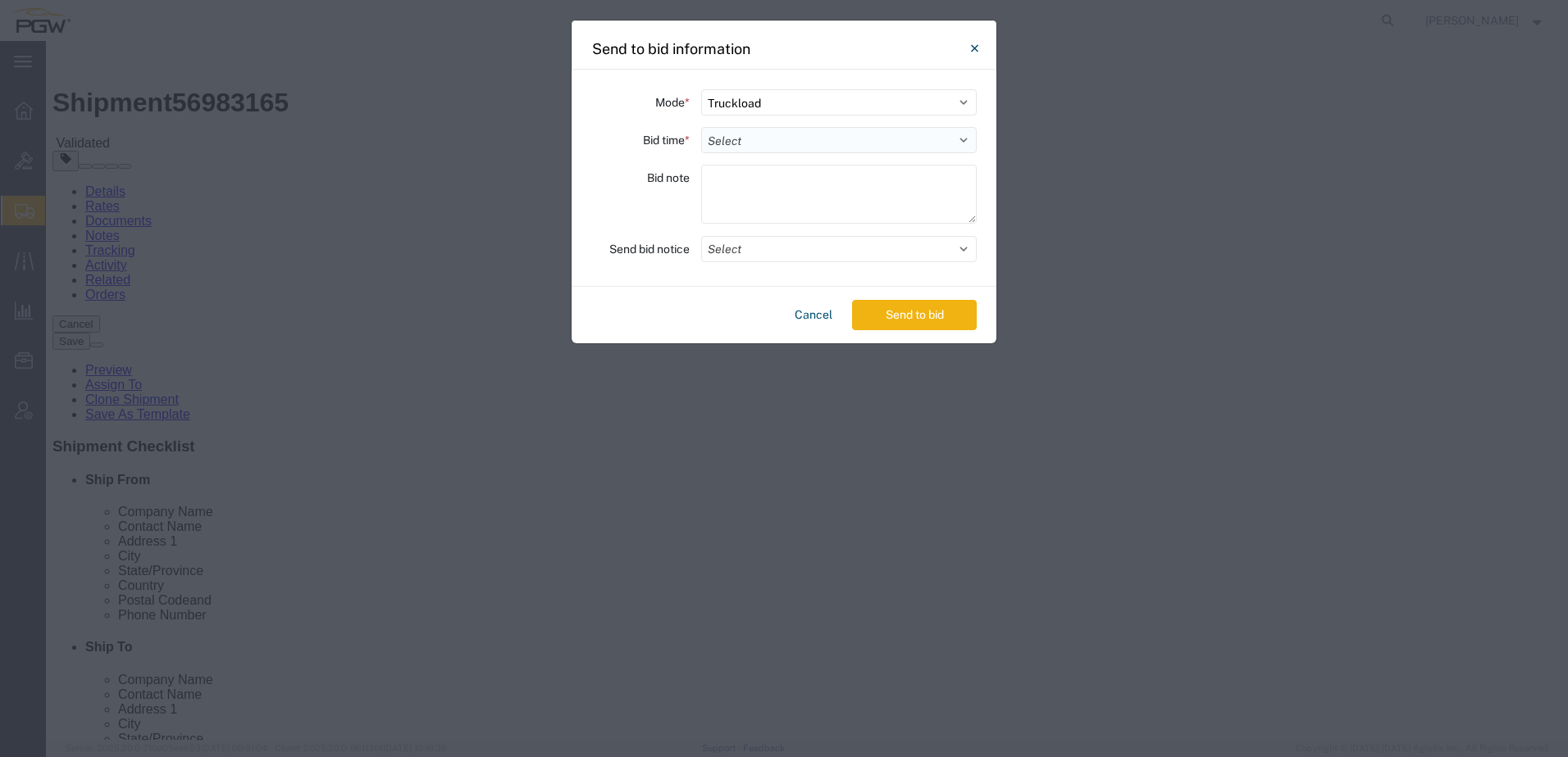
click at [796, 142] on select "Select 30 Min (Rush) 1 Hour (Rush) 2 Hours (Rush) 4 Hours (Rush) 8 Hours (Rush)…" at bounding box center [838, 140] width 276 height 26
select select "24"
click at [701, 127] on select "Select 30 Min (Rush) 1 Hour (Rush) 2 Hours (Rush) 4 Hours (Rush) 8 Hours (Rush)…" at bounding box center [838, 140] width 276 height 26
drag, startPoint x: 926, startPoint y: 298, endPoint x: 919, endPoint y: 307, distance: 11.4
click at [924, 301] on div "Cancel Send to bid" at bounding box center [784, 315] width 425 height 56
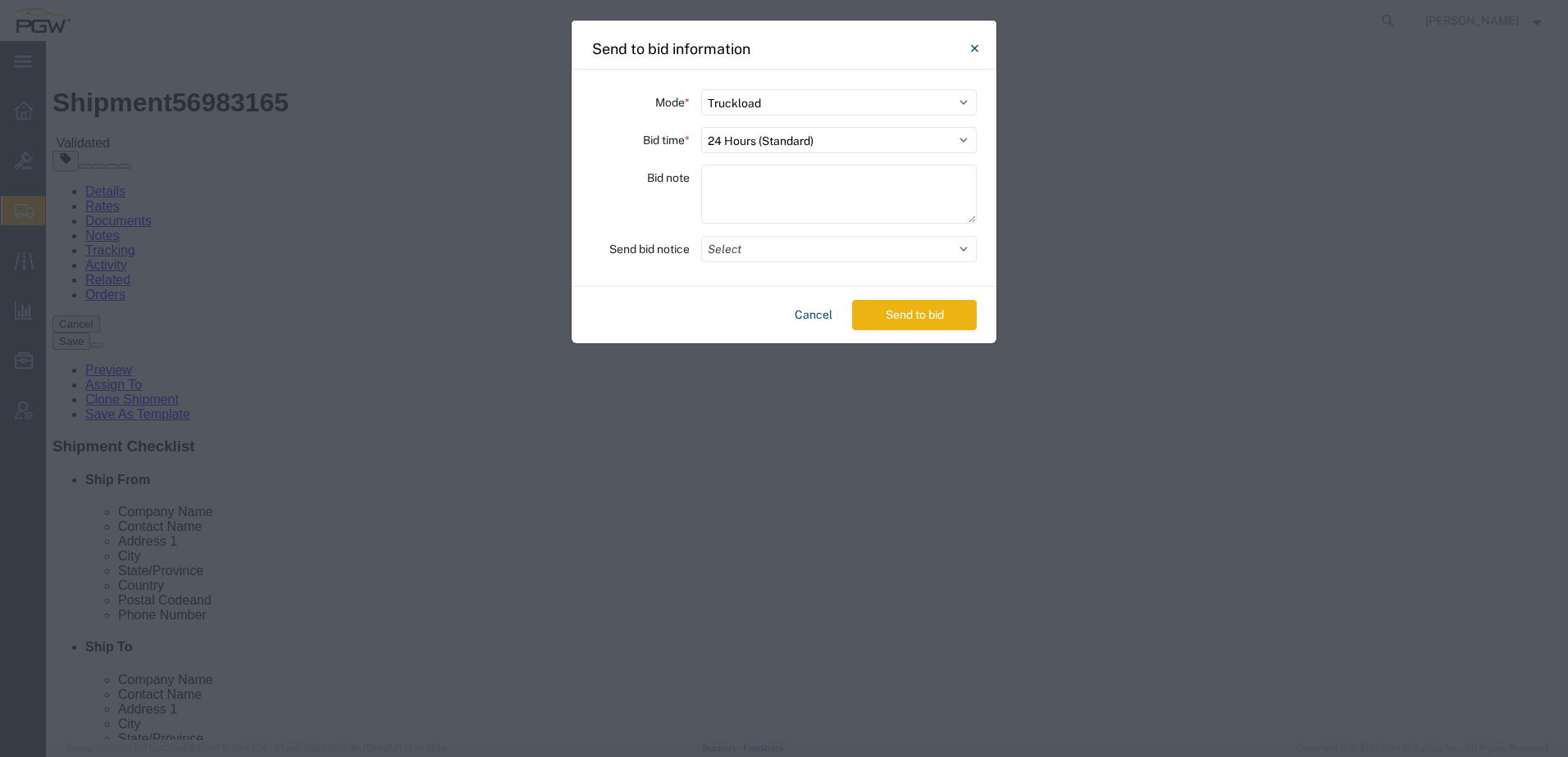
click at [915, 311] on button "Send to bid" at bounding box center [914, 315] width 124 height 30
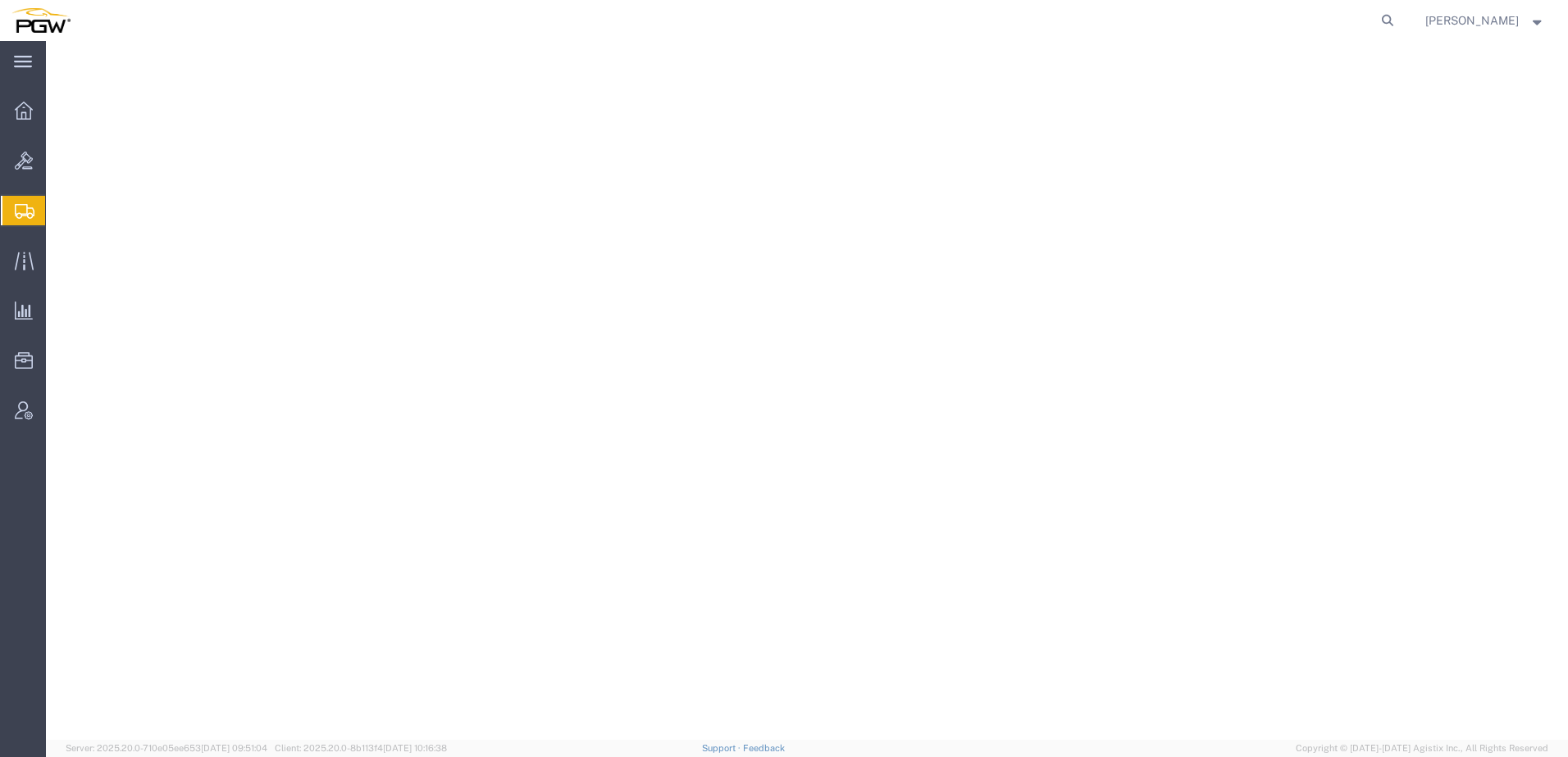
select select
select select "28381"
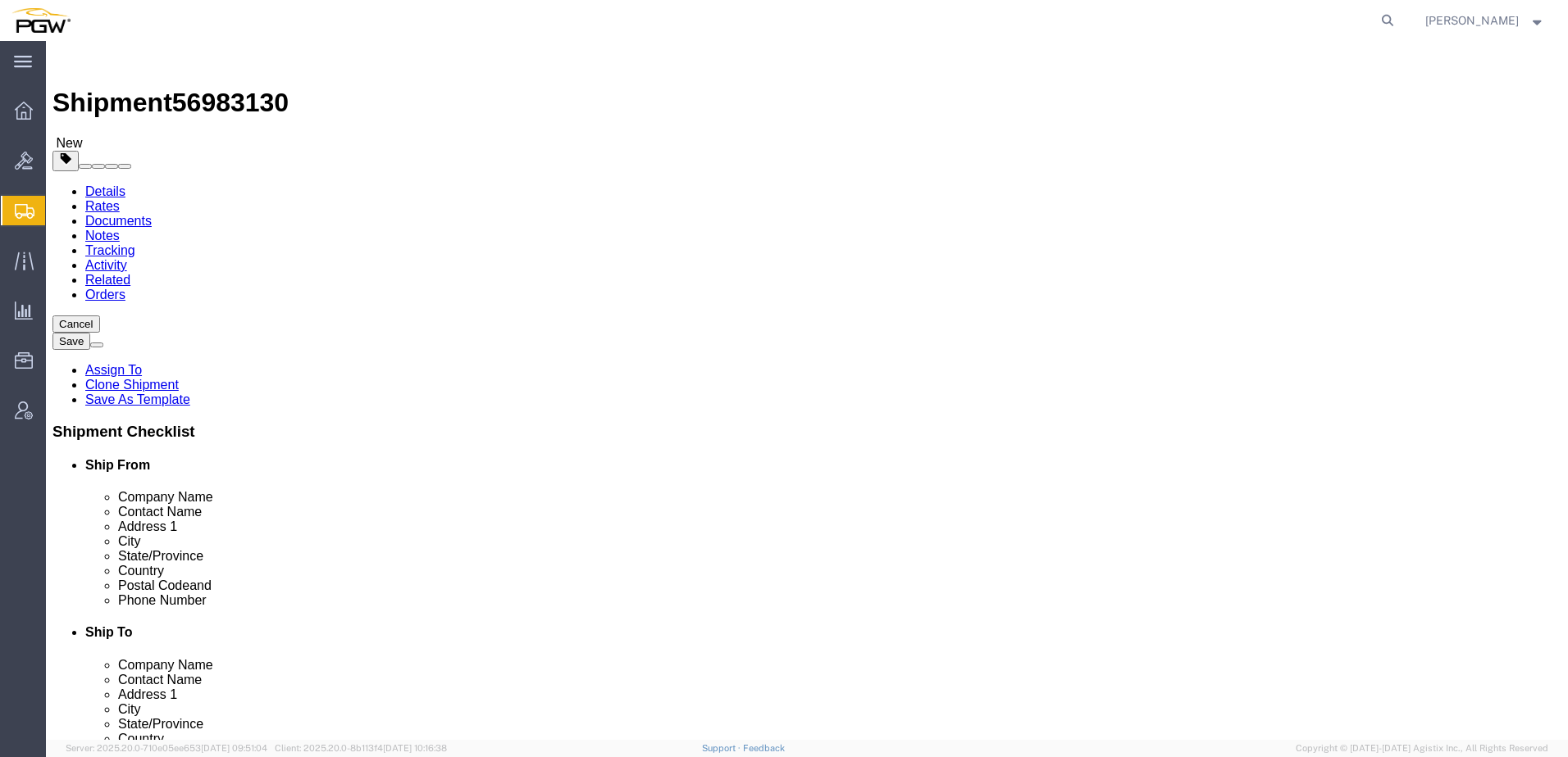
click link "Send To Bid"
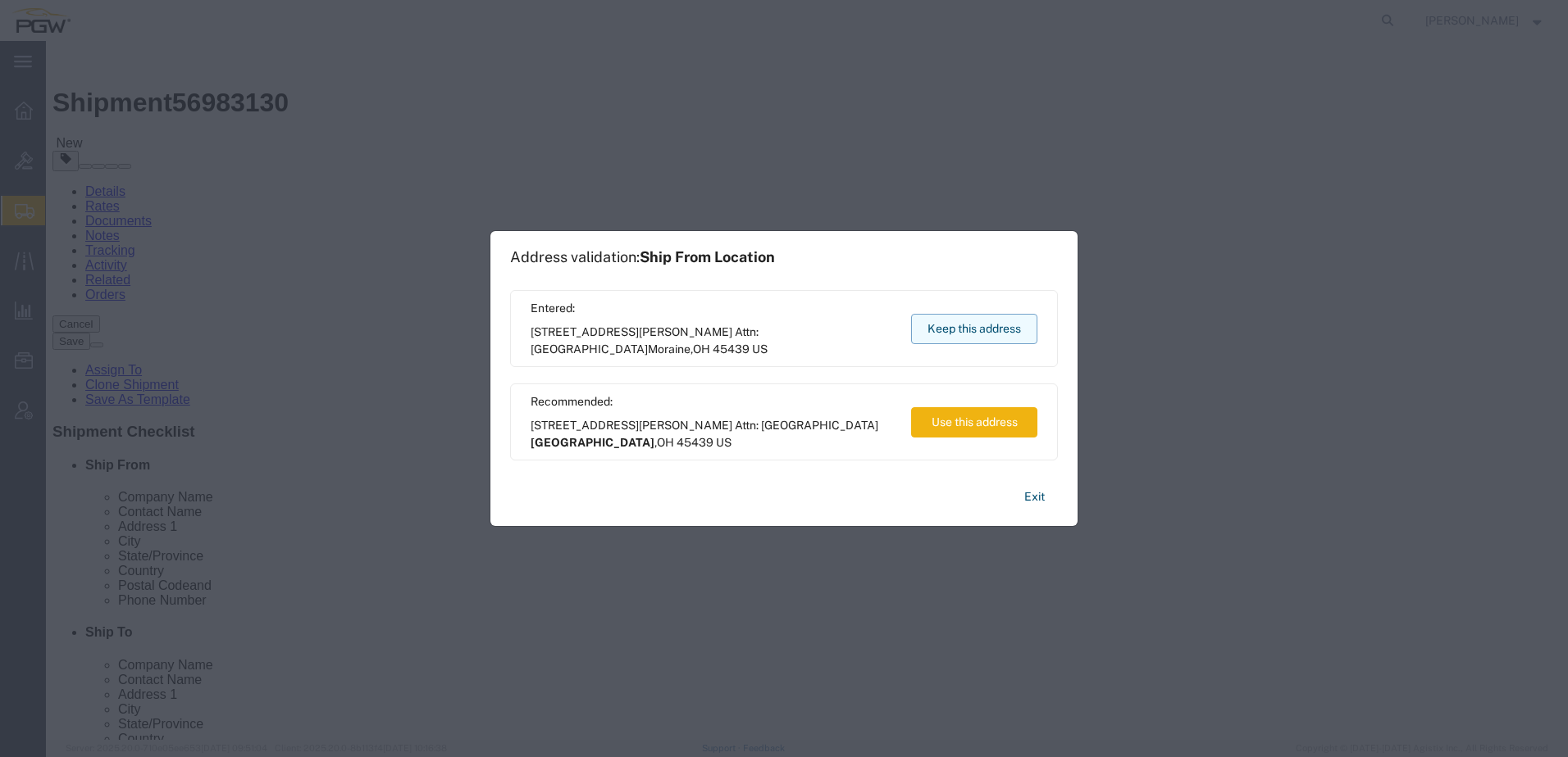
click at [945, 330] on button "Keep this address" at bounding box center [974, 329] width 126 height 30
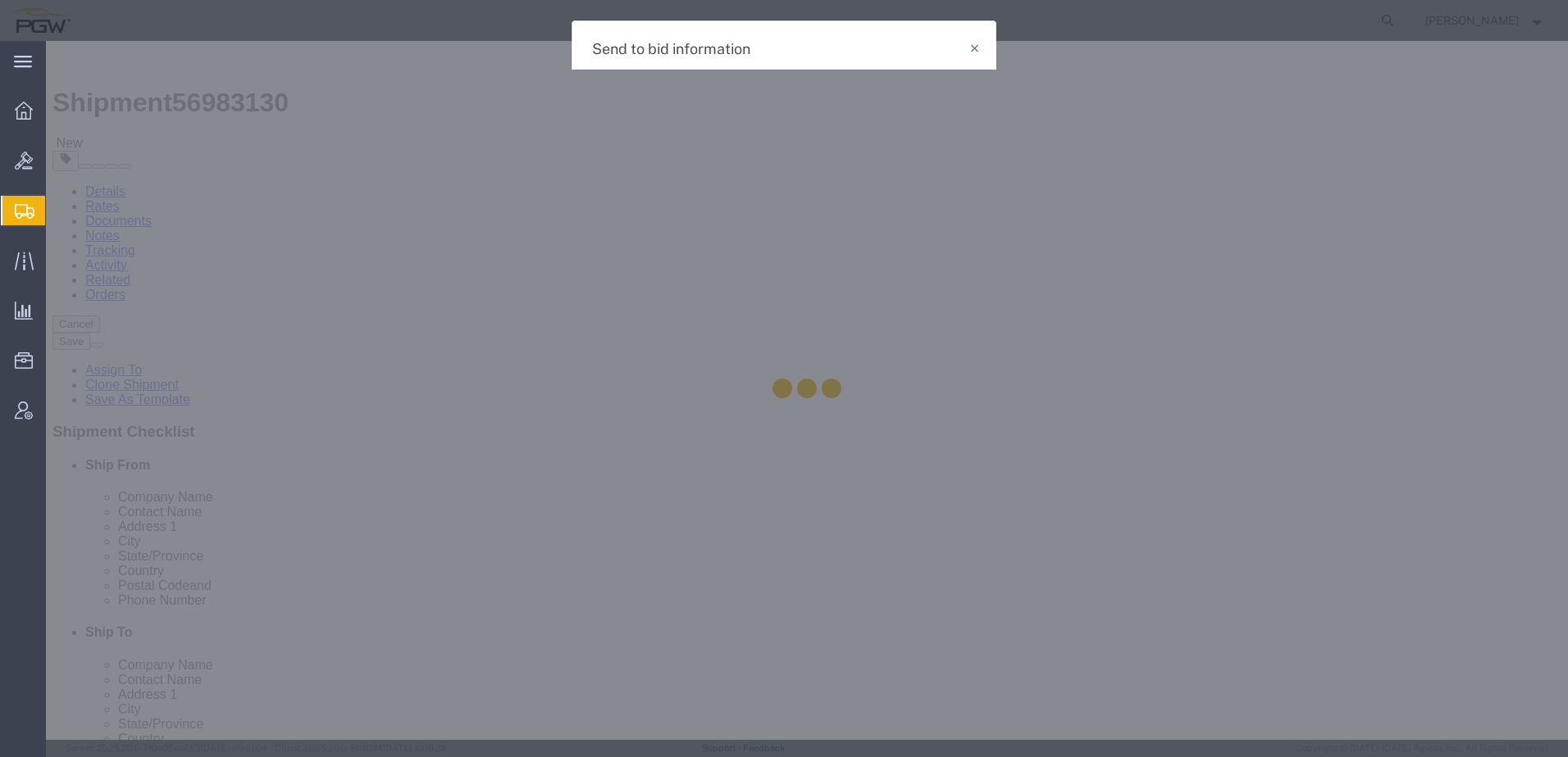
select select "TL"
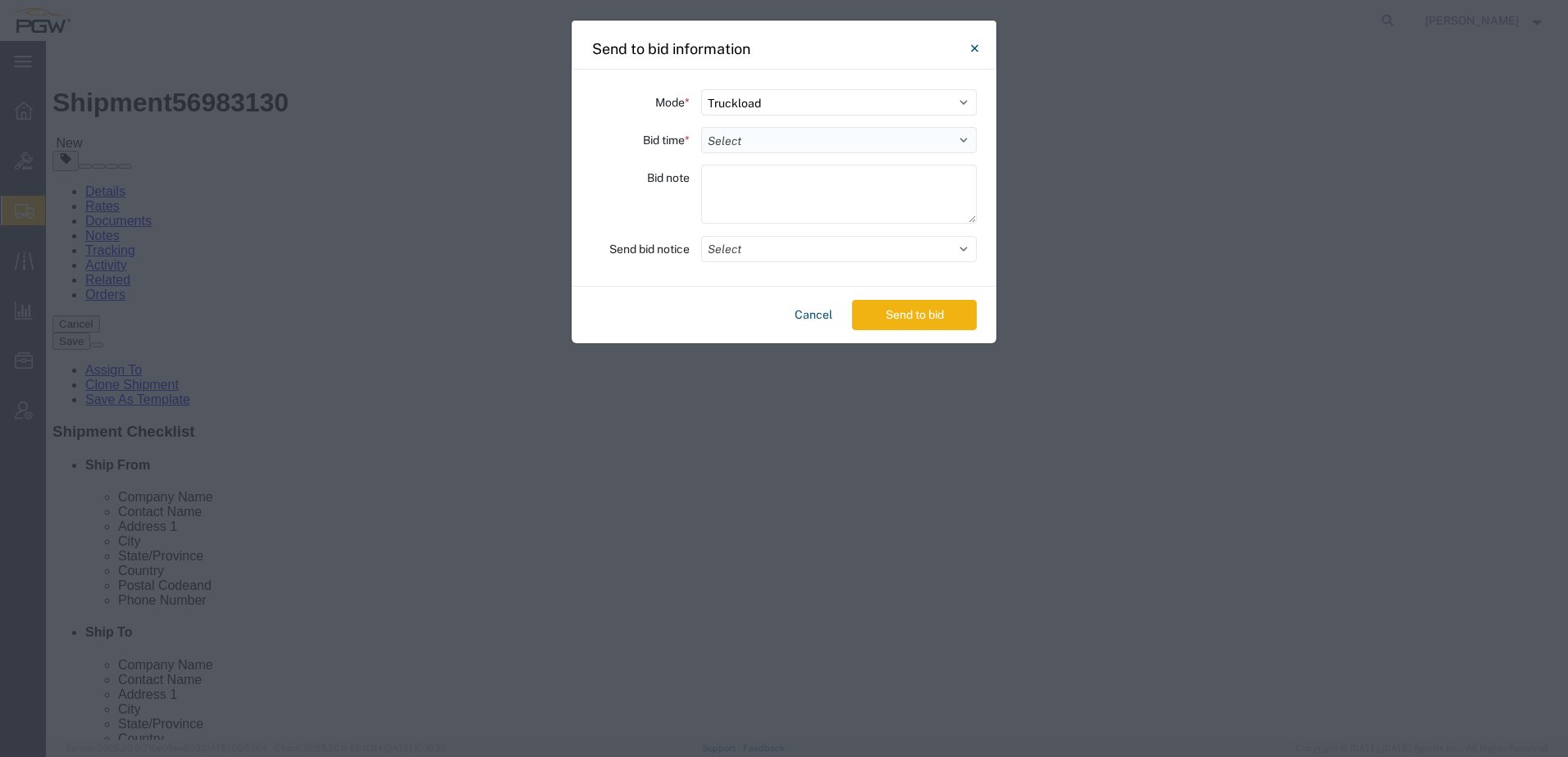
drag, startPoint x: 743, startPoint y: 133, endPoint x: 744, endPoint y: 152, distance: 19.0
click at [743, 133] on select "Select 30 Min (Rush) 1 Hour (Rush) 2 Hours (Rush) 4 Hours (Rush) 8 Hours (Rush)…" at bounding box center [838, 140] width 276 height 26
select select "24"
click at [701, 127] on select "Select 30 Min (Rush) 1 Hour (Rush) 2 Hours (Rush) 4 Hours (Rush) 8 Hours (Rush)…" at bounding box center [838, 140] width 276 height 26
drag, startPoint x: 891, startPoint y: 320, endPoint x: 646, endPoint y: 15, distance: 391.2
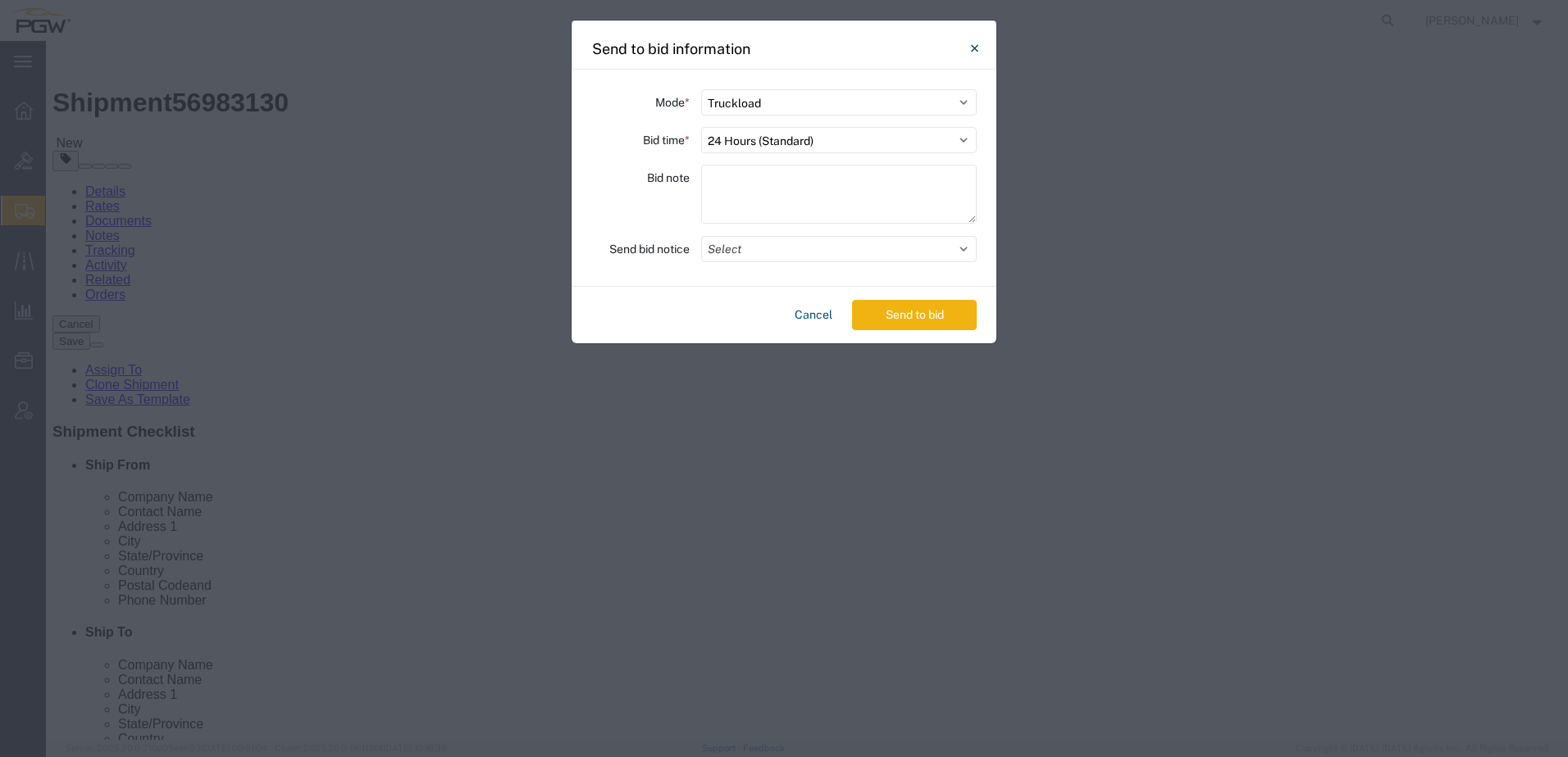
click at [891, 319] on button "Send to bid" at bounding box center [914, 315] width 124 height 30
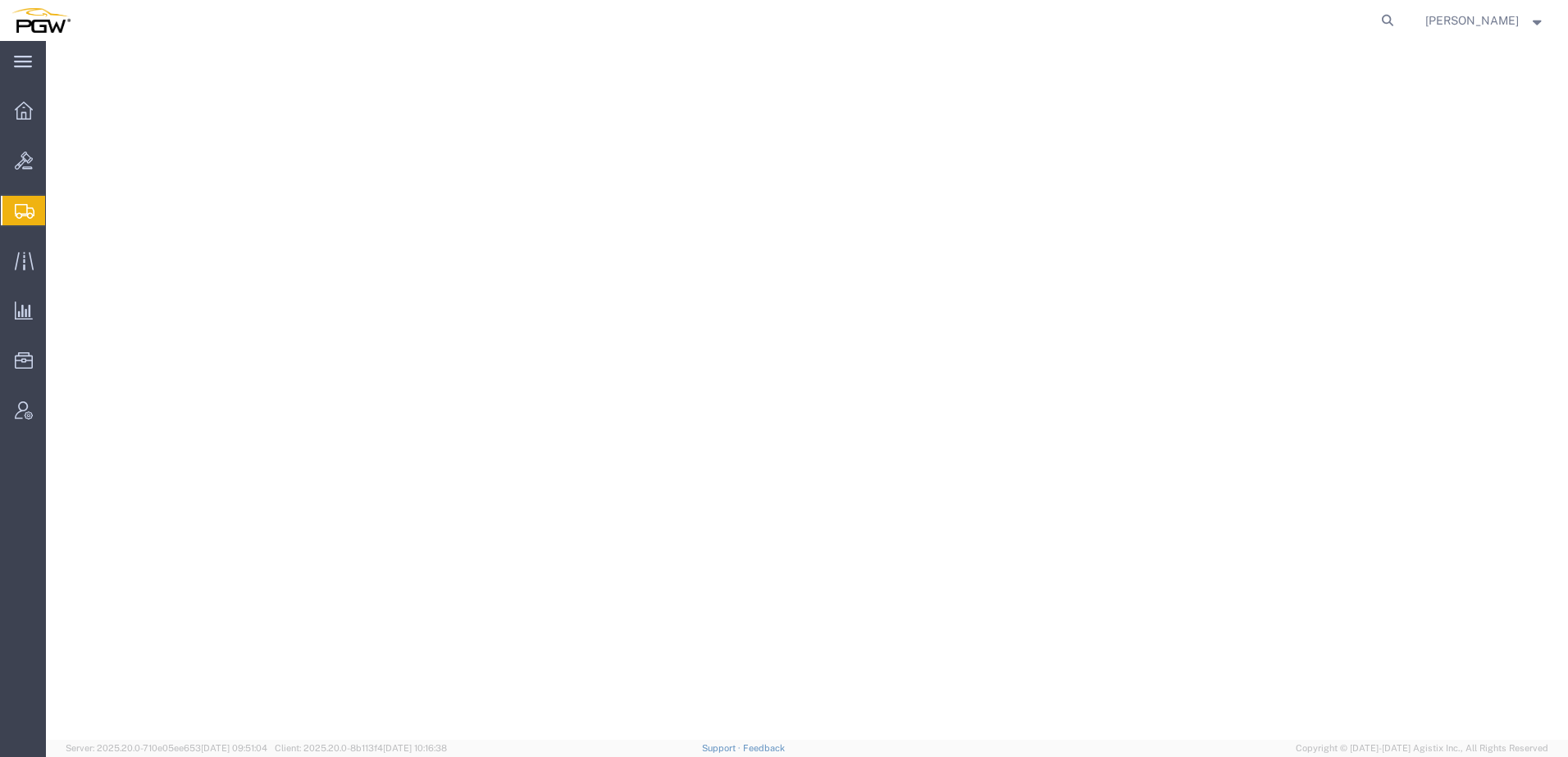
select select
select select "28279"
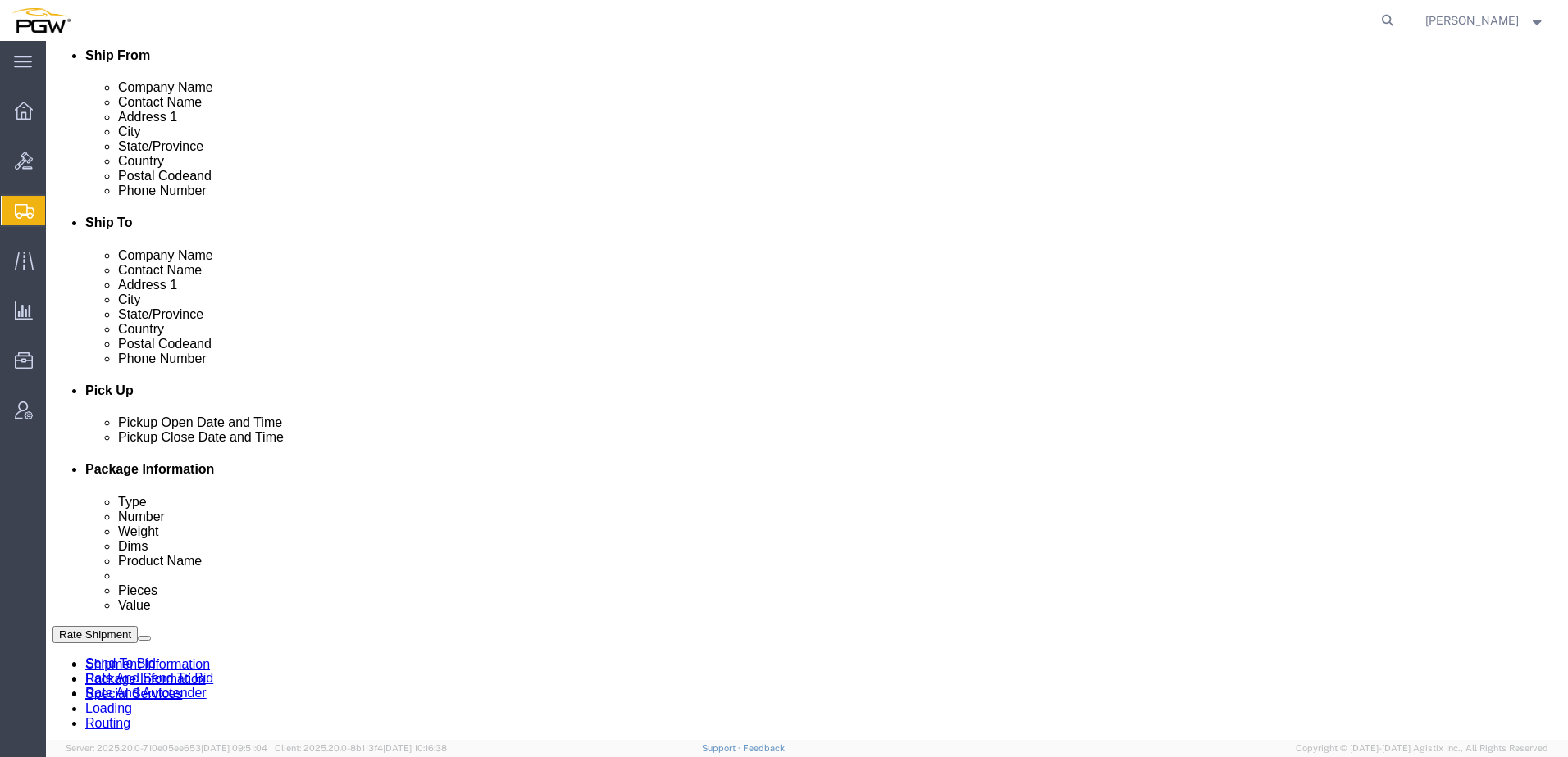
scroll to position [738, 0]
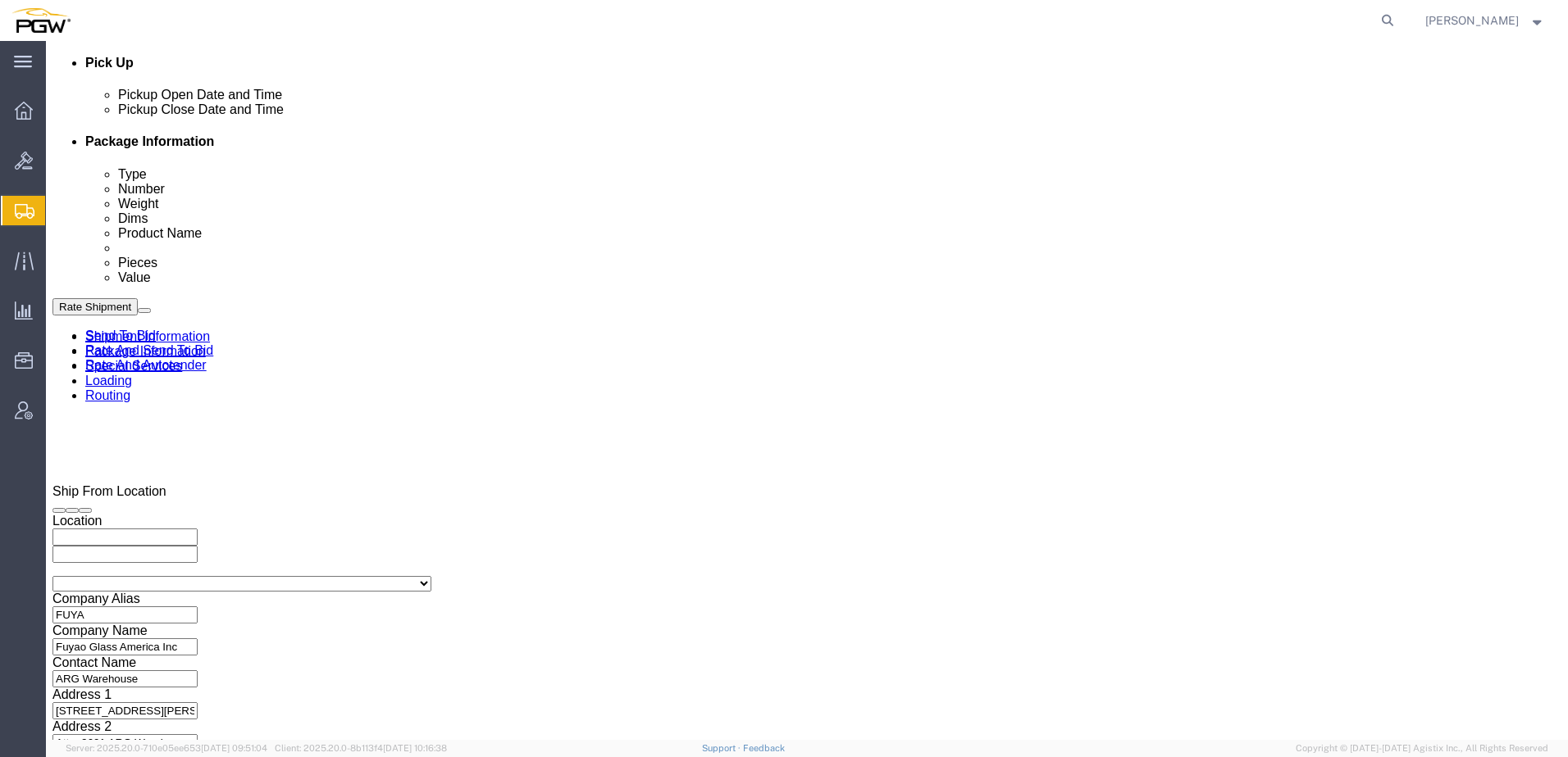
drag, startPoint x: 859, startPoint y: 390, endPoint x: 1014, endPoint y: 571, distance: 238.3
click icon
click link "Rate And Autotender"
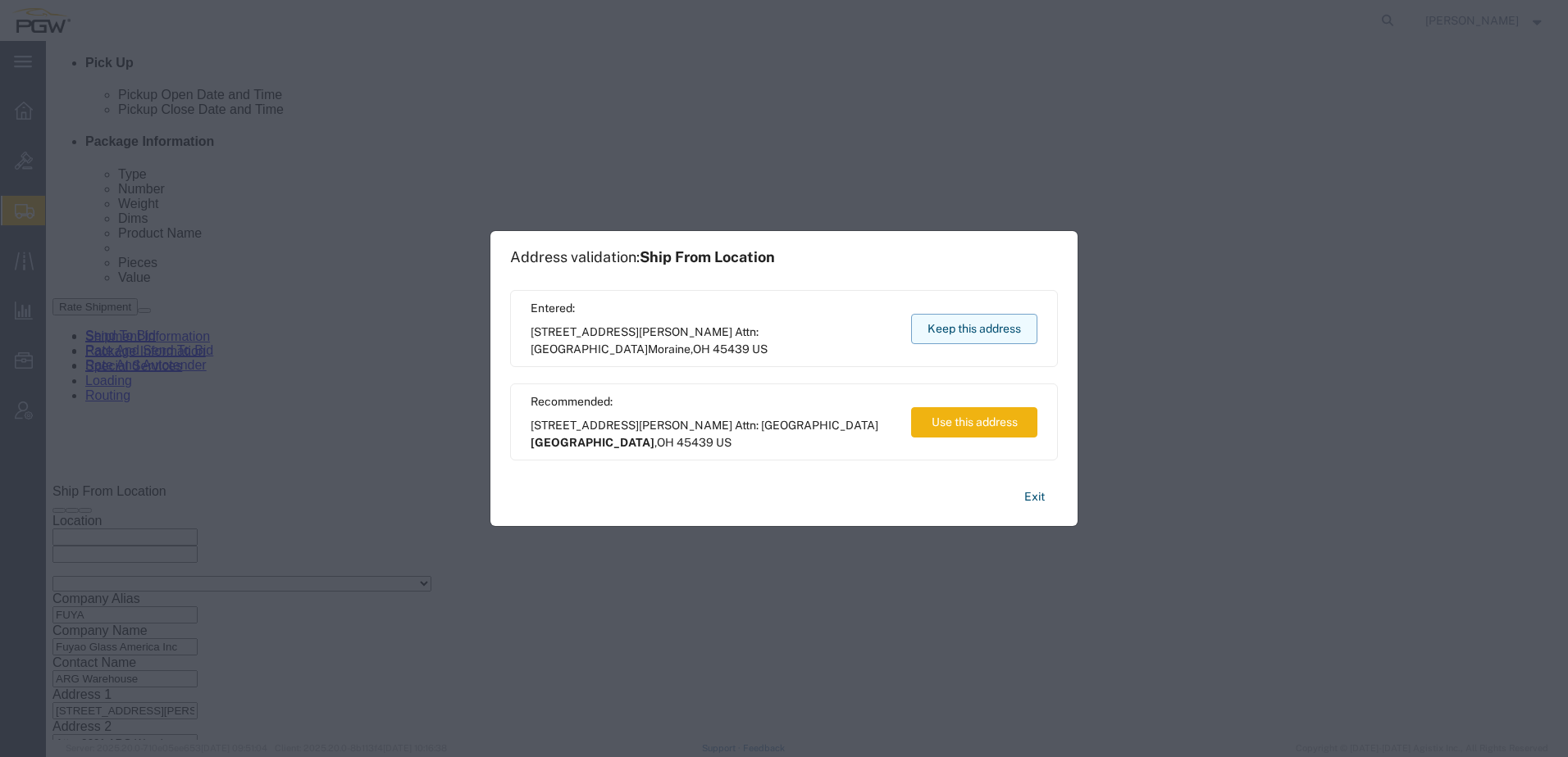
click at [1004, 333] on button "Keep this address" at bounding box center [974, 329] width 126 height 30
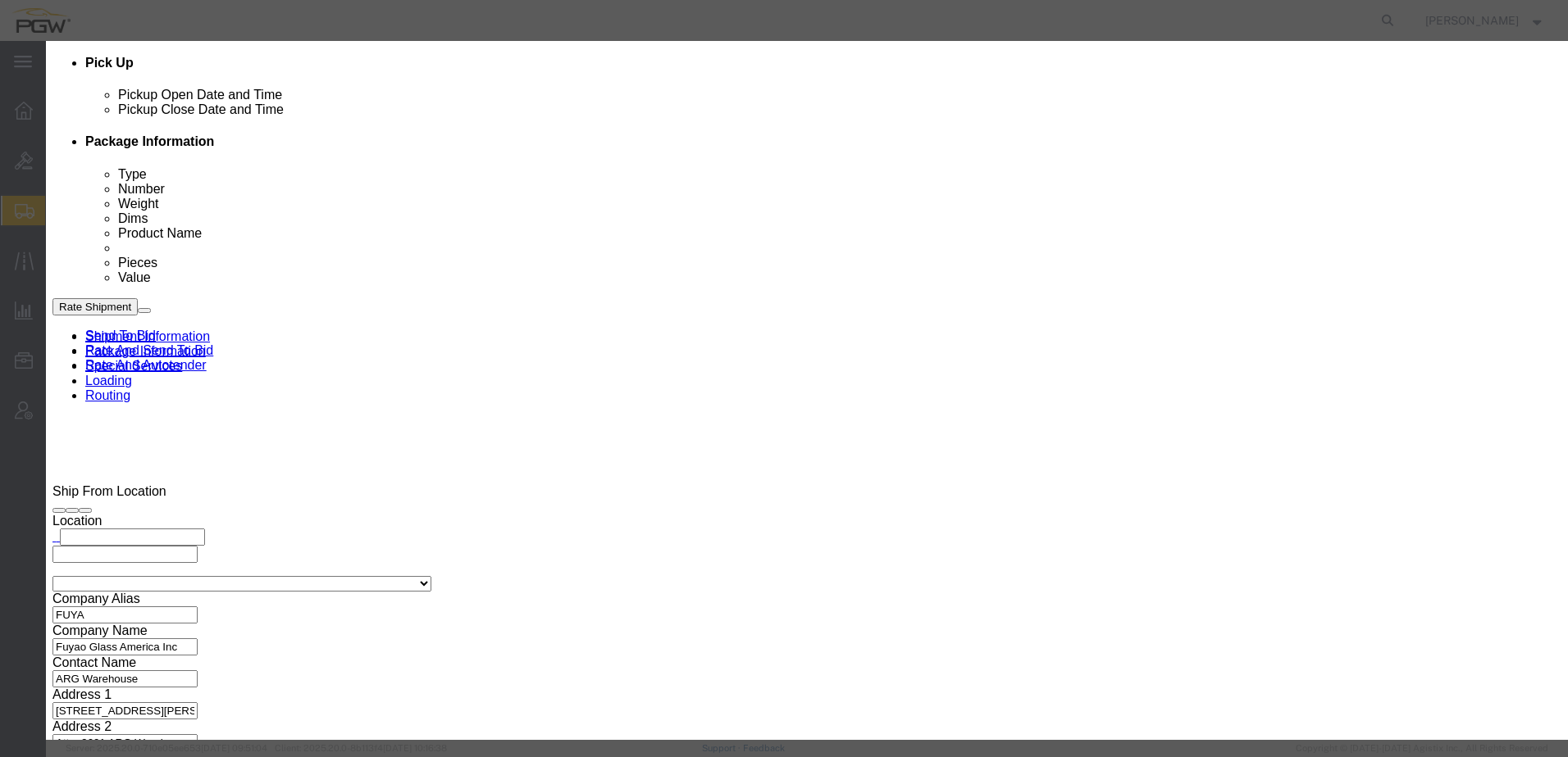
type input "2"
click input "2"
click select "Price Carrier Rank"
select select "LANE_RANK"
click select "Price Carrier Rank"
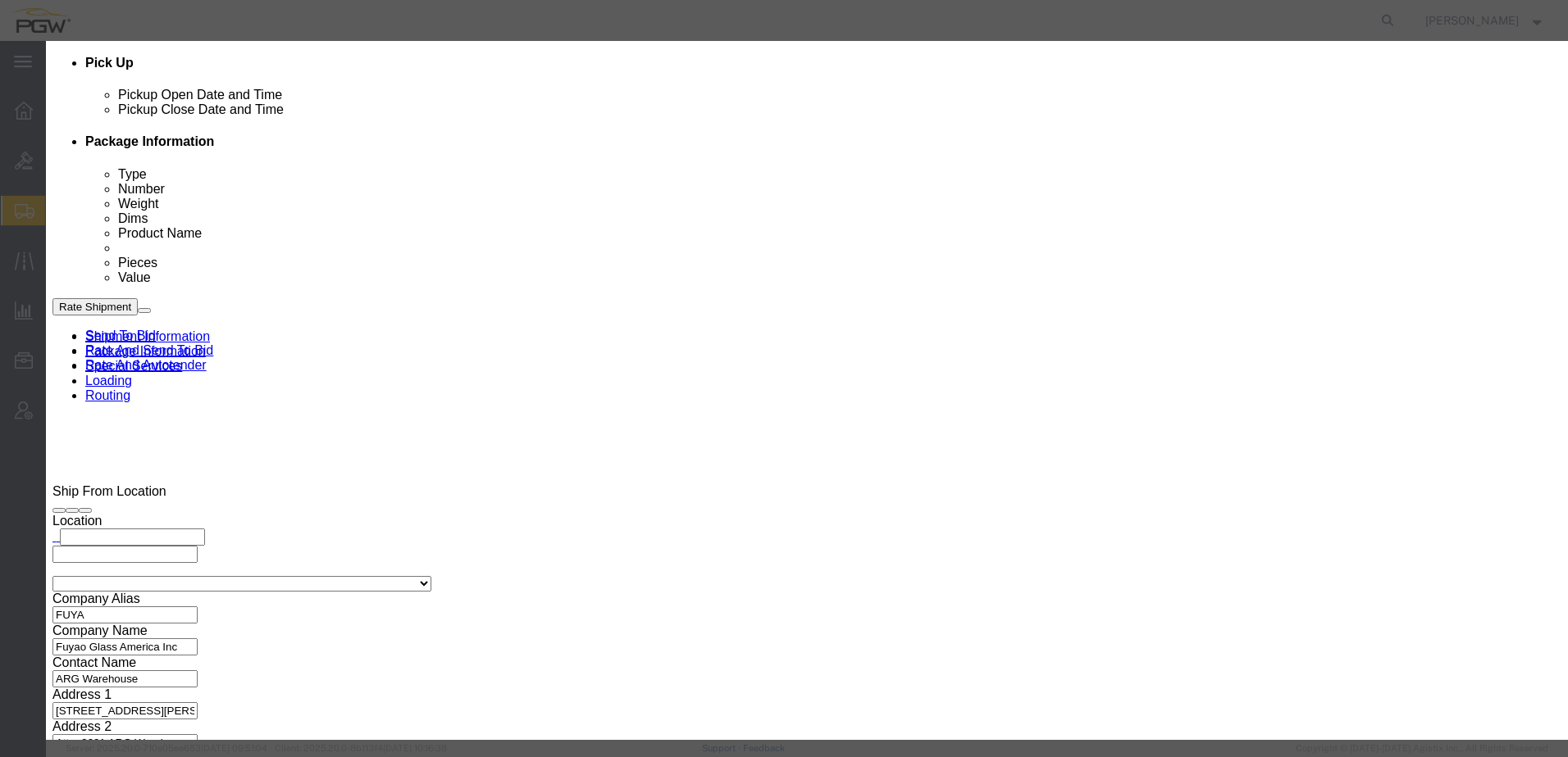
click button "Save Auto-Tender"
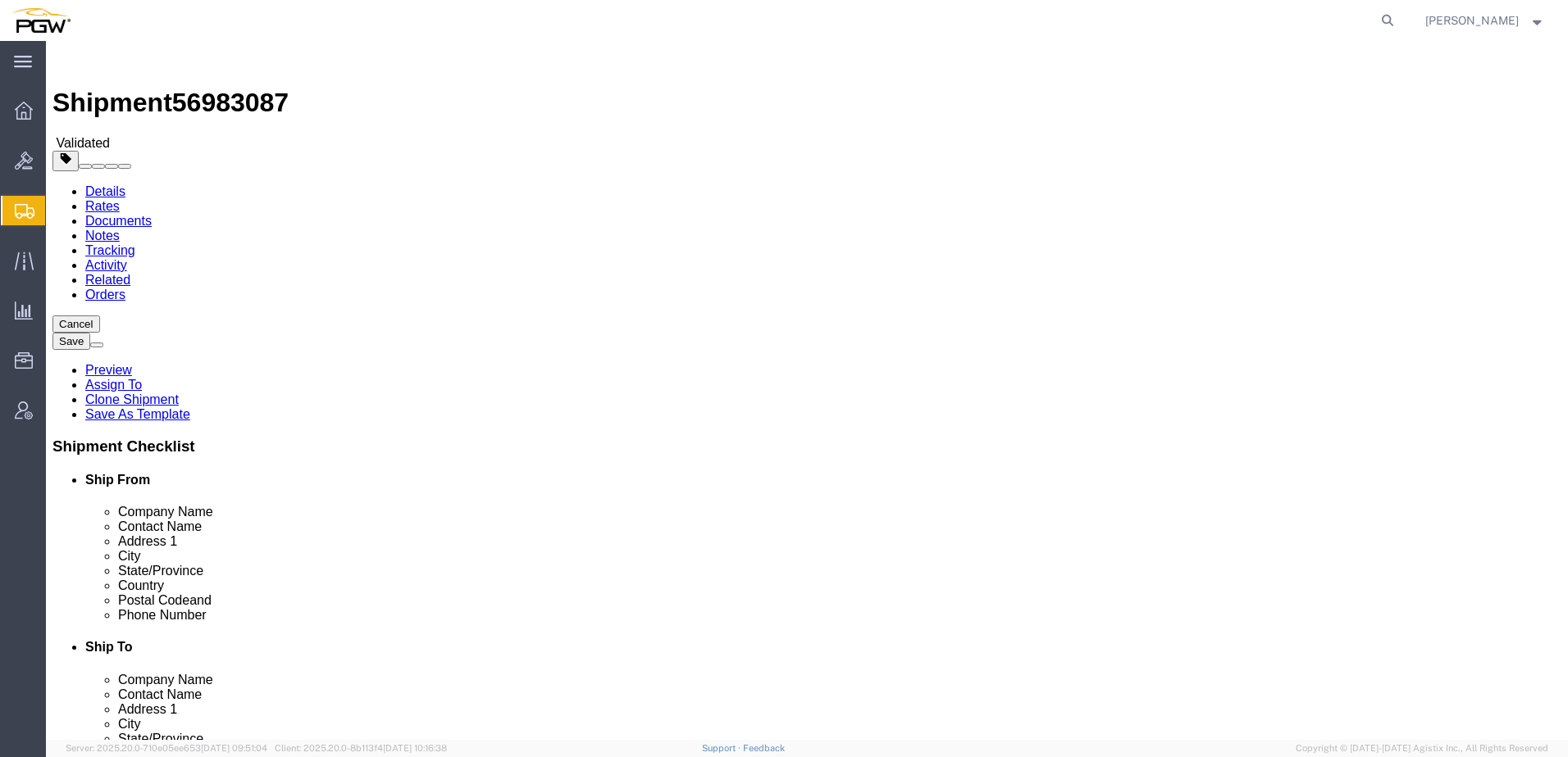
drag, startPoint x: 533, startPoint y: 417, endPoint x: 462, endPoint y: 303, distance: 134.3
click at [92, 185] on link "Details" at bounding box center [105, 191] width 40 height 14
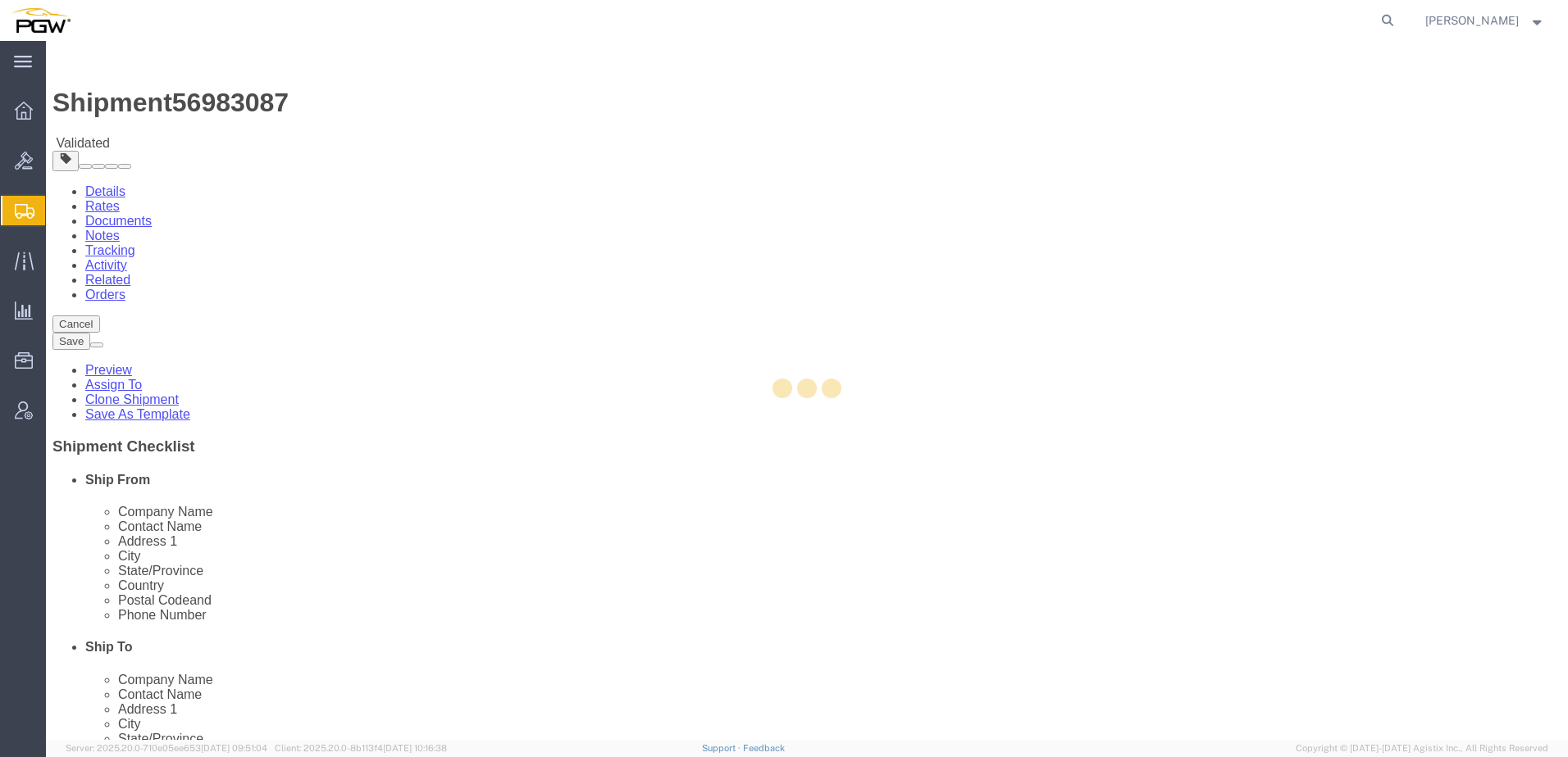
select select "28279"
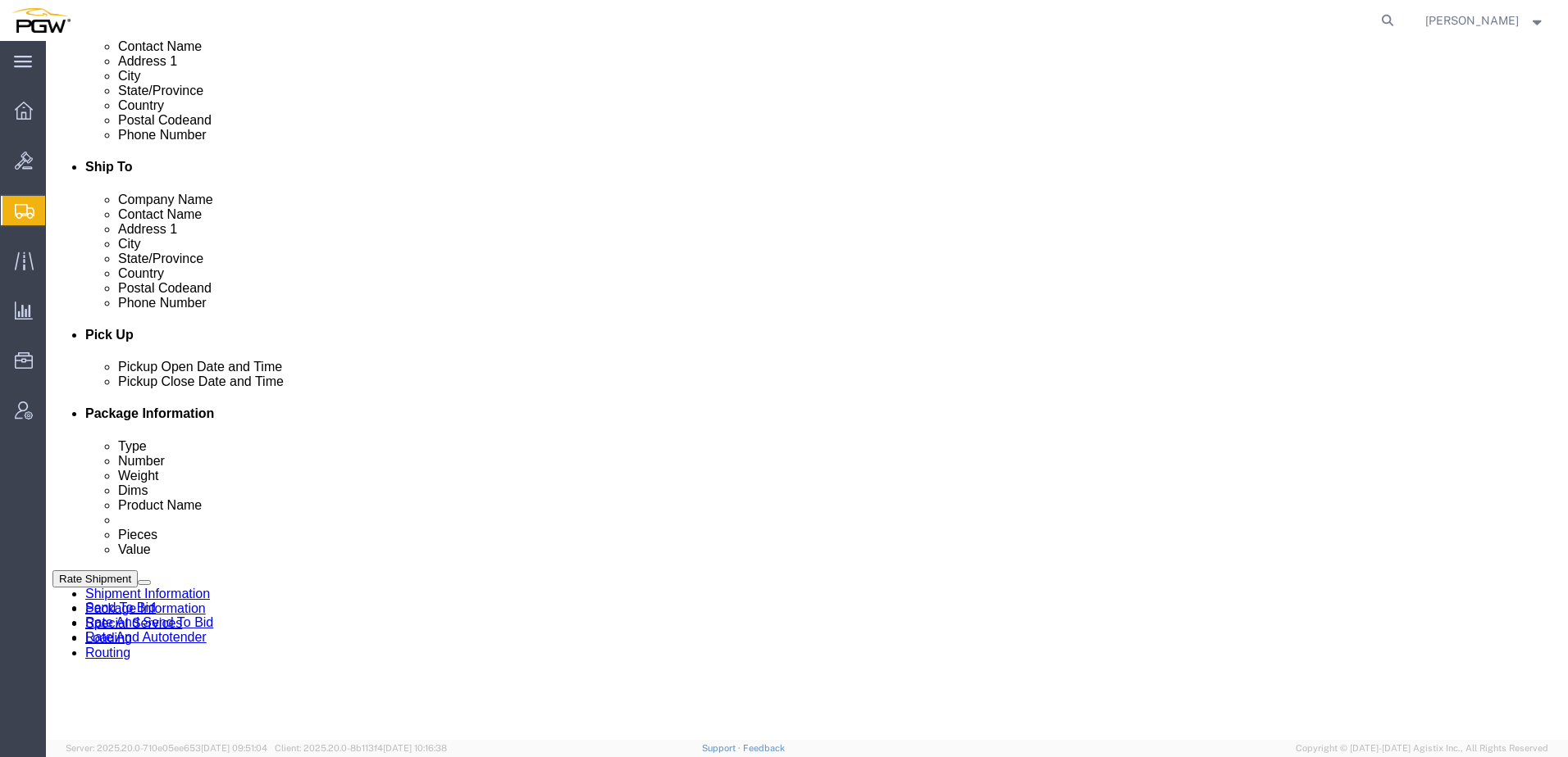
scroll to position [491, 0]
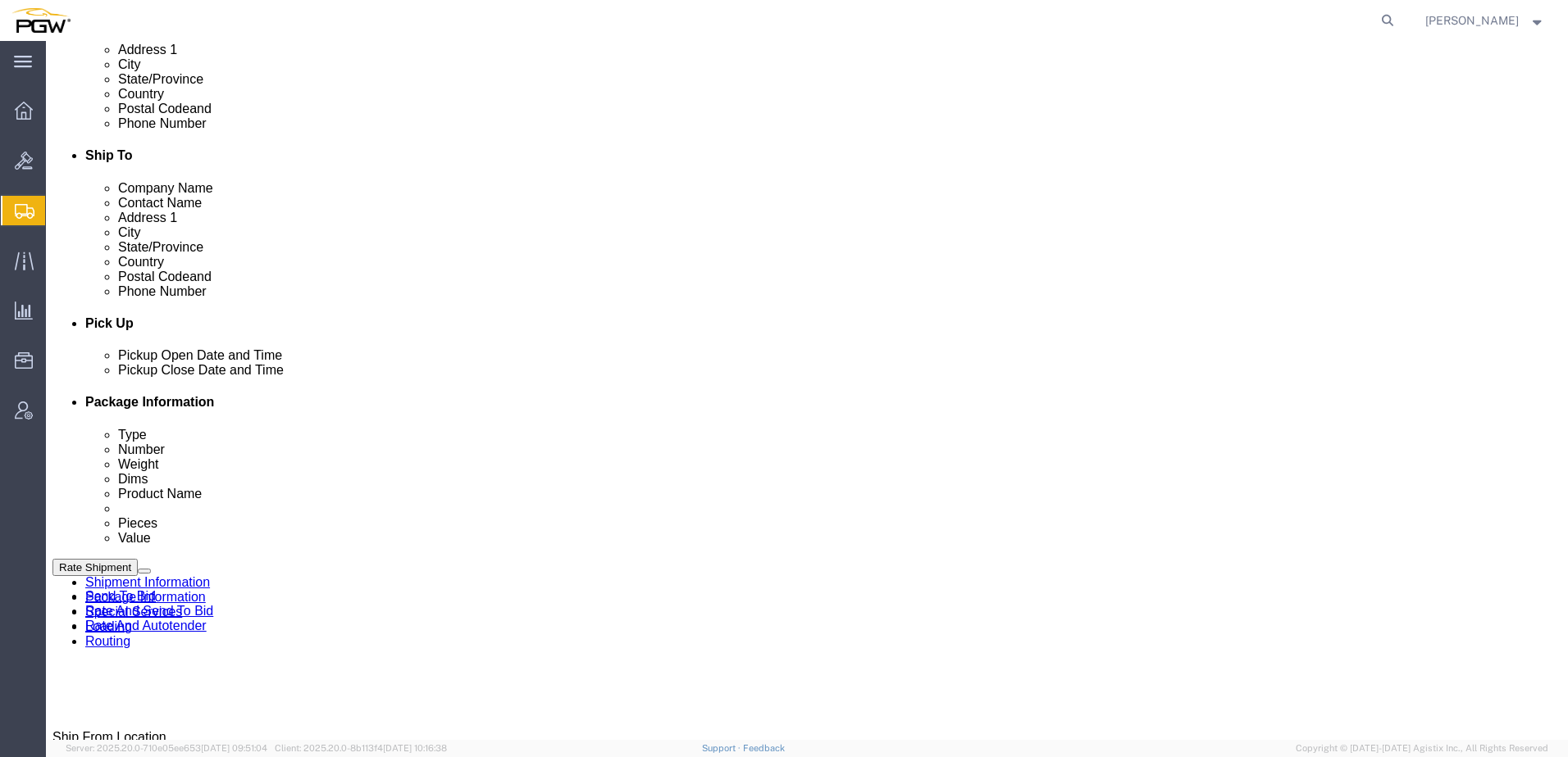
click link "Send To Bid"
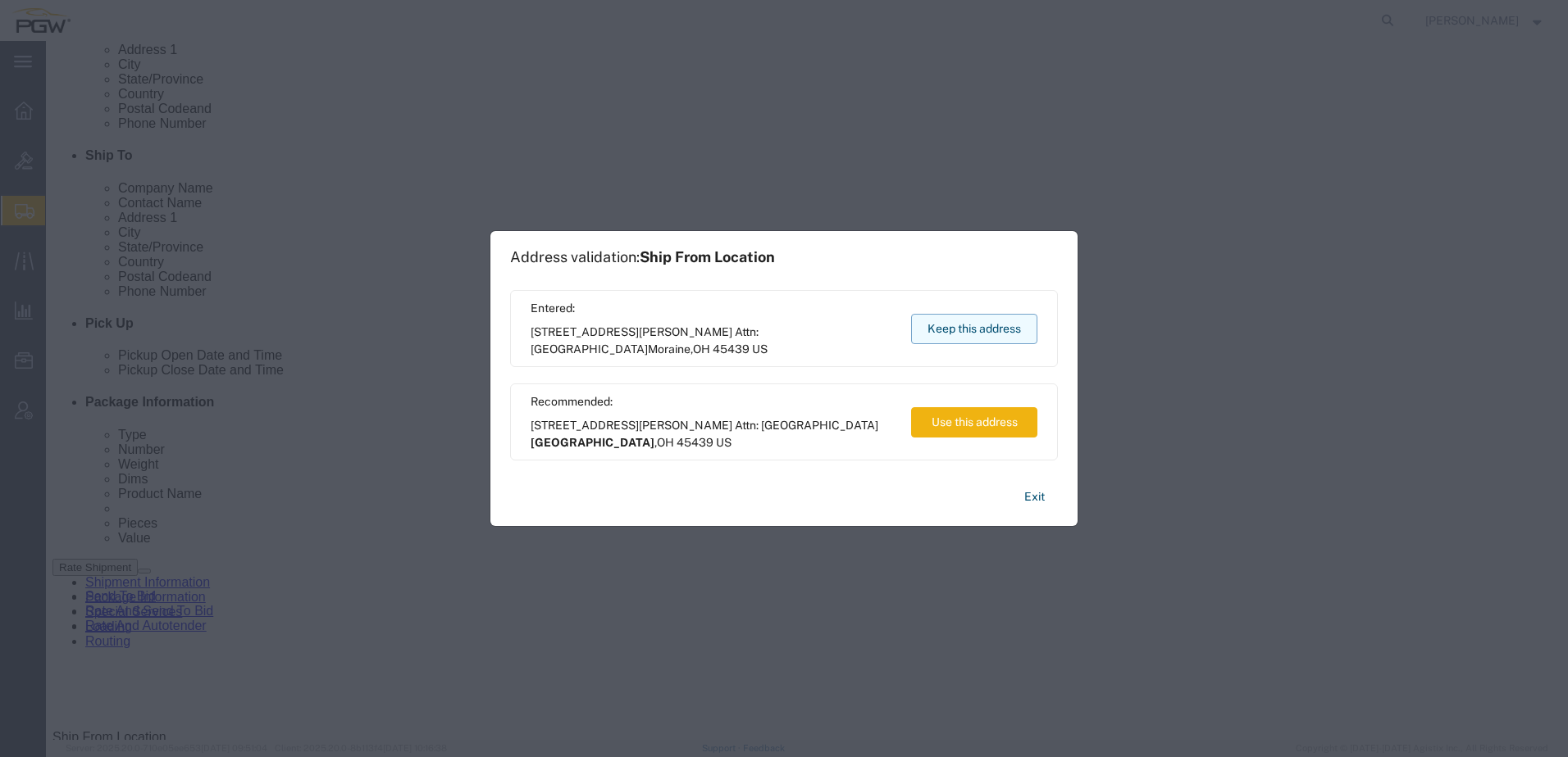
click at [1012, 333] on button "Keep this address" at bounding box center [974, 329] width 126 height 30
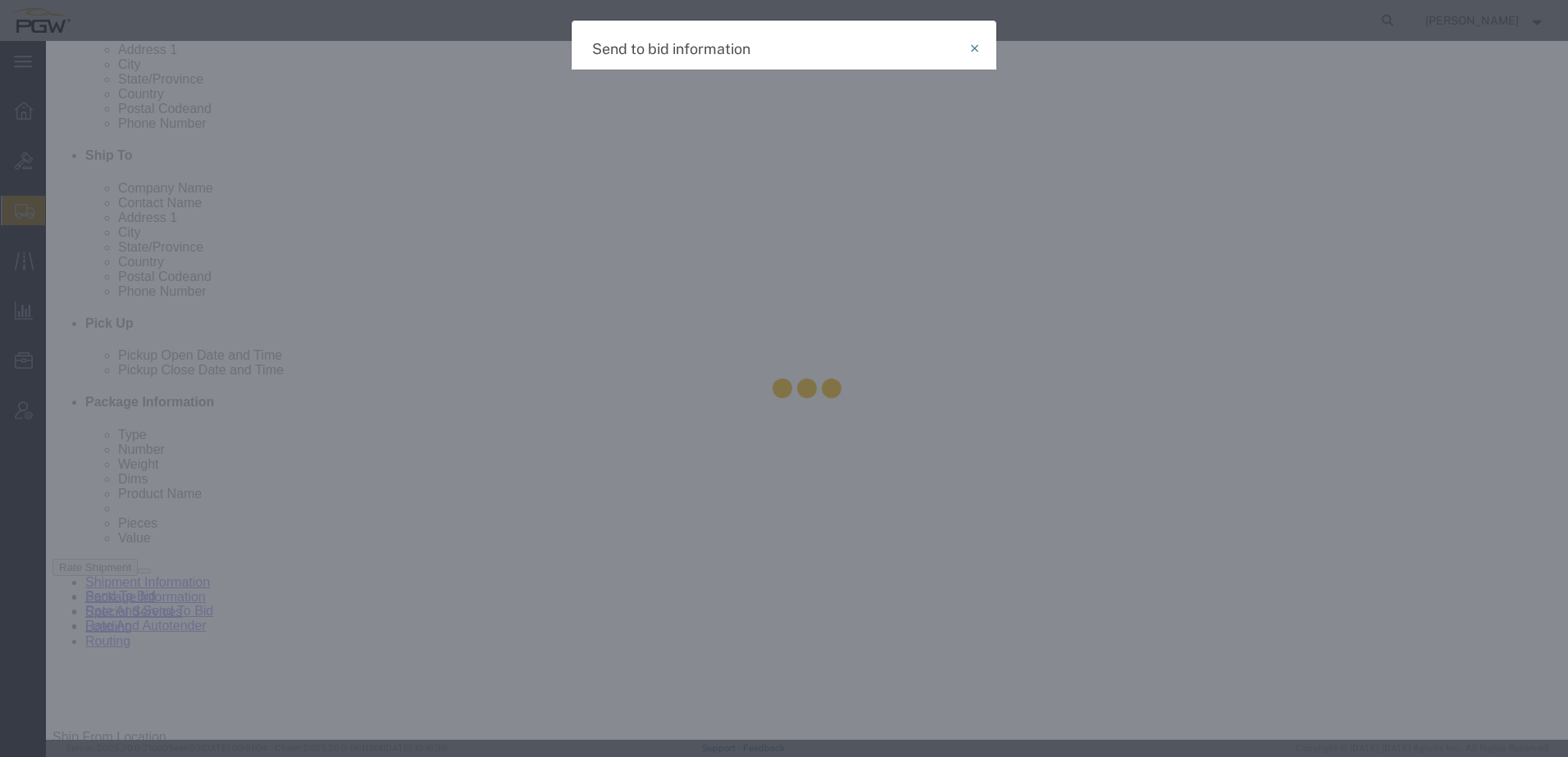
select select "TL"
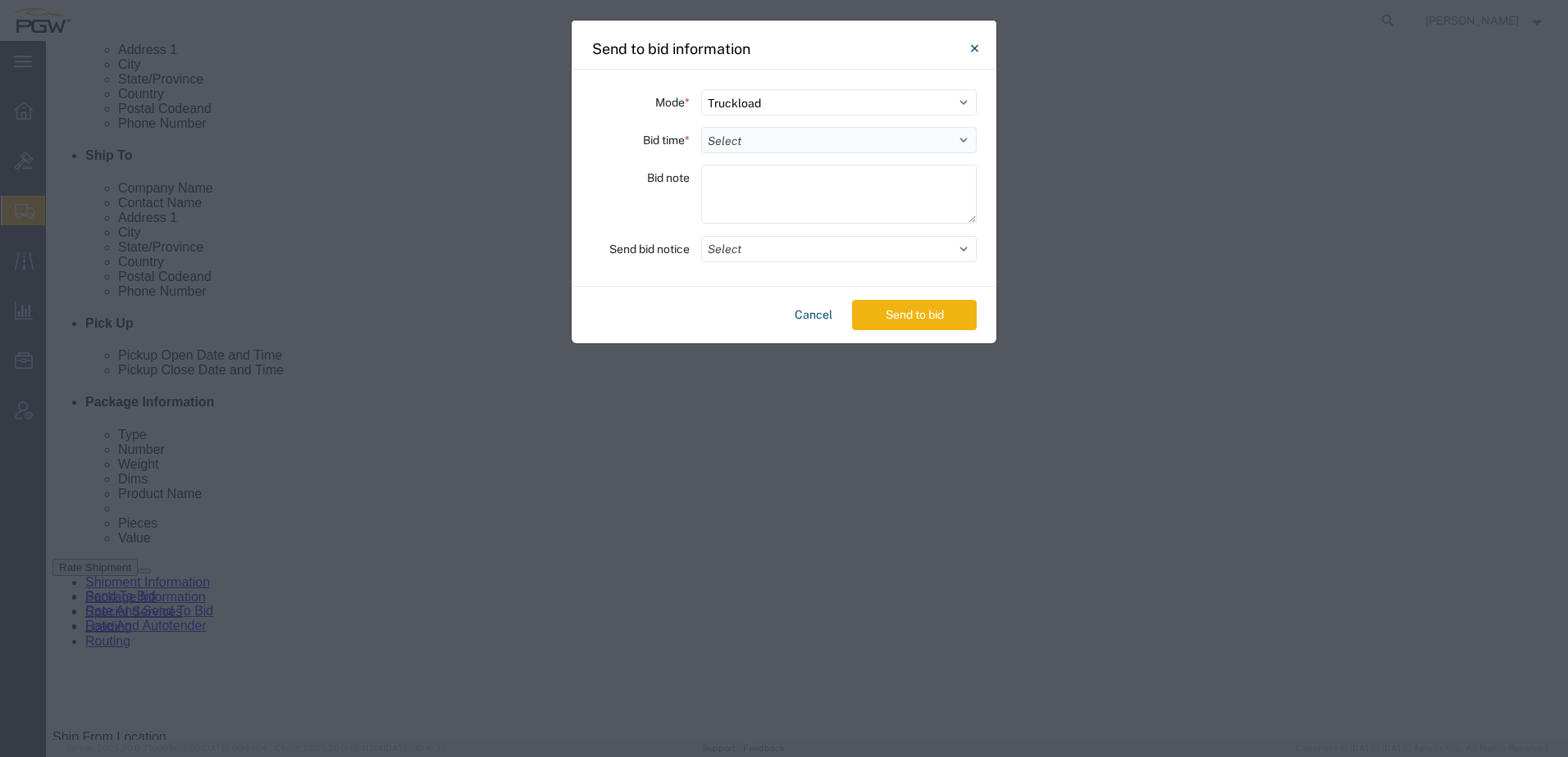
click at [784, 137] on select "Select 30 Min (Rush) 1 Hour (Rush) 2 Hours (Rush) 4 Hours (Rush) 8 Hours (Rush)…" at bounding box center [838, 140] width 276 height 26
select select "24"
click at [701, 127] on select "Select 30 Min (Rush) 1 Hour (Rush) 2 Hours (Rush) 4 Hours (Rush) 8 Hours (Rush)…" at bounding box center [838, 140] width 276 height 26
click at [909, 314] on button "Send to bid" at bounding box center [914, 315] width 124 height 30
